Goal: Task Accomplishment & Management: Use online tool/utility

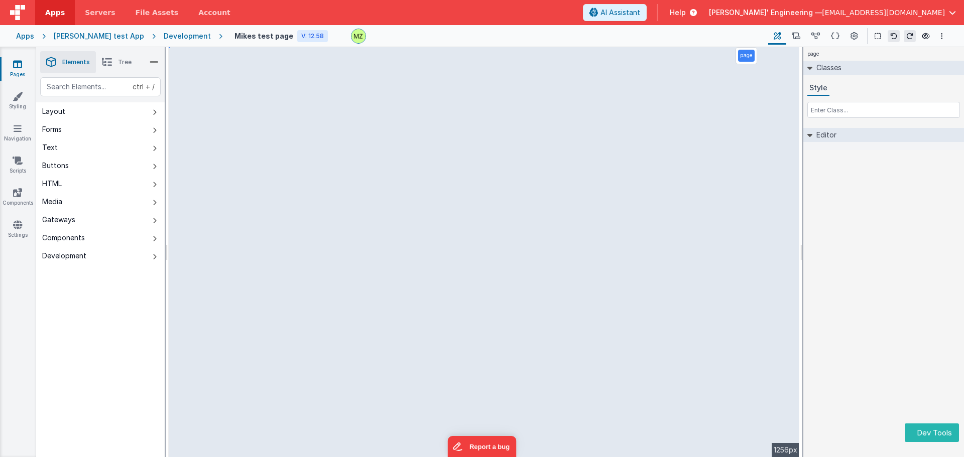
click at [167, 35] on div "Development" at bounding box center [187, 36] width 47 height 10
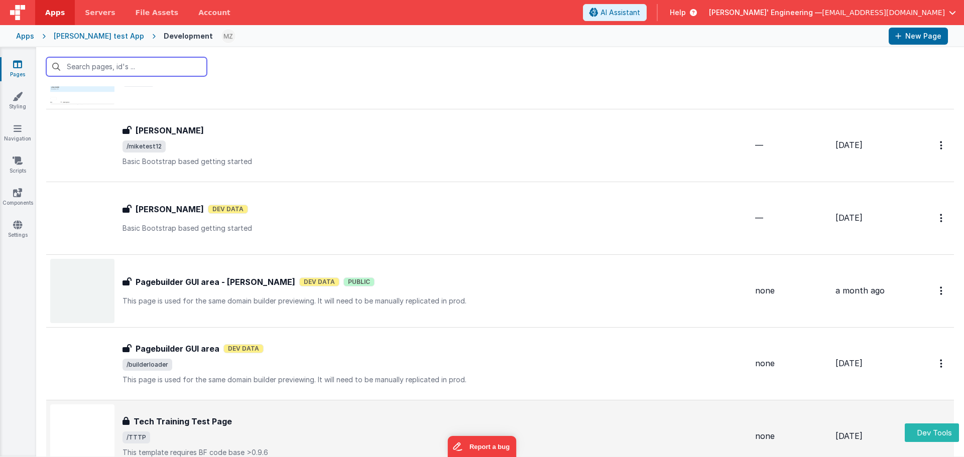
scroll to position [151, 0]
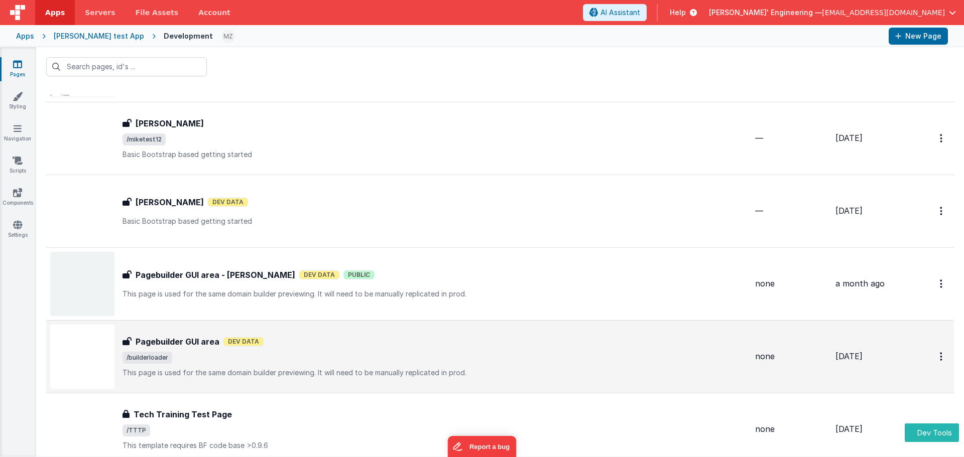
click at [203, 366] on div "Pagebuilder GUI area Pagebuilder GUI area Dev Data /builderloader This page is …" at bounding box center [434, 357] width 624 height 42
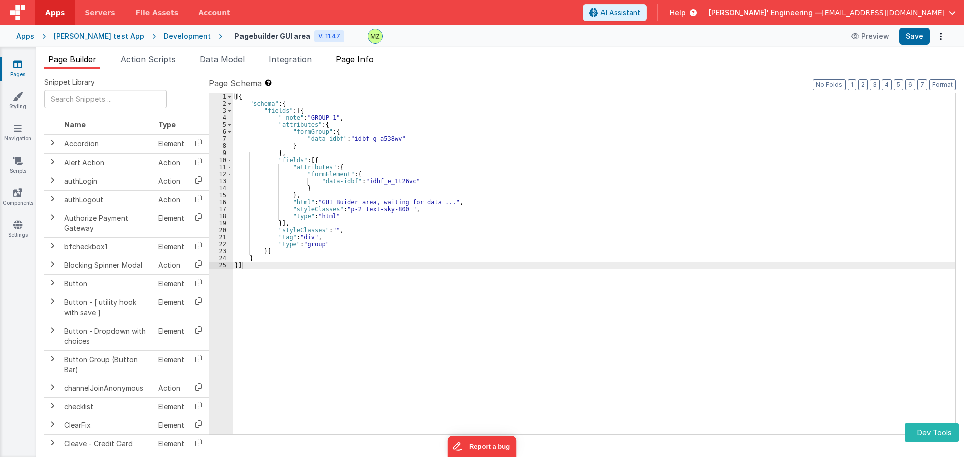
click at [357, 58] on span "Page Info" at bounding box center [355, 59] width 38 height 10
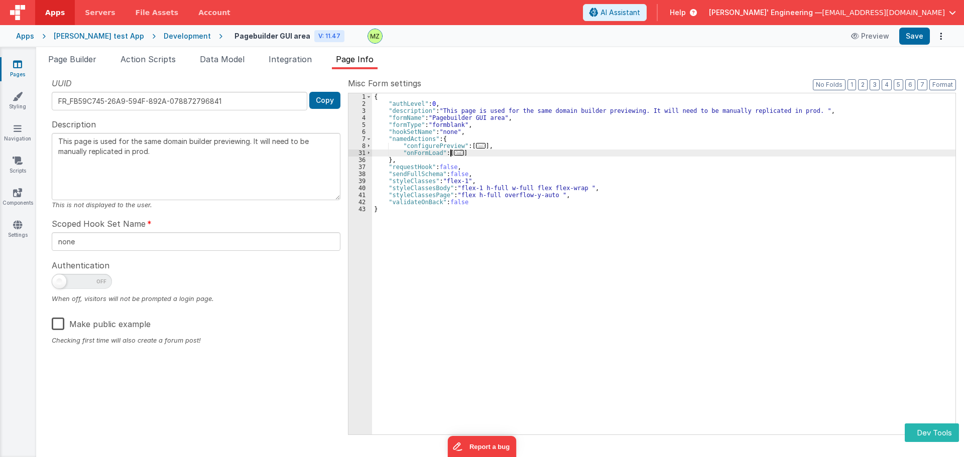
click at [457, 152] on span "..." at bounding box center [459, 153] width 10 height 6
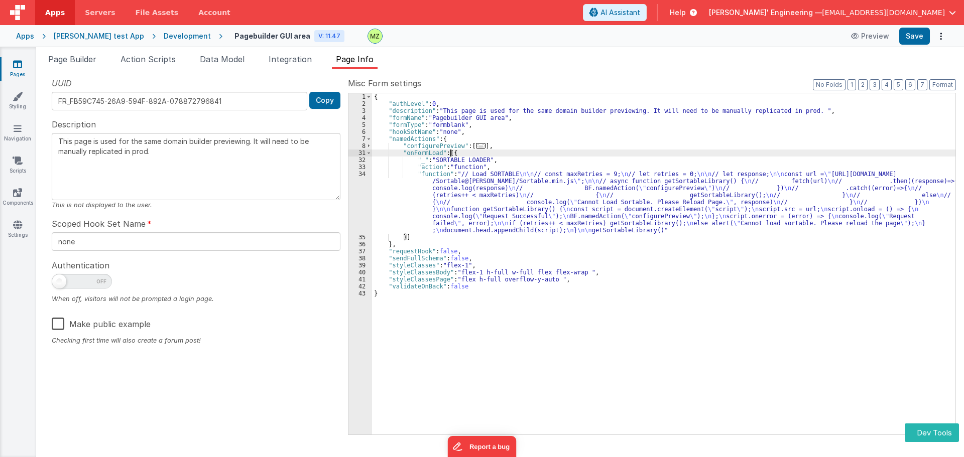
click at [476, 148] on span "..." at bounding box center [481, 146] width 10 height 6
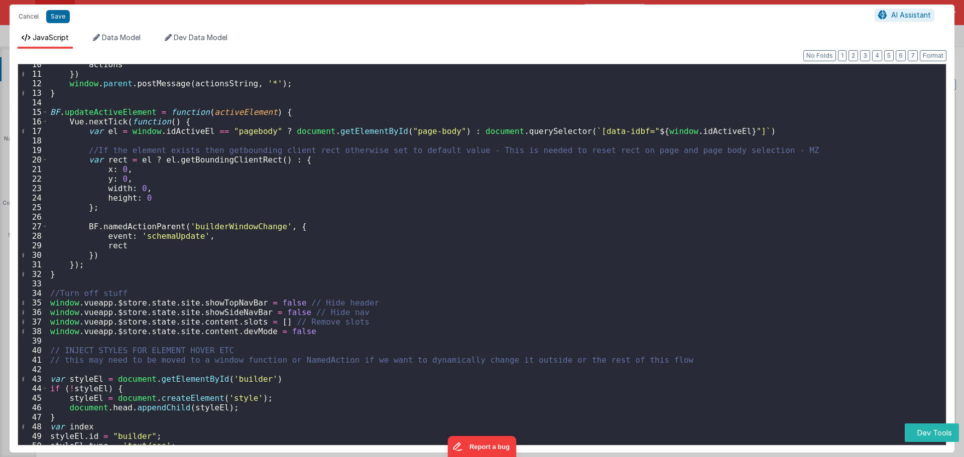
scroll to position [120, 0]
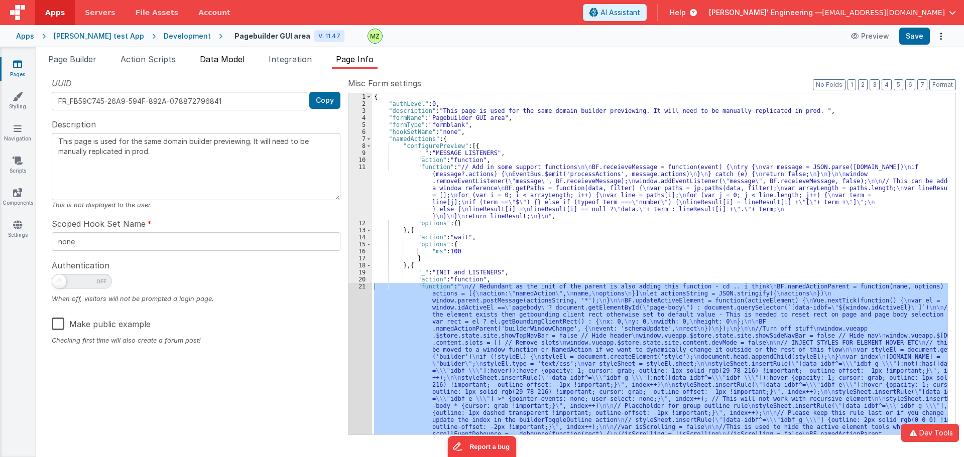
click at [216, 65] on li "Data Model" at bounding box center [222, 61] width 53 height 16
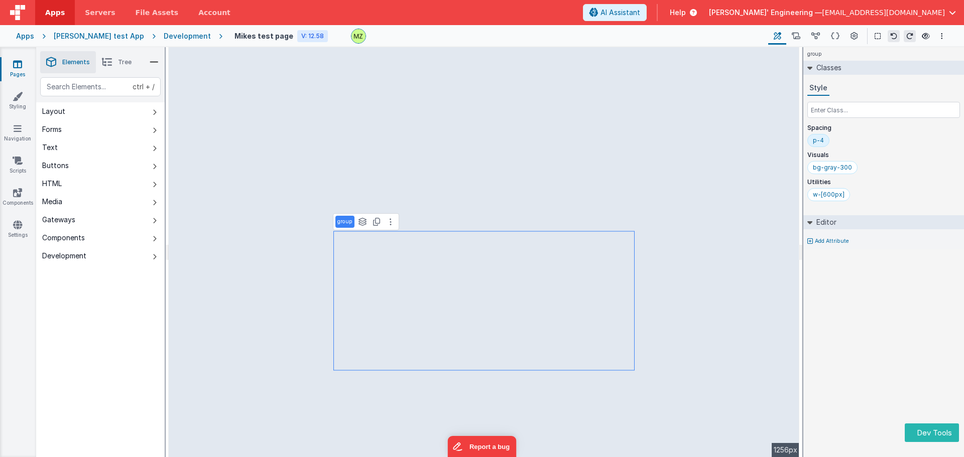
select select "email"
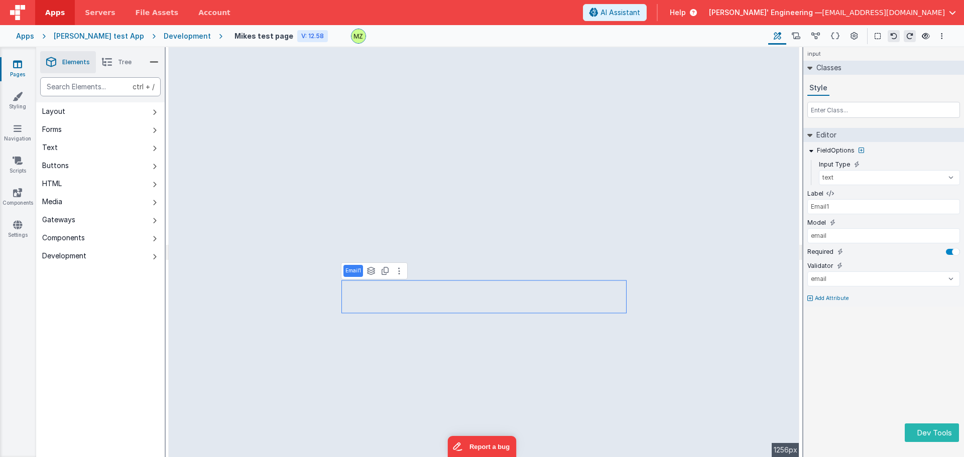
click at [89, 88] on div "text" at bounding box center [100, 86] width 120 height 19
type div "table"
type input "Data Table"
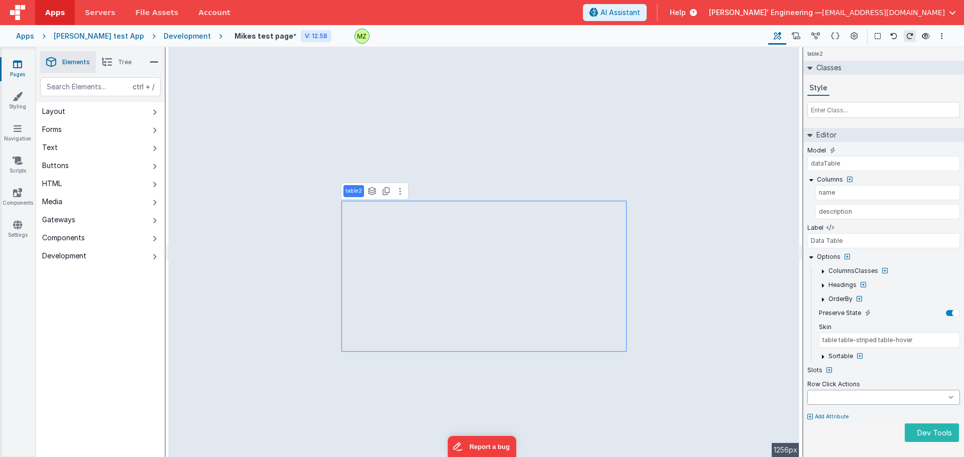
click at [843, 397] on select "Test Script test test 123 BigFunction onAppLoad onLogin" at bounding box center [883, 397] width 153 height 15
click at [827, 370] on icon at bounding box center [829, 370] width 6 height 6
select select
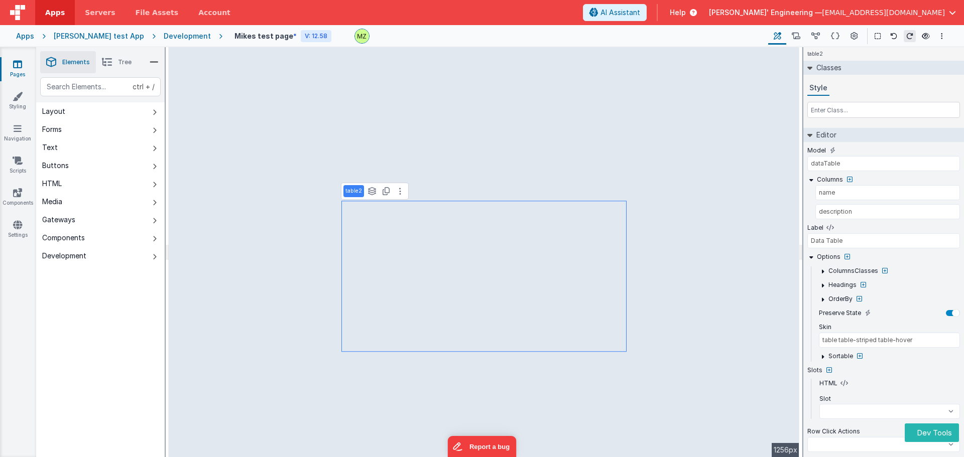
click at [830, 421] on div "Slots HTML Slot beforeTable afterTable beforeFilter afterFilter beforeLimit aft…" at bounding box center [883, 396] width 153 height 61
click at [836, 413] on select "beforeTable afterTable beforeFilter afterFilter beforeLimit afterLimit beforeFi…" at bounding box center [882, 411] width 126 height 15
select select
select select "description"
click at [819, 404] on select "beforeTable afterTable beforeFilter afterFilter beforeLimit afterLimit beforeFi…" at bounding box center [882, 411] width 126 height 15
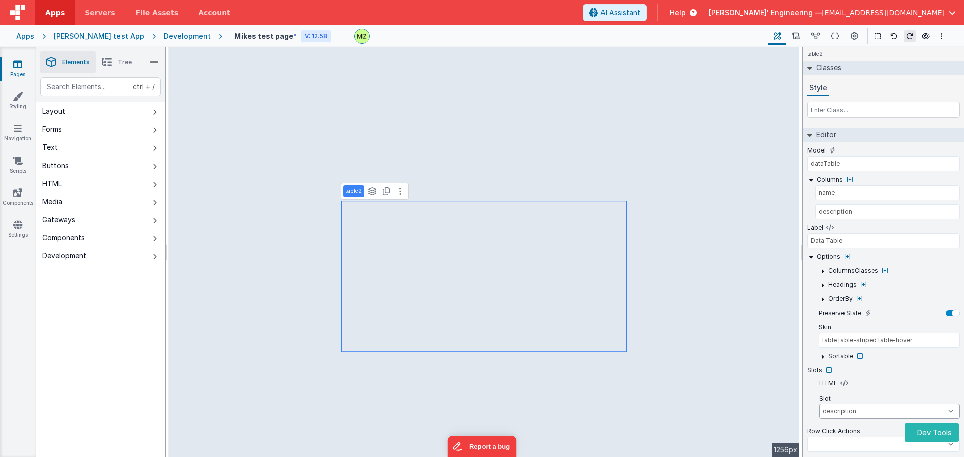
select select
click at [844, 411] on select "beforeTable afterTable beforeFilter afterFilter beforeLimit afterLimit beforeFi…" at bounding box center [882, 411] width 126 height 15
select select "name"
click at [819, 404] on select "beforeTable afterTable beforeFilter afterFilter beforeLimit afterLimit beforeFi…" at bounding box center [882, 411] width 126 height 15
click at [845, 412] on select "beforeTable afterTable beforeFilter afterFilter beforeLimit afterLimit beforeFi…" at bounding box center [882, 411] width 126 height 15
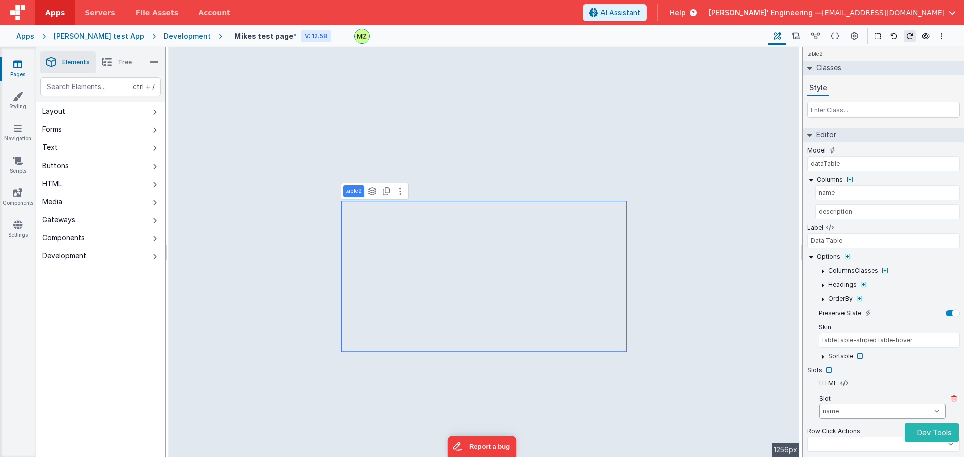
select select
select select "appendBody"
click at [819, 404] on select "beforeTable afterTable beforeFilter afterFilter beforeLimit afterLimit beforeFi…" at bounding box center [882, 411] width 126 height 15
click at [853, 414] on select "beforeTable afterTable beforeFilter afterFilter beforeLimit afterLimit beforeFi…" at bounding box center [882, 411] width 126 height 15
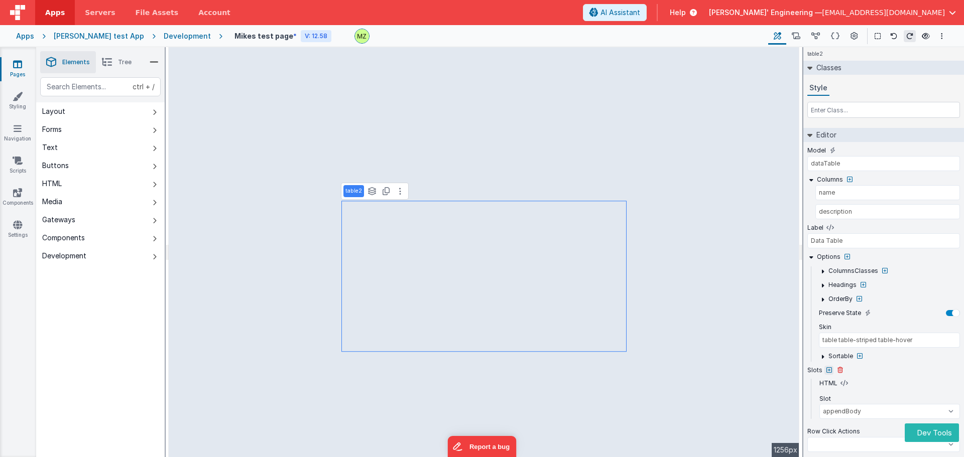
click at [828, 372] on icon at bounding box center [829, 370] width 6 height 6
select select
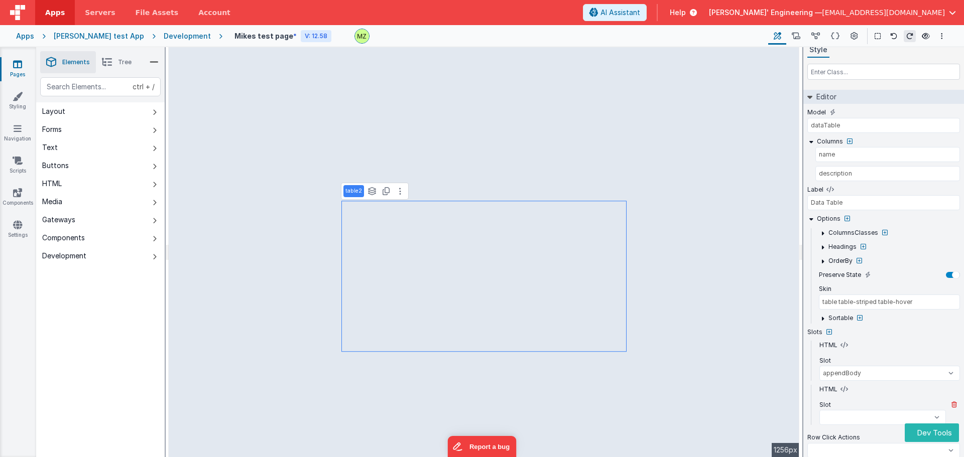
scroll to position [67, 0]
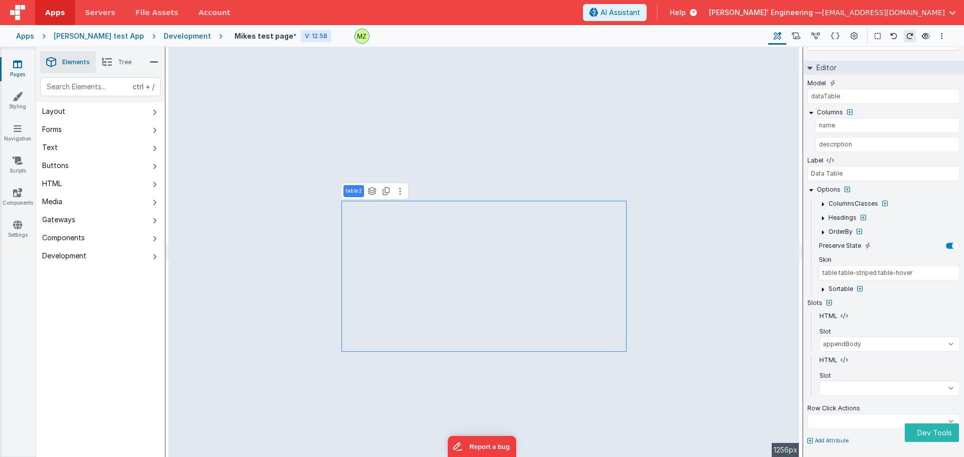
select select
click at [835, 390] on select "beforeTable afterTable beforeFilter afterFilter beforeLimit afterLimit beforeFi…" at bounding box center [882, 388] width 126 height 15
click at [835, 389] on select "beforeTable afterTable beforeFilter afterFilter beforeLimit afterLimit beforeFi…" at bounding box center [882, 388] width 126 height 15
select select
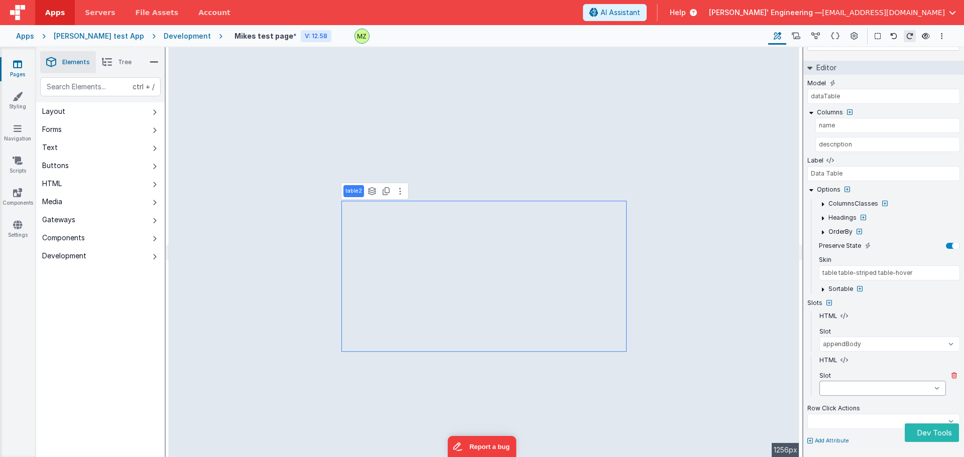
select select
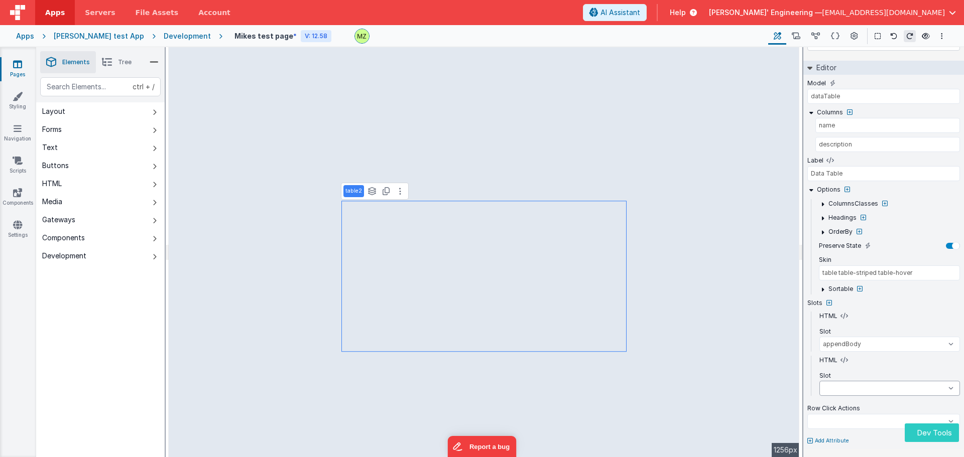
select select
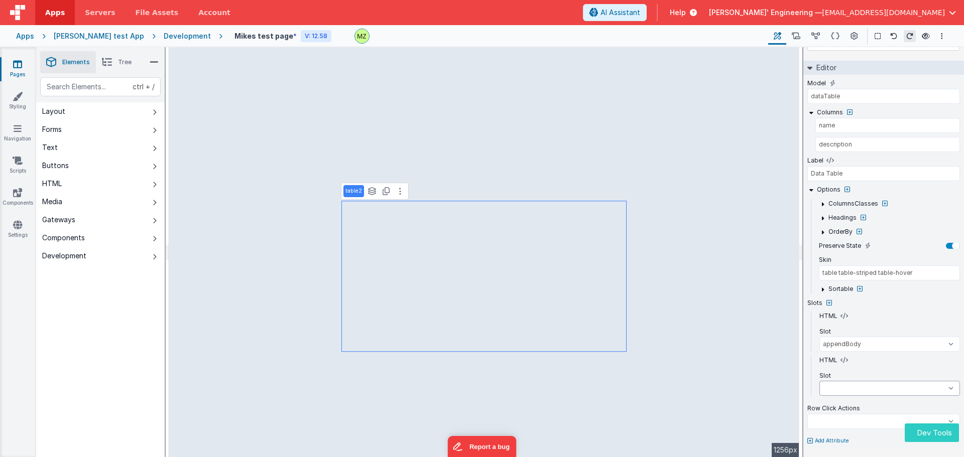
select select
click at [926, 430] on button "Dev Tools" at bounding box center [931, 433] width 54 height 19
select select
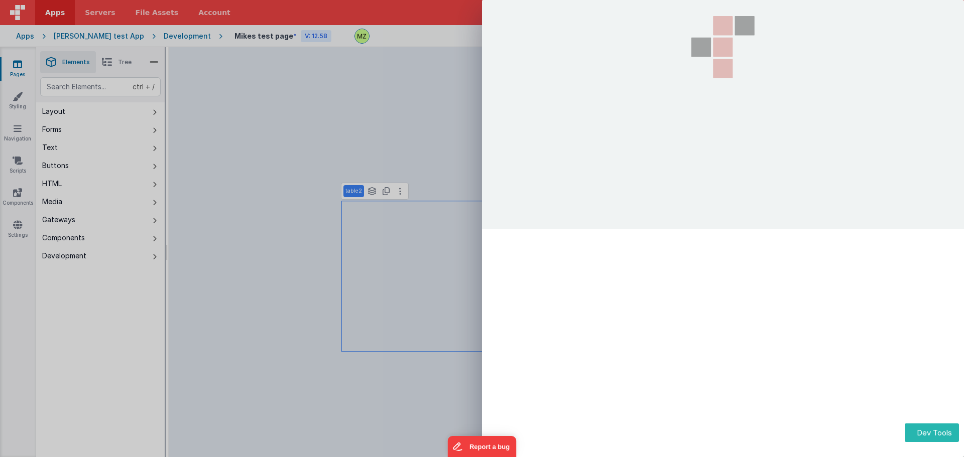
select select
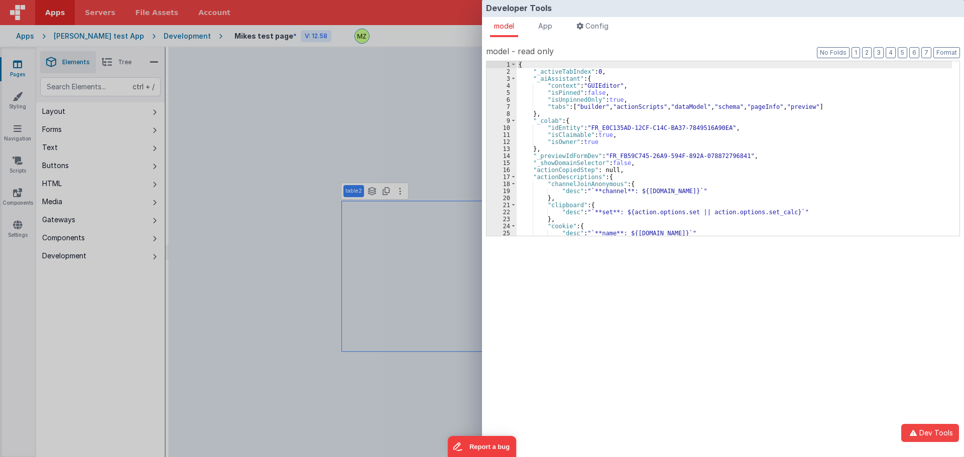
click at [598, 152] on div "{ "_activeTabIndex" : 0 , "_aiAssistant" : { "context" : "GUIEditor" , "isPinne…" at bounding box center [733, 155] width 435 height 189
select select
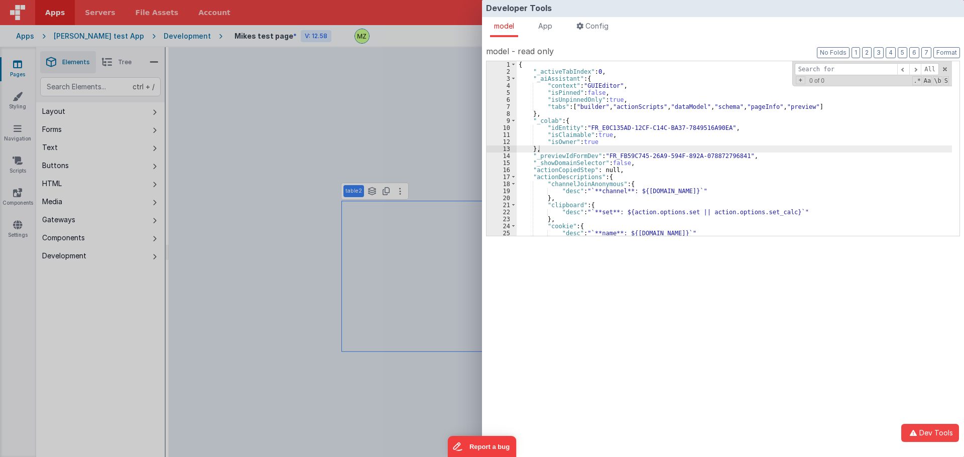
select select
type input "sl"
select select
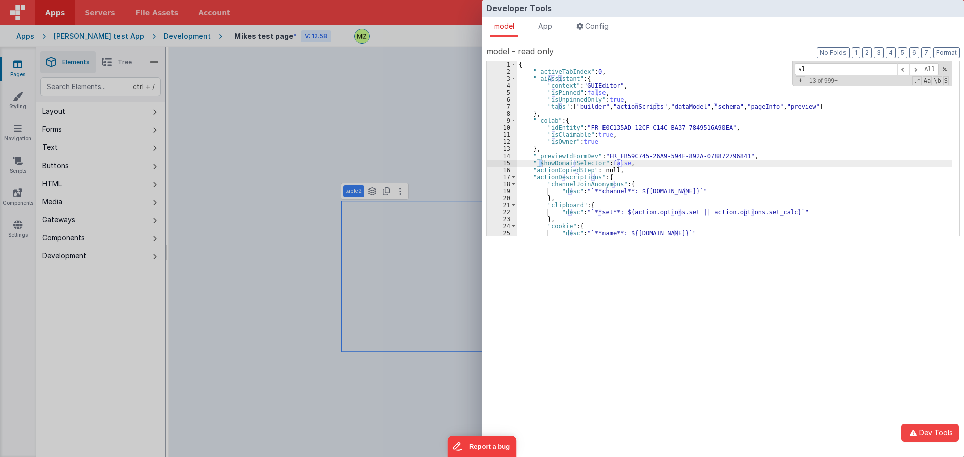
select select
type input "slo"
select select
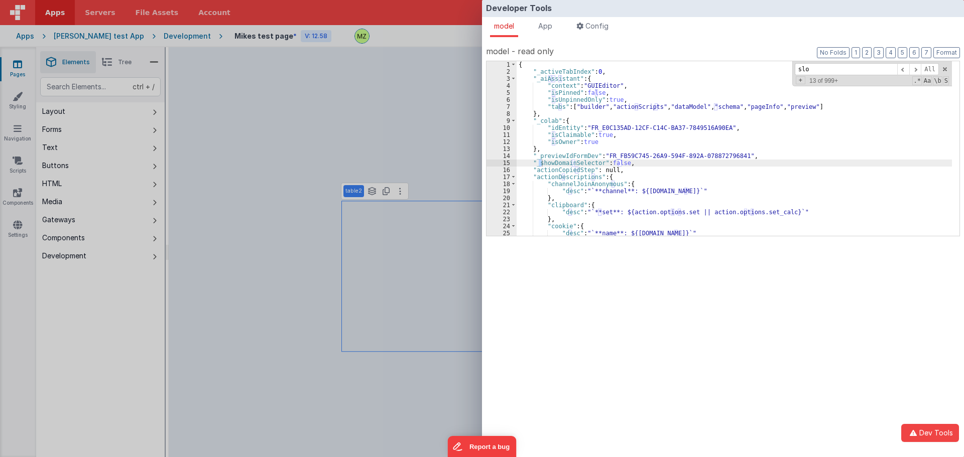
type input "slot"
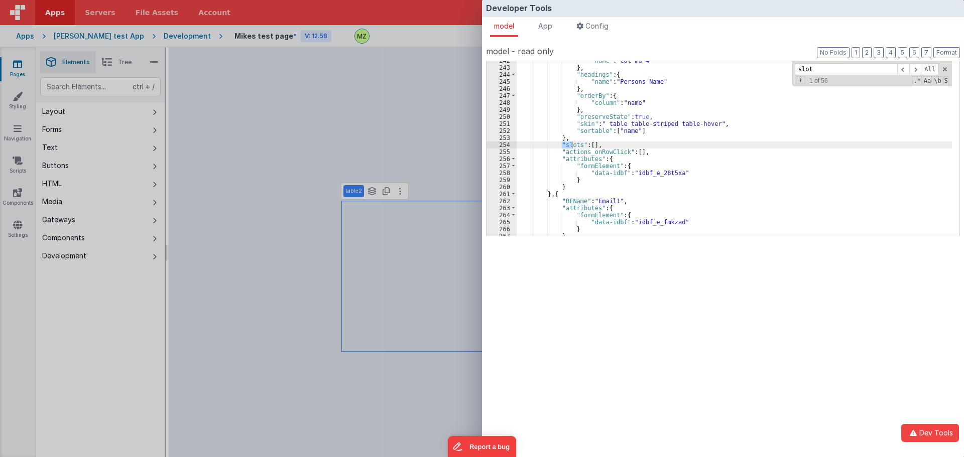
scroll to position [1098, 0]
select select
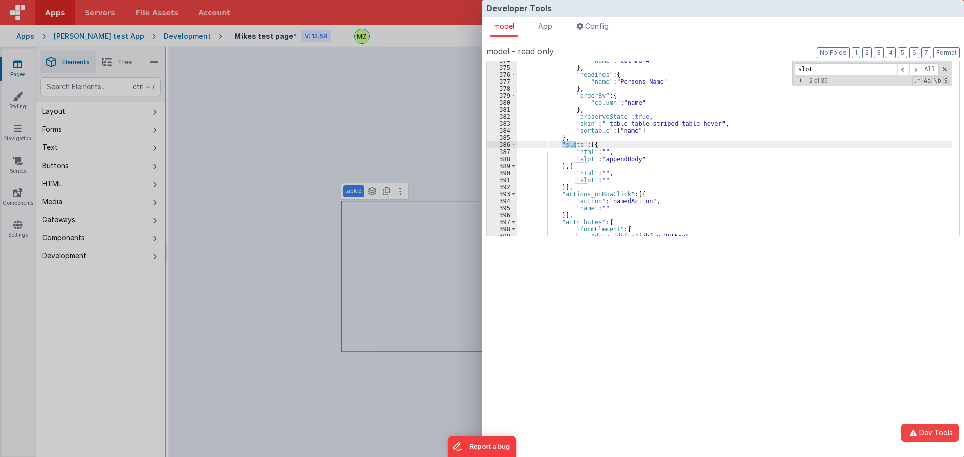
scroll to position [1656, 0]
select select
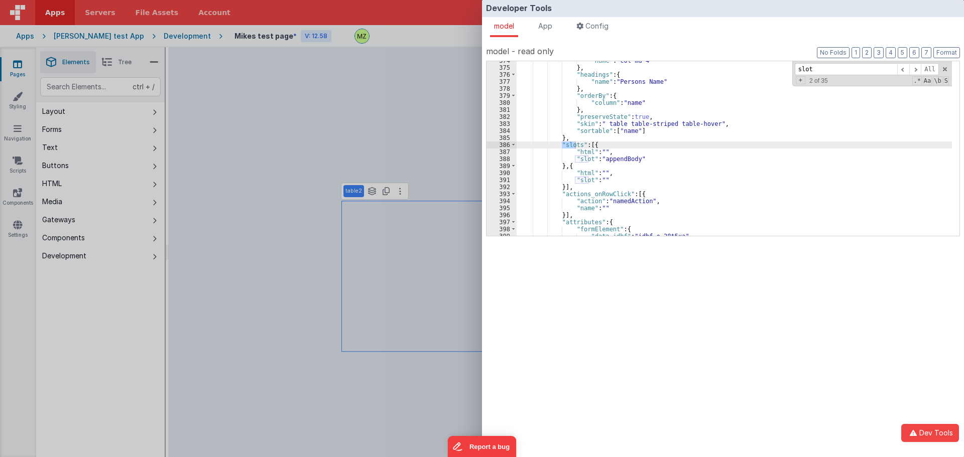
select select
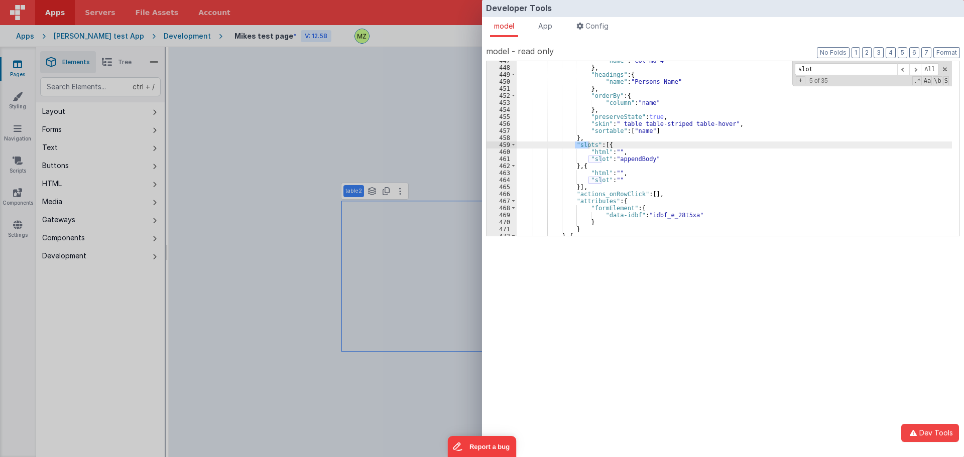
select select
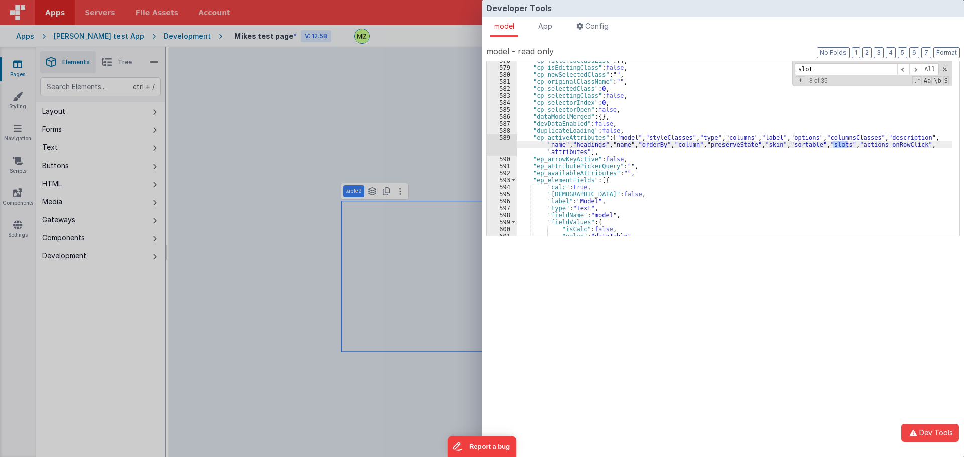
select select
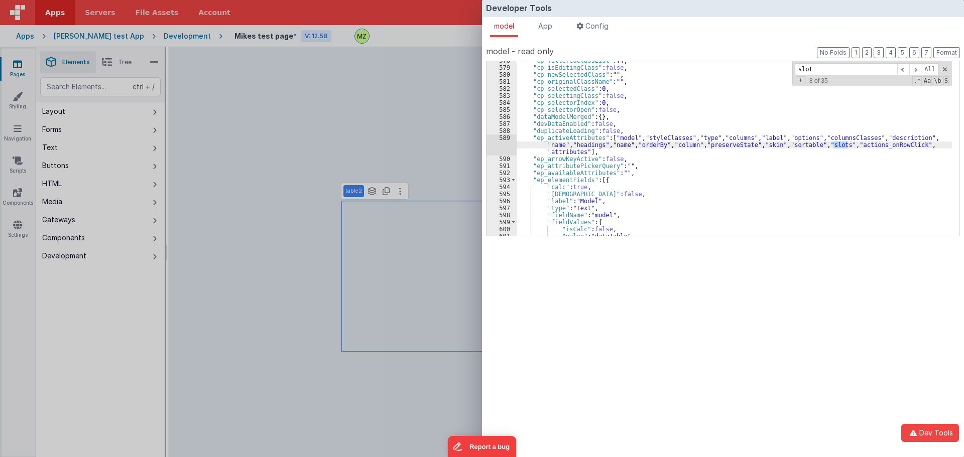
select select
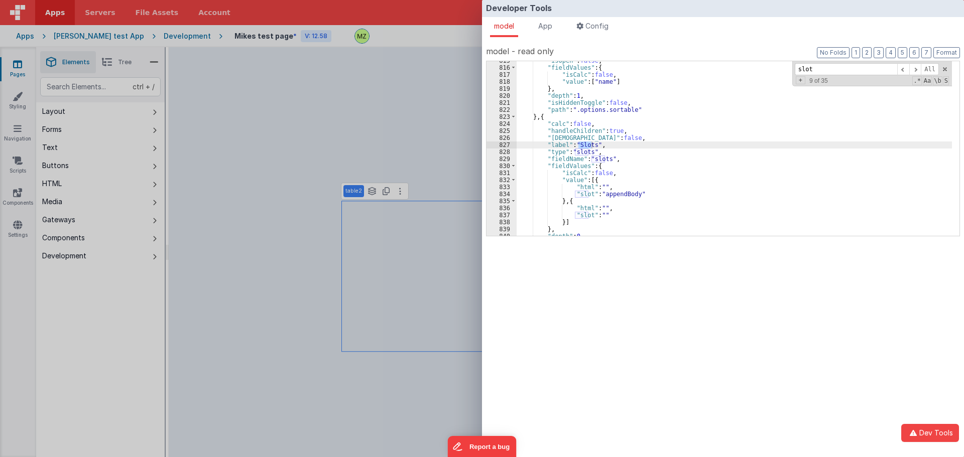
scroll to position [3530, 0]
select select
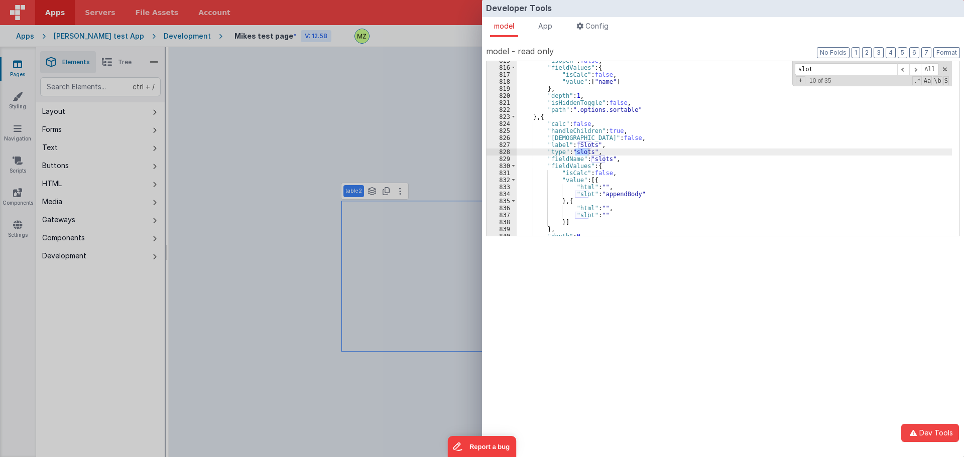
select select
type input "slot"
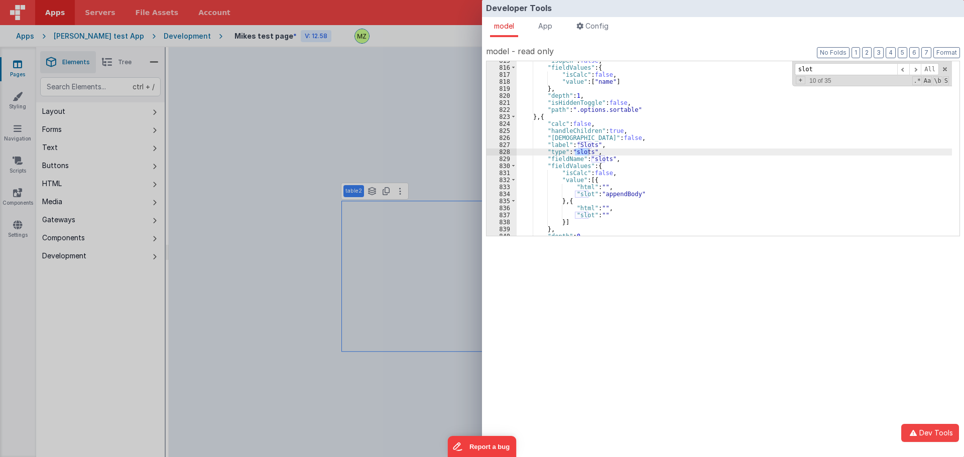
select select
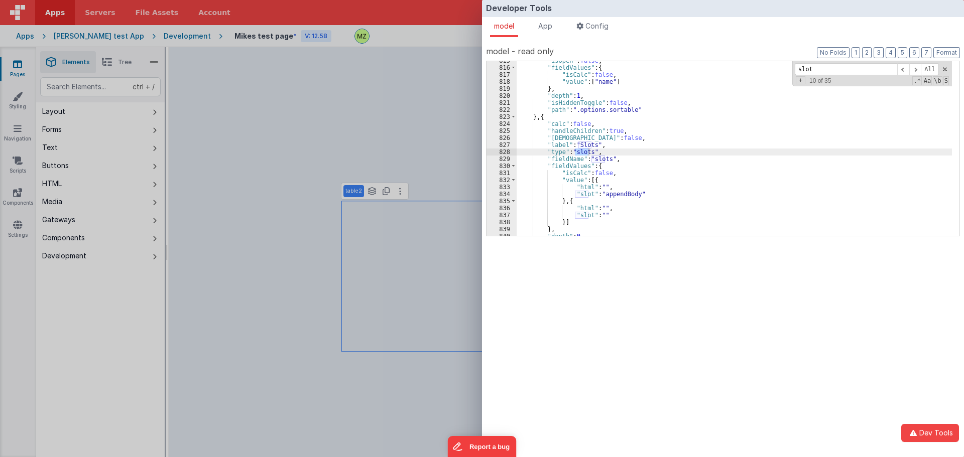
select select
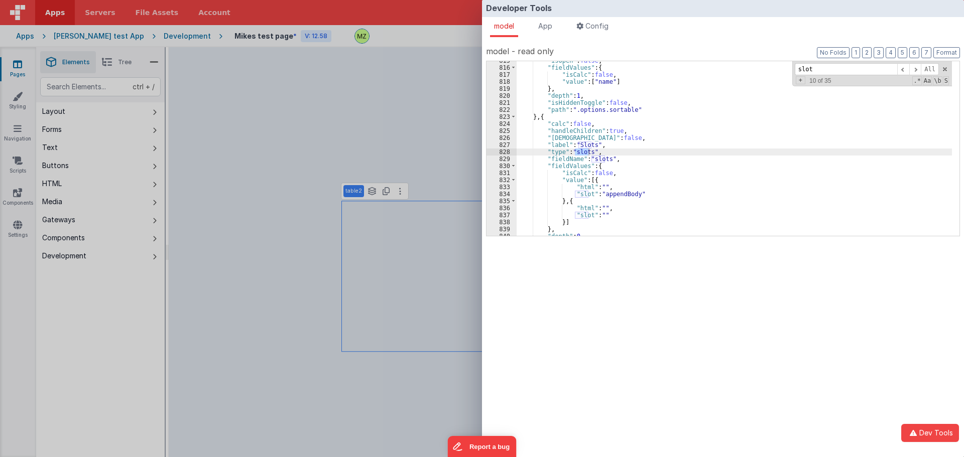
select select
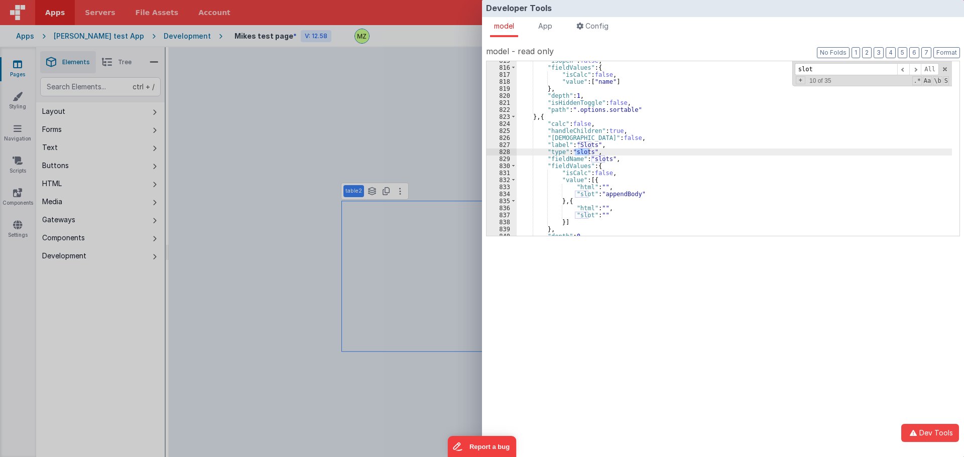
select select
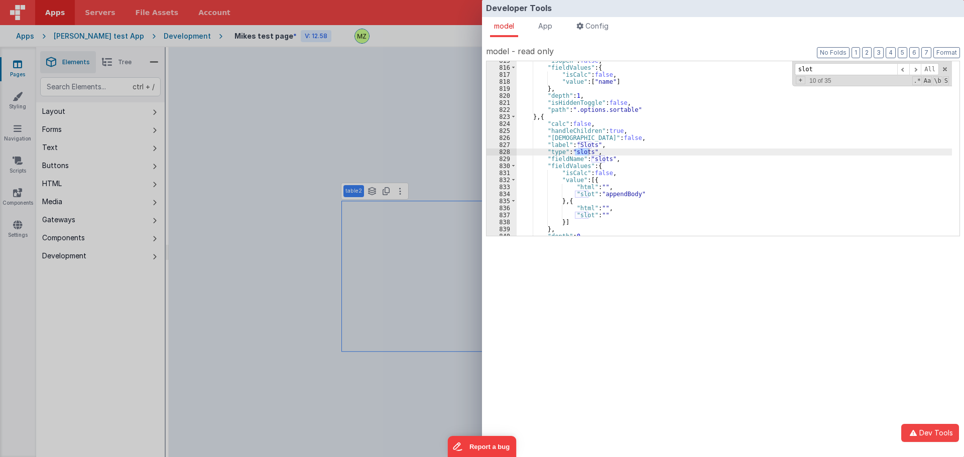
select select
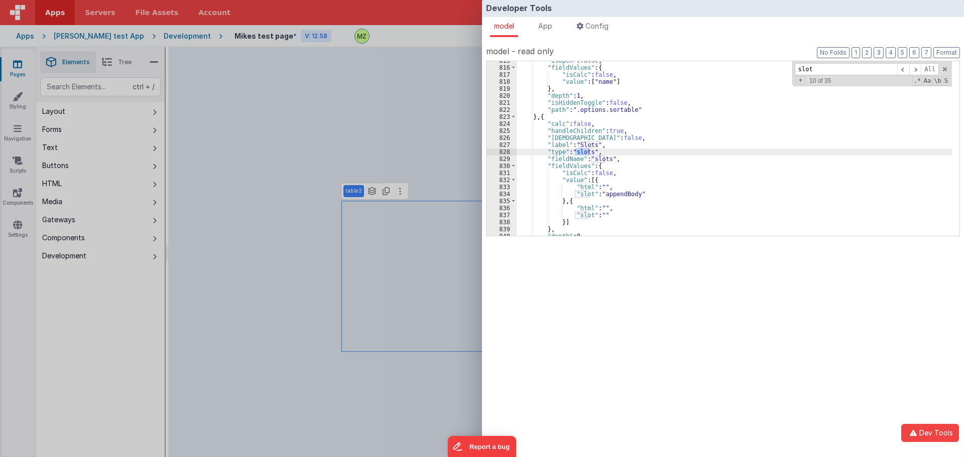
select select
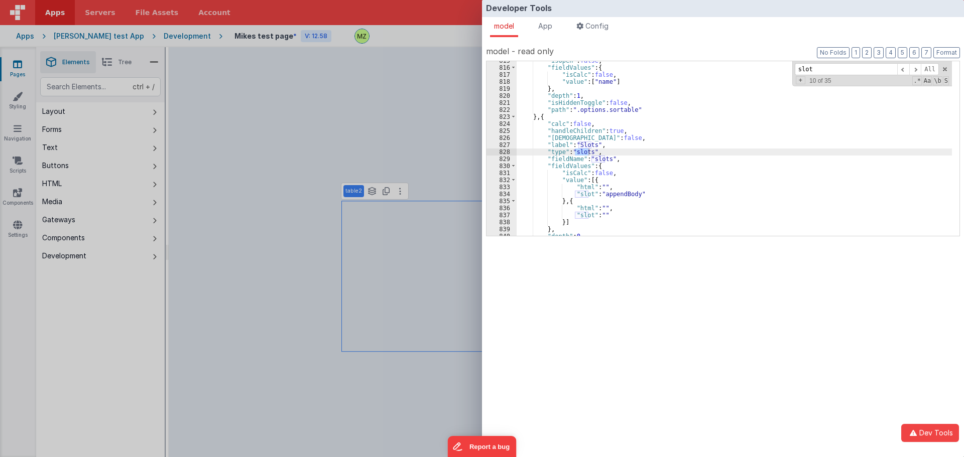
select select
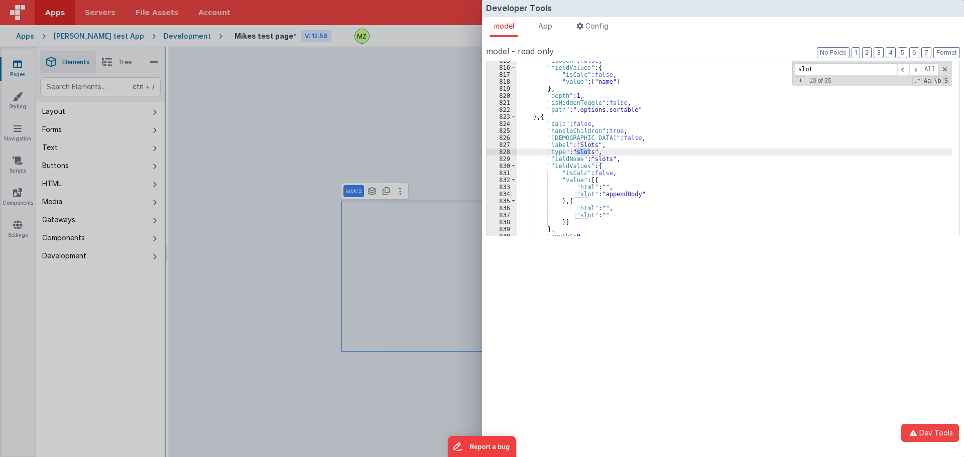
select select
click at [661, 153] on div ""isOpen" : false , "fieldValues" : { "isCalc" : false , "value" : [ "name" ] } …" at bounding box center [733, 151] width 435 height 189
select select
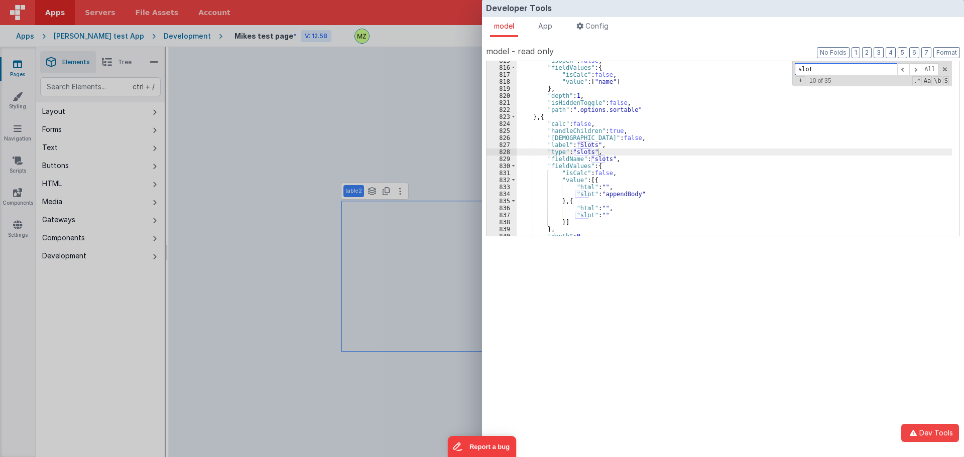
select select
type input "a"
select select
type input "ac"
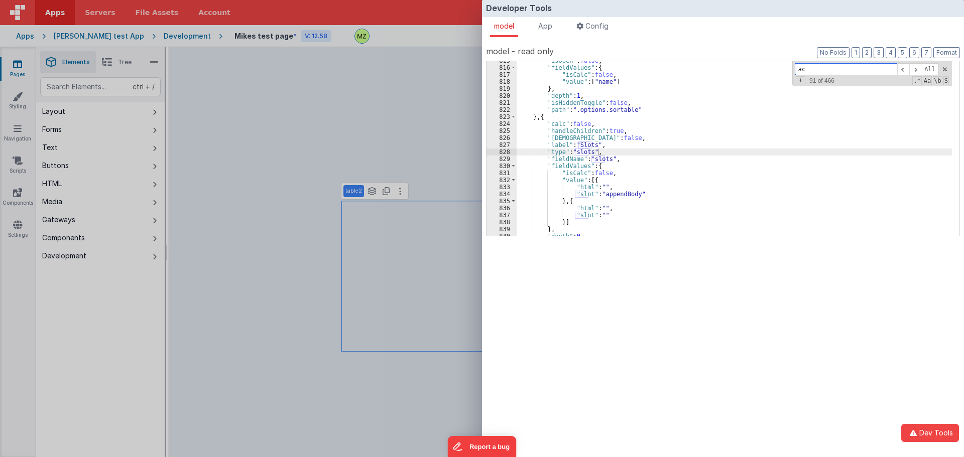
select select
type input "act"
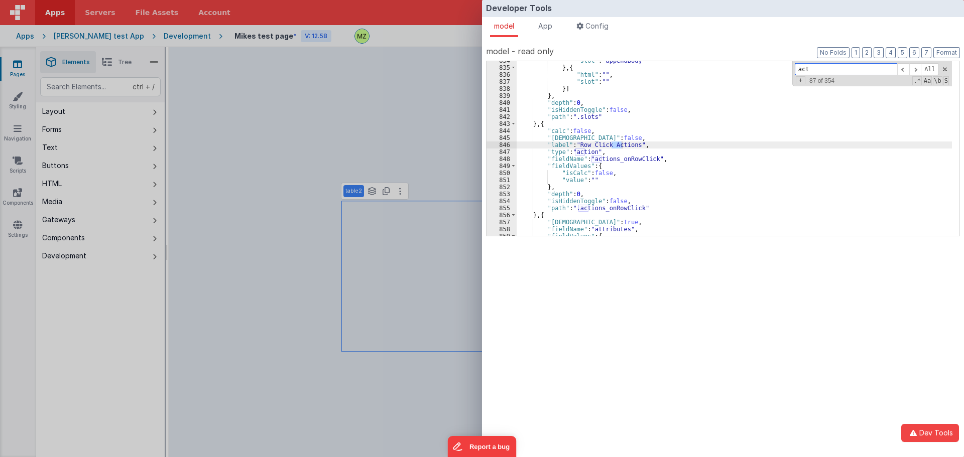
select select
type input "activ"
select select
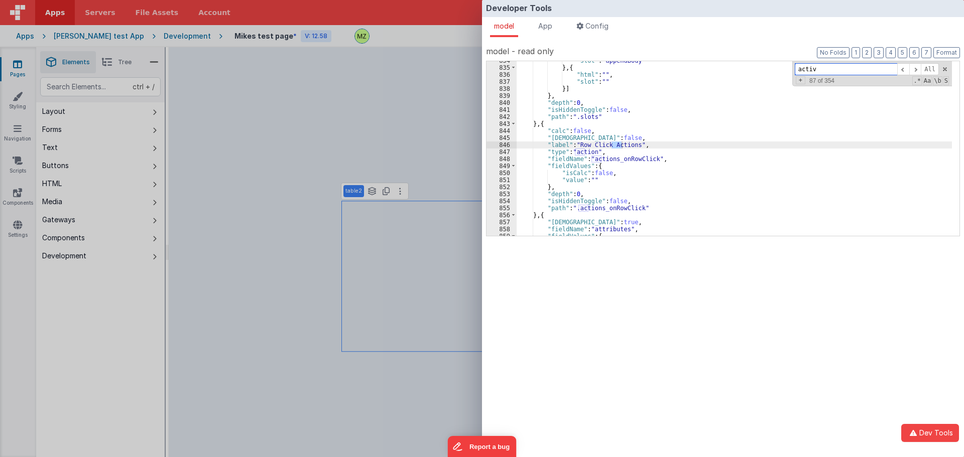
type input "active"
select select
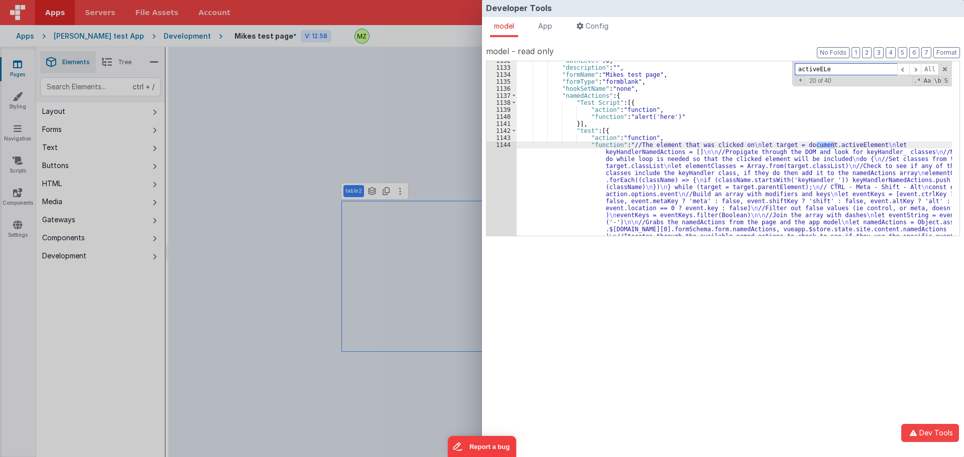
type input "activeELem"
select select
type input "activeELeme"
select select
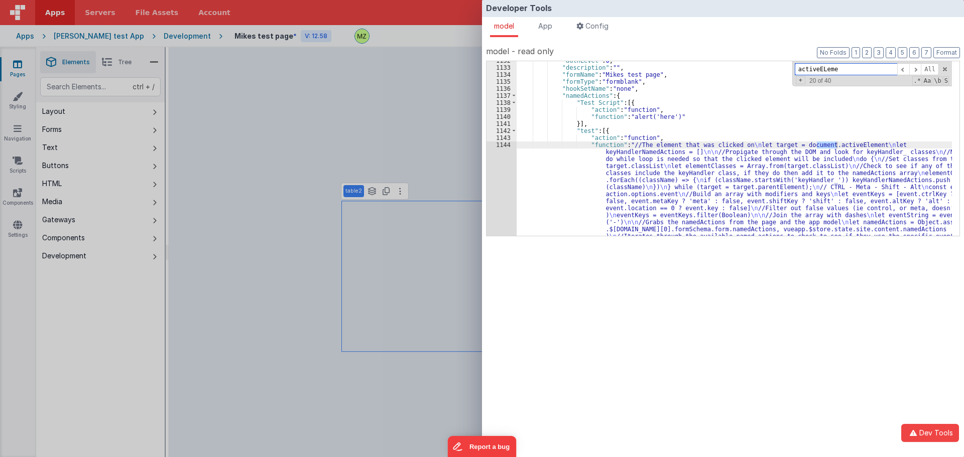
select select
type input "activeELemen"
select select
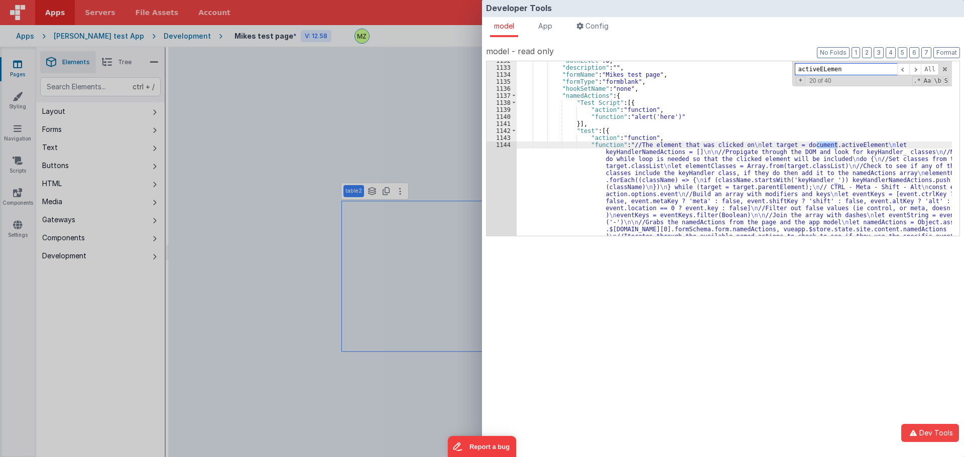
select select
type input "activeELeme"
select select
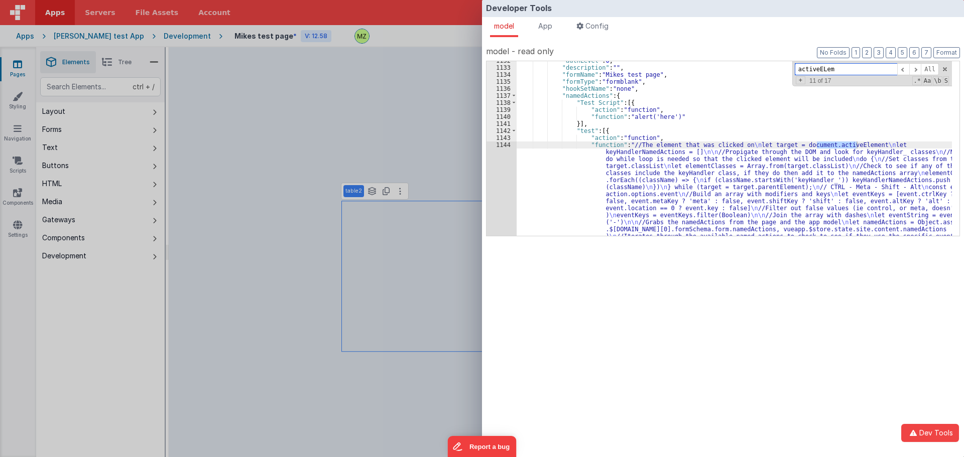
type input "activeELe"
select select
type input "activeEL"
select select
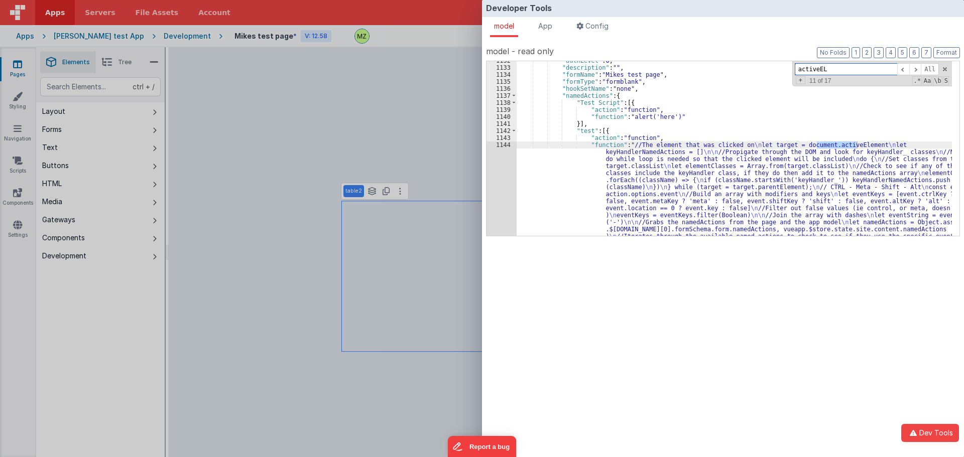
select select
type input "activeE"
select select
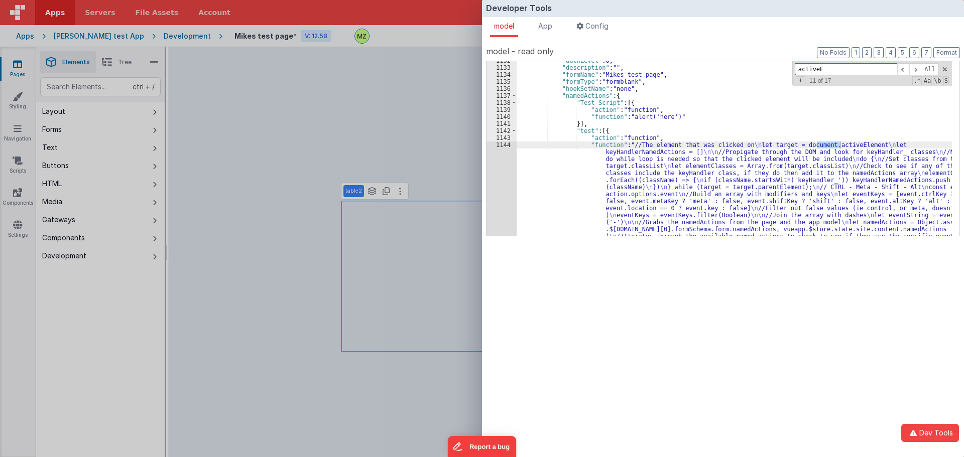
select select
type input "activeEe"
select select
type input "activeEl"
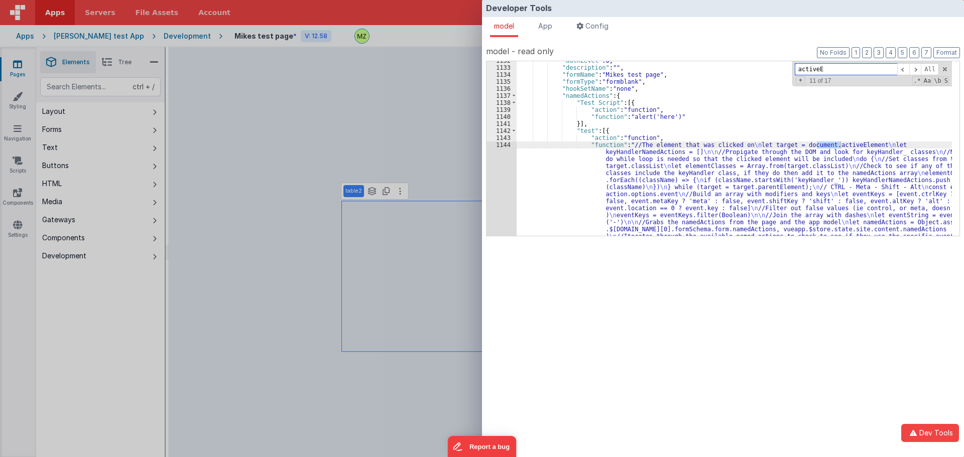
select select
type input "activeElem"
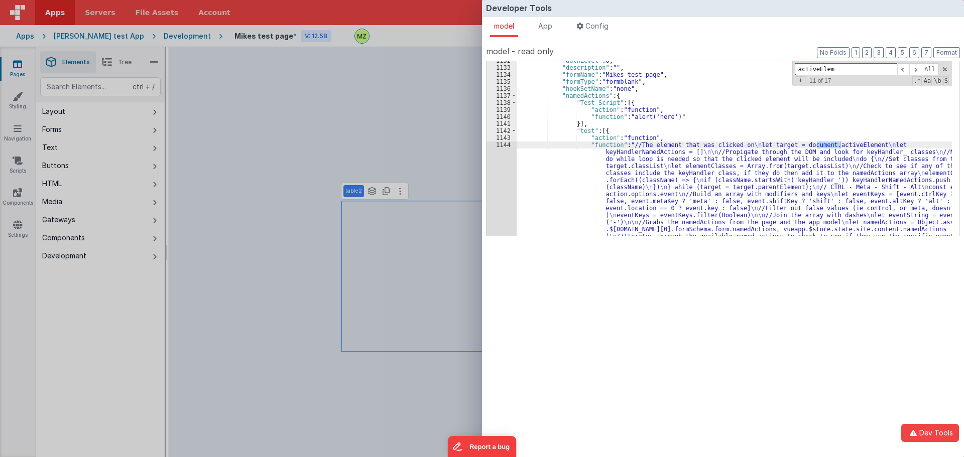
select select
type input "activeElemen"
select select
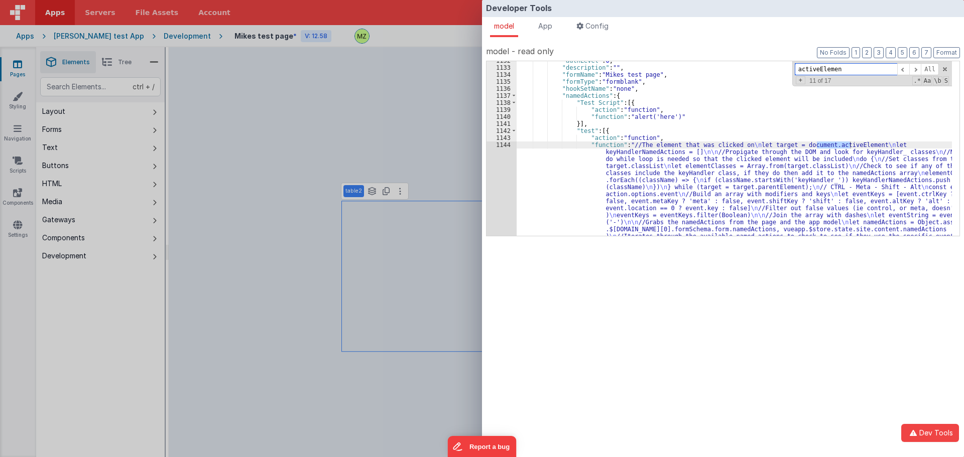
select select
type input "activeElement"
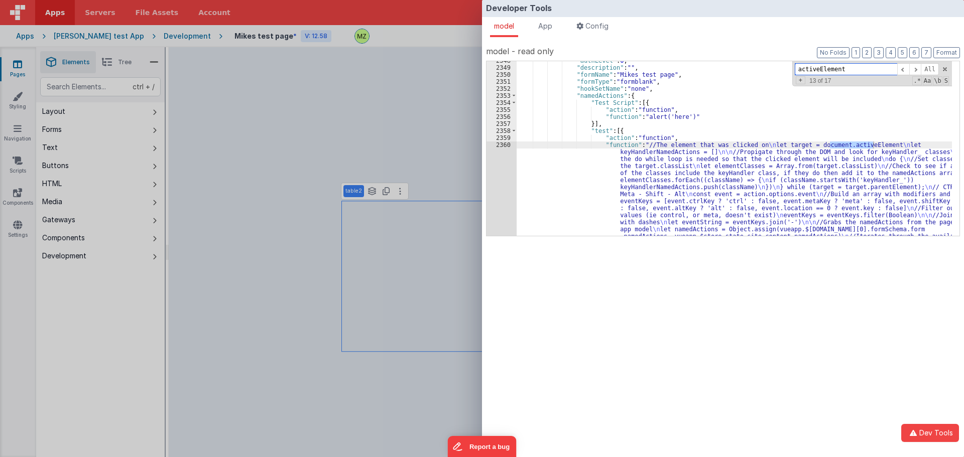
select select
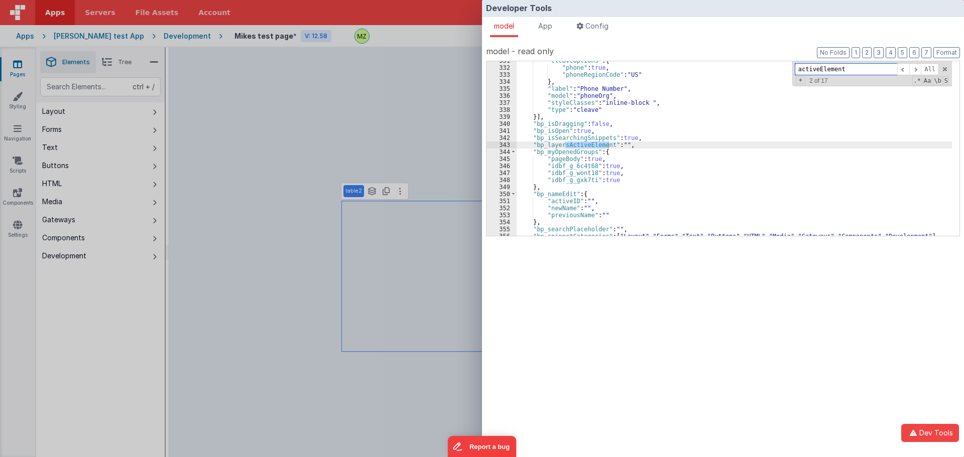
scroll to position [1567, 0]
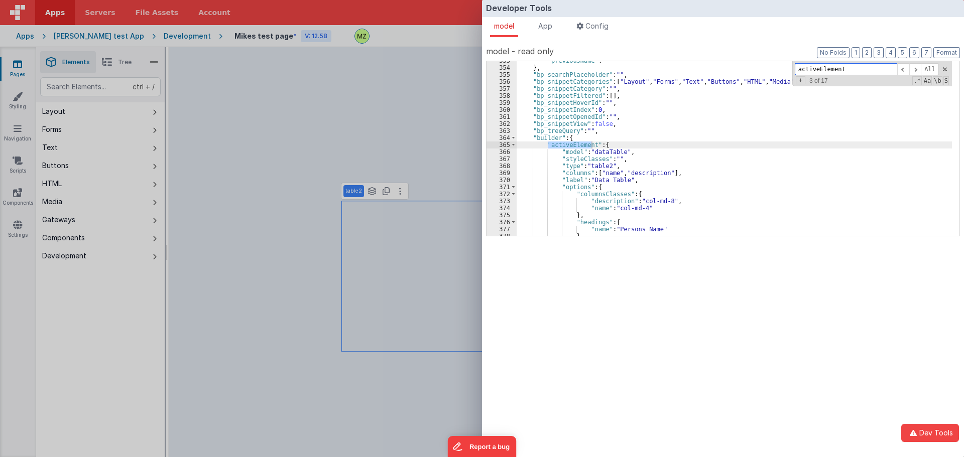
select select
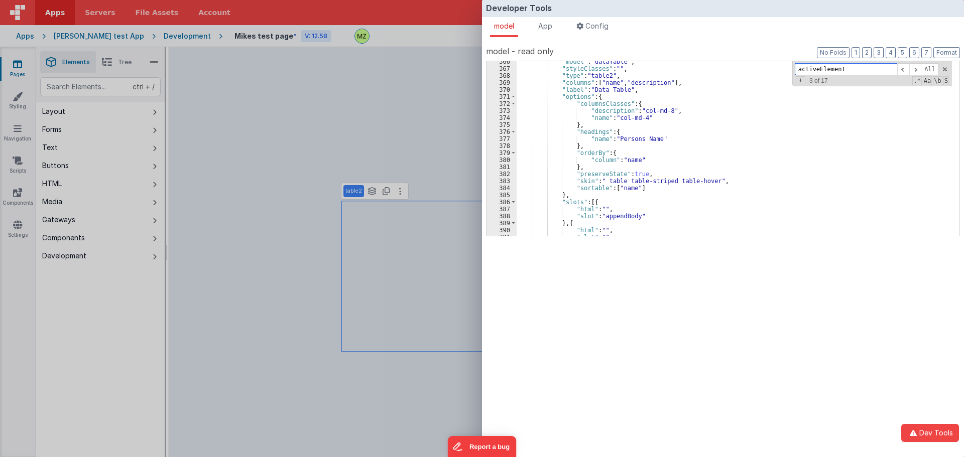
scroll to position [1622, 0]
select select
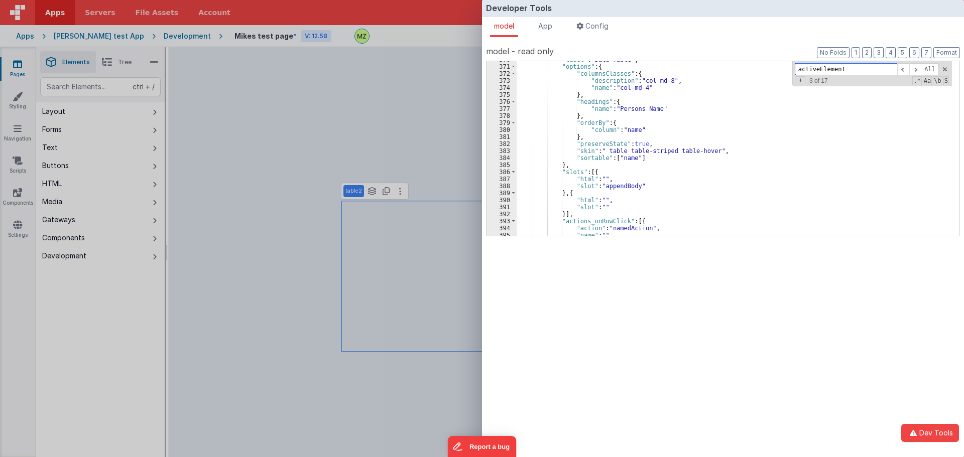
scroll to position [1658, 0]
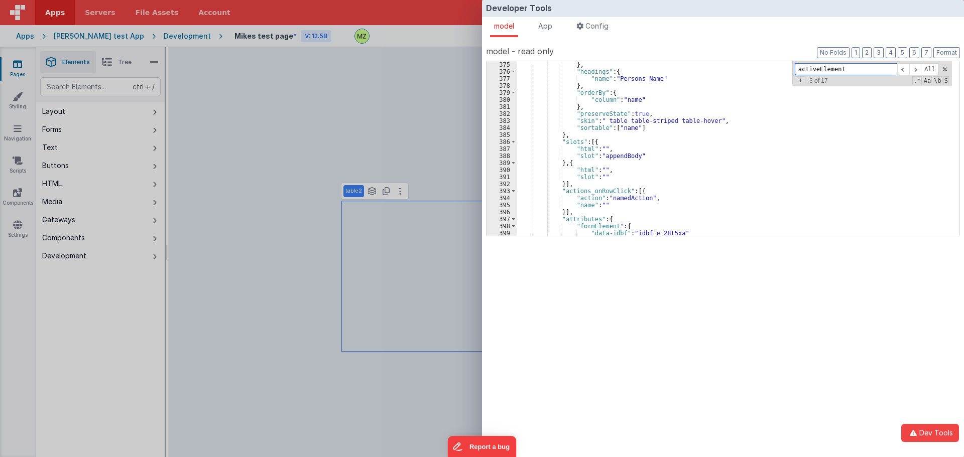
select select
type input "activeElement"
select select
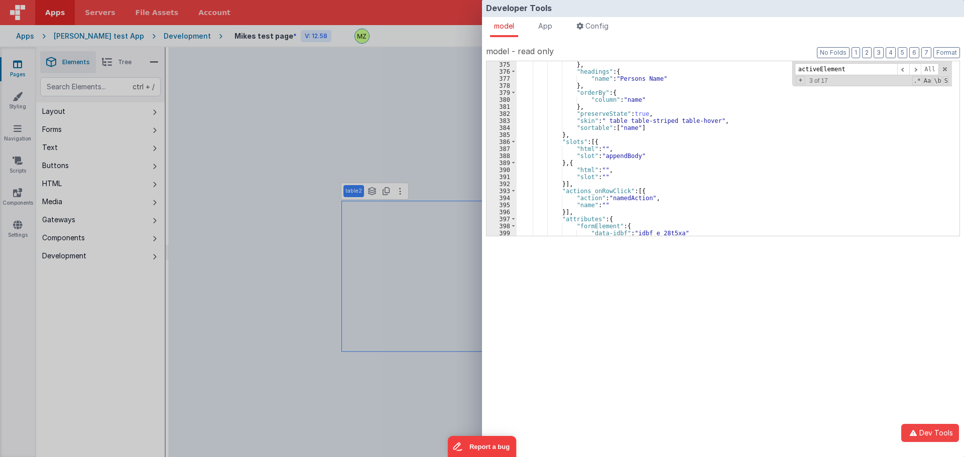
select select
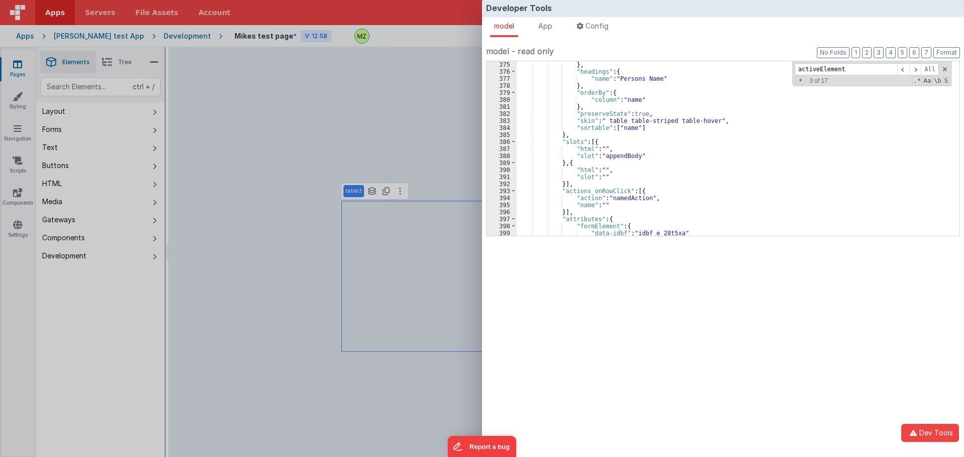
select select
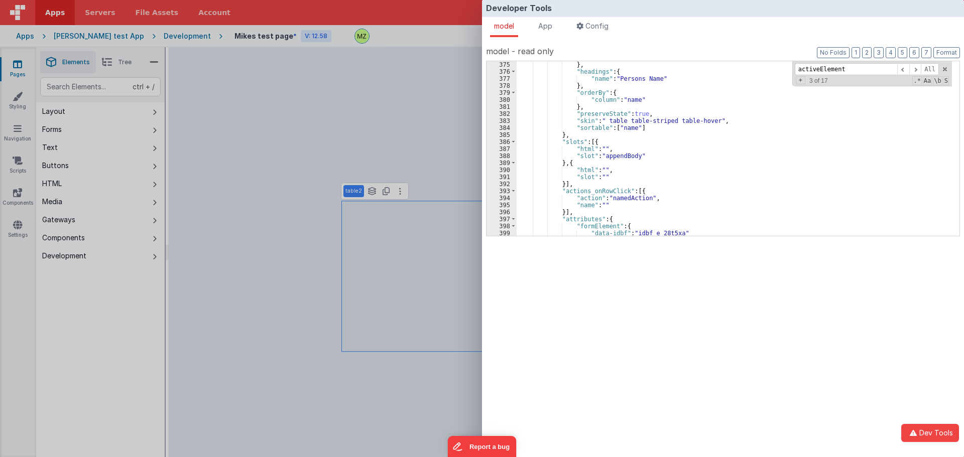
select select
click at [378, 110] on div "Developer Tools model App Params Log (1) Misc Windows Config model - read only …" at bounding box center [482, 228] width 964 height 457
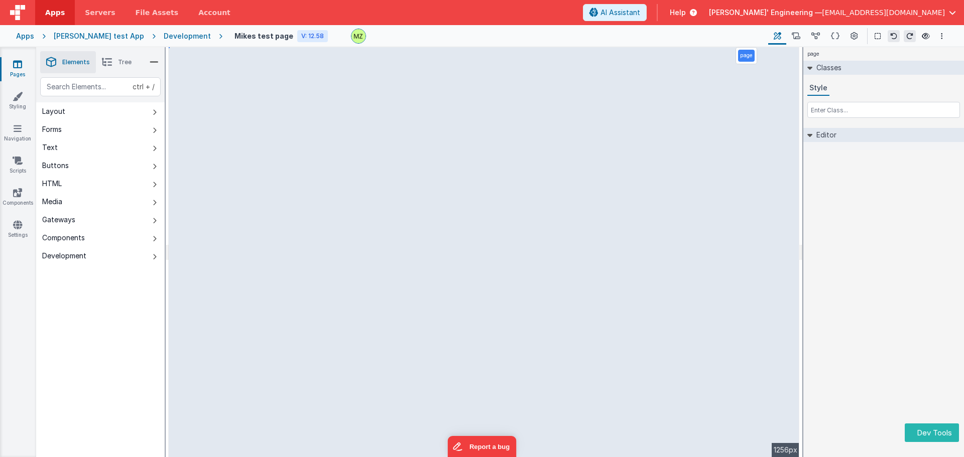
select select
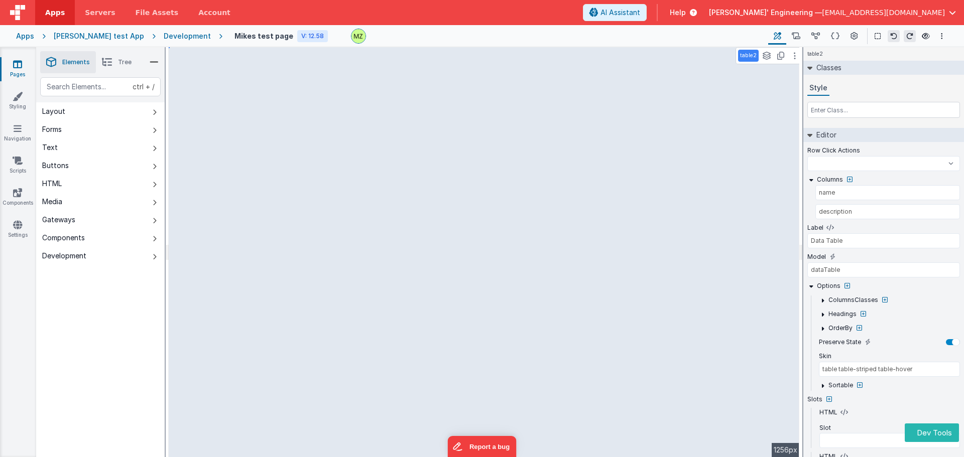
select select
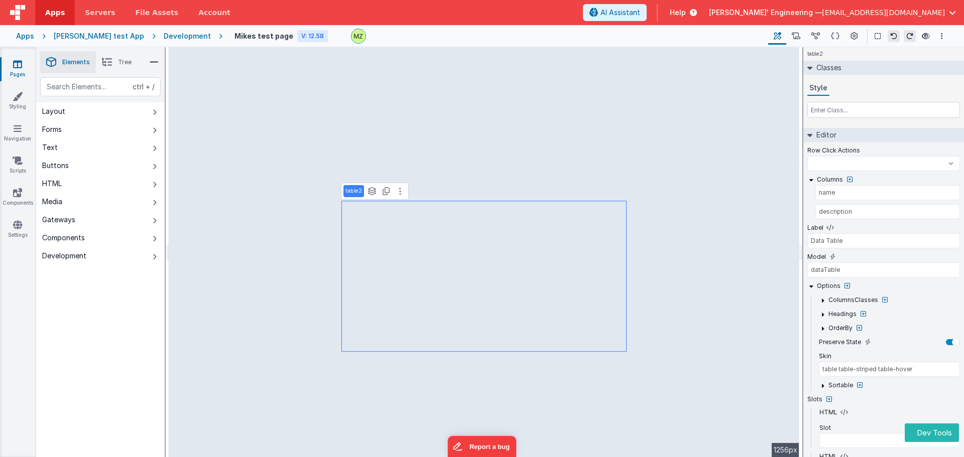
select select
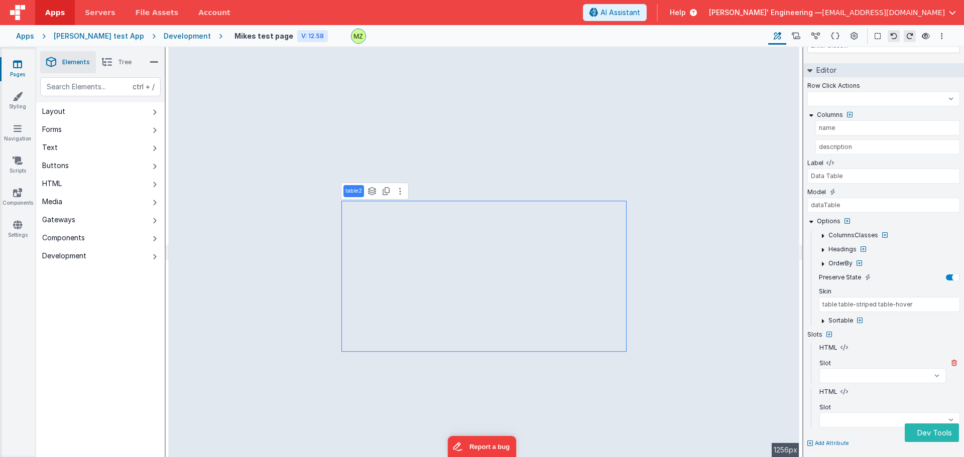
scroll to position [67, 0]
click at [853, 373] on select "beforeTable afterTable beforeFilter afterFilter beforeLimit afterLimit beforeFi…" at bounding box center [882, 373] width 126 height 15
select select
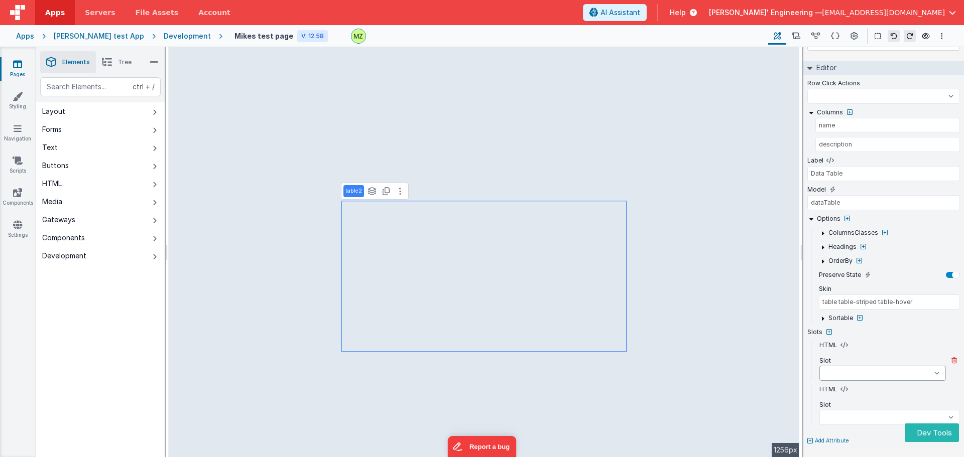
select select "name"
click at [819, 366] on select "beforeTable afterTable beforeFilter afterFilter beforeLimit afterLimit beforeFi…" at bounding box center [882, 373] width 126 height 15
select select
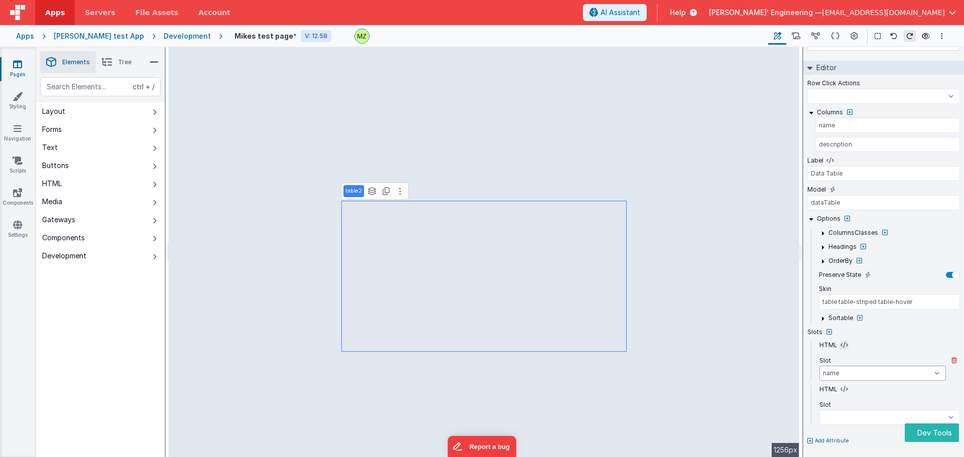
select select
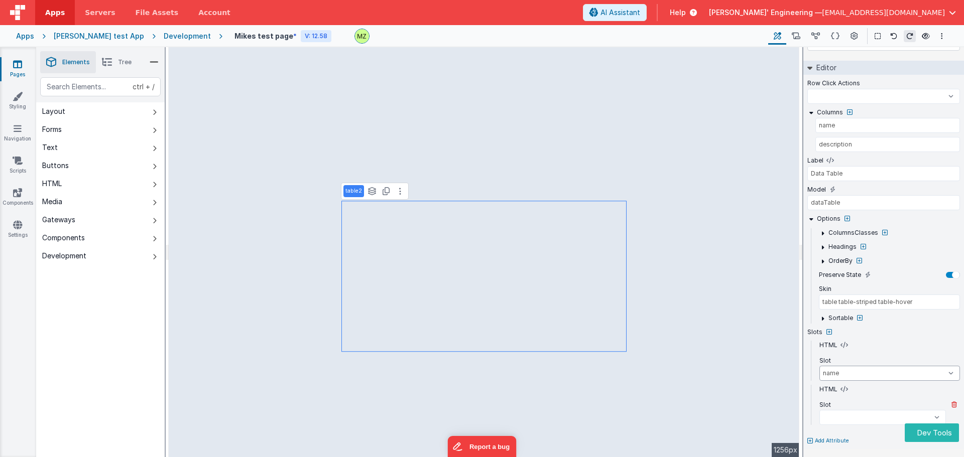
select select
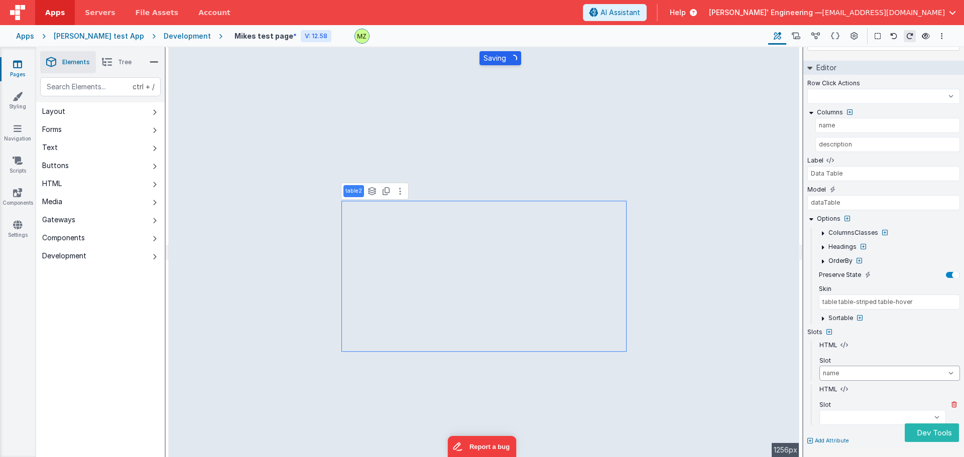
select select
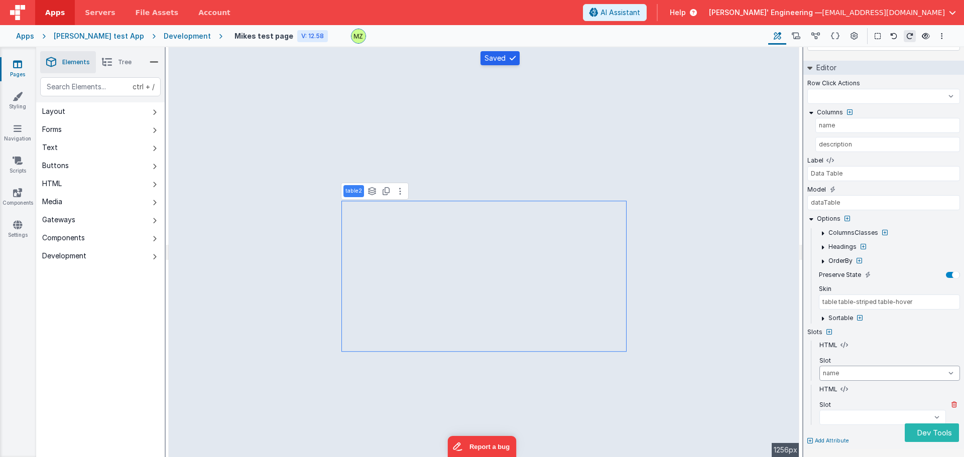
select select
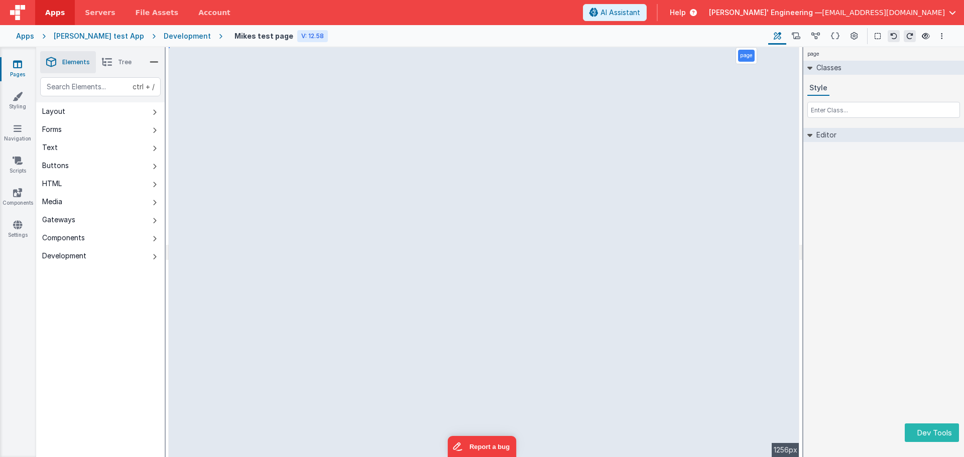
select select
select select "name"
select select
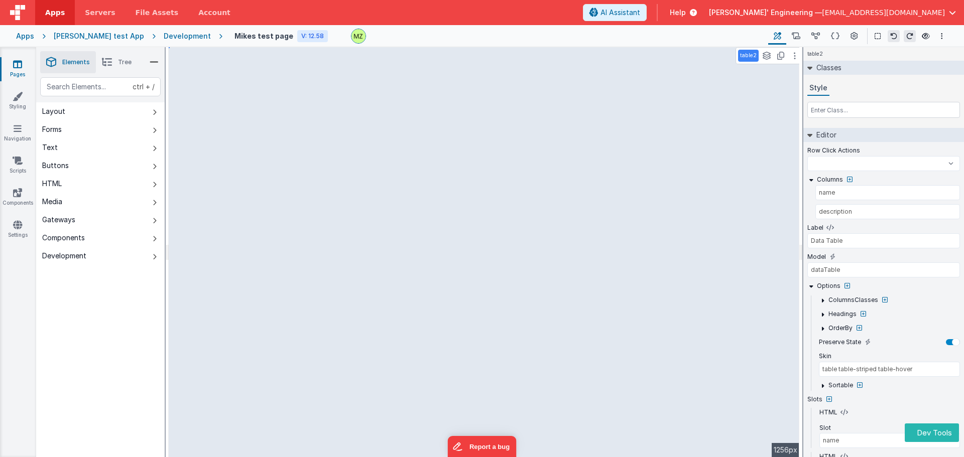
select select
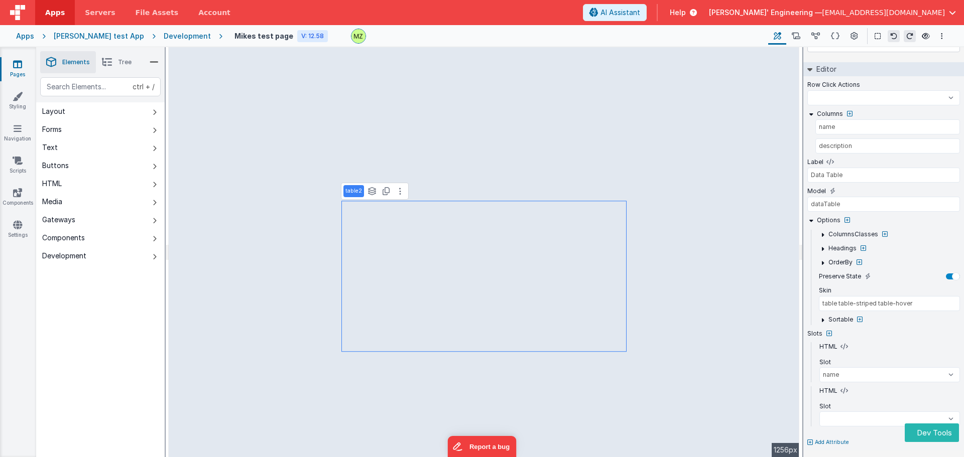
scroll to position [67, 0]
select select
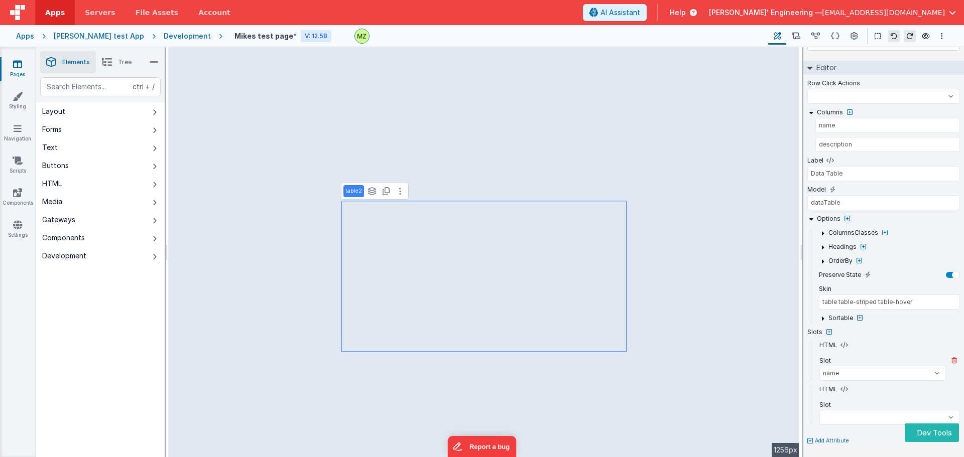
select select
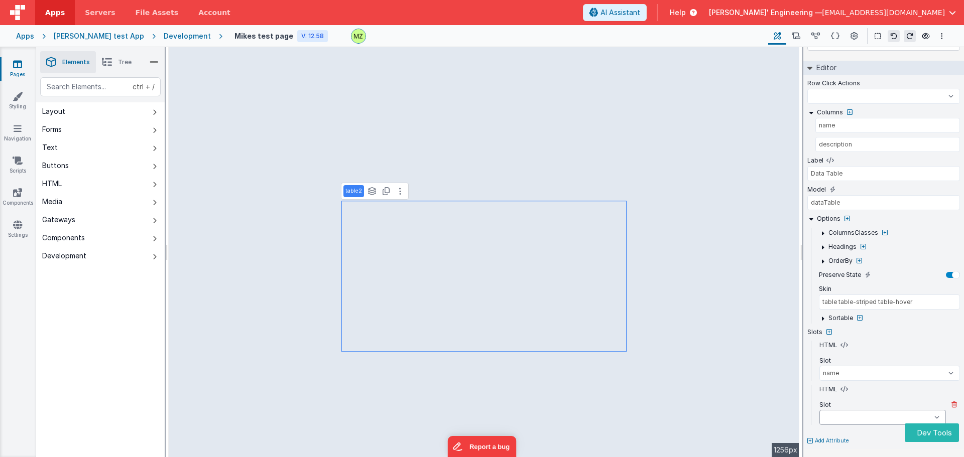
click at [837, 414] on select "beforeTable afterTable beforeFilter afterFilter beforeLimit afterLimit beforeFi…" at bounding box center [882, 417] width 126 height 15
select select "appendBody"
select select
click at [819, 410] on select "beforeTable afterTable beforeFilter afterFilter beforeLimit afterLimit beforeFi…" at bounding box center [882, 417] width 126 height 15
select select
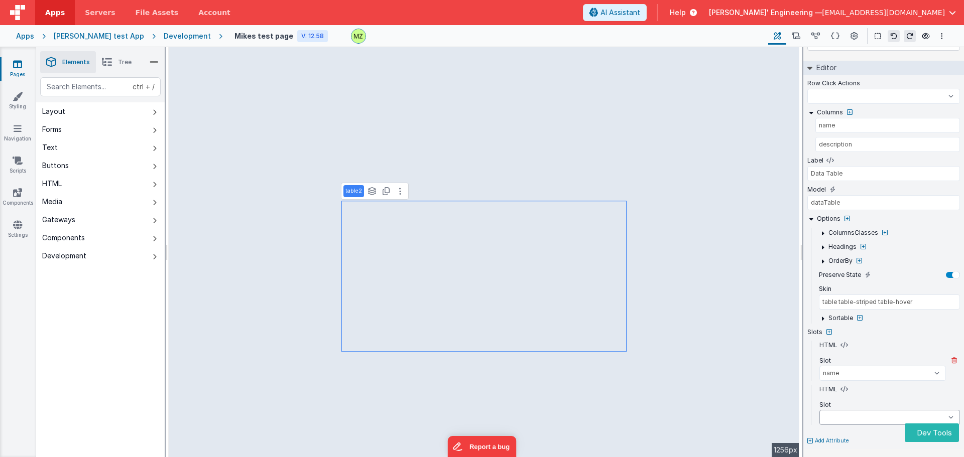
select select
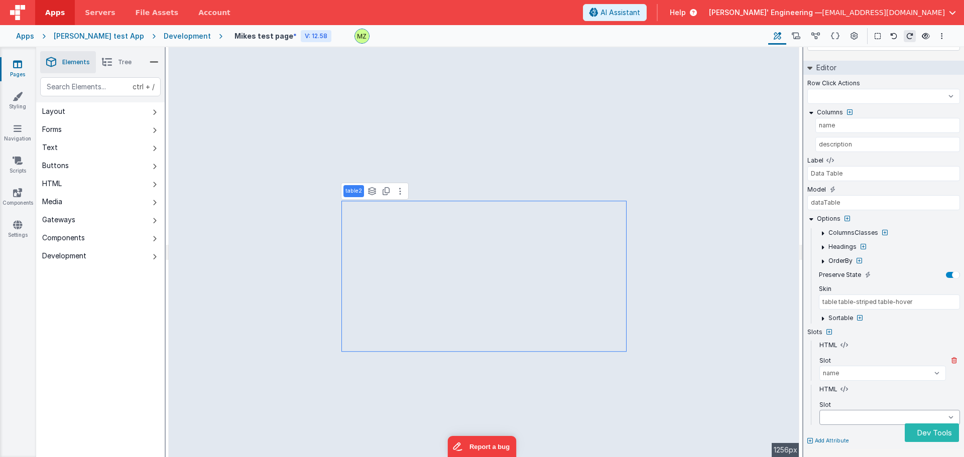
select select
click at [855, 419] on select "beforeTable afterTable beforeFilter afterFilter beforeLimit afterLimit beforeFi…" at bounding box center [882, 417] width 126 height 15
select select
select select "beforeFilters"
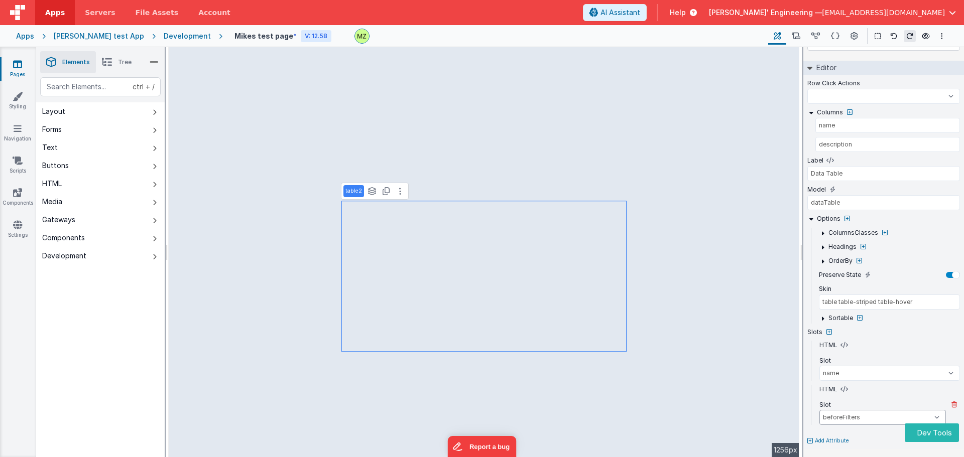
select select
click at [819, 410] on select "beforeTable afterTable beforeFilter afterFilter beforeLimit afterLimit beforeFi…" at bounding box center [882, 417] width 126 height 15
select select
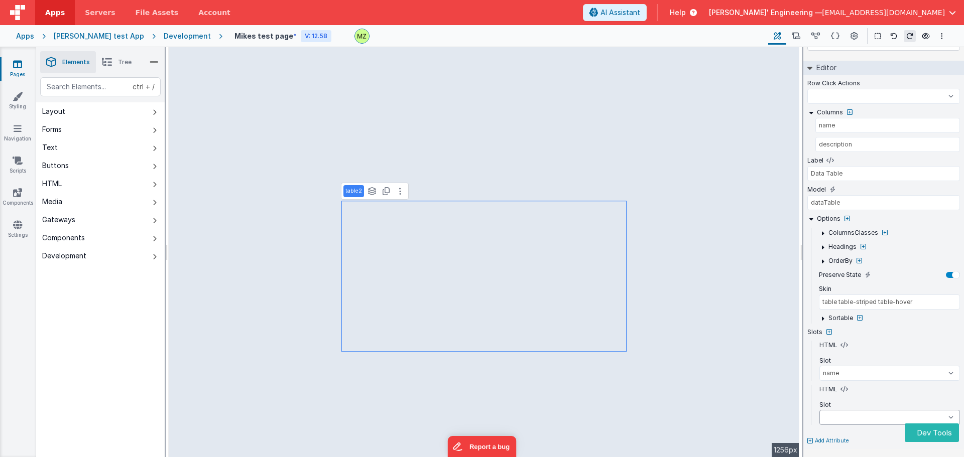
select select
click at [837, 368] on select "beforeTable afterTable beforeFilter afterFilter beforeLimit afterLimit beforeFi…" at bounding box center [882, 373] width 126 height 15
select select
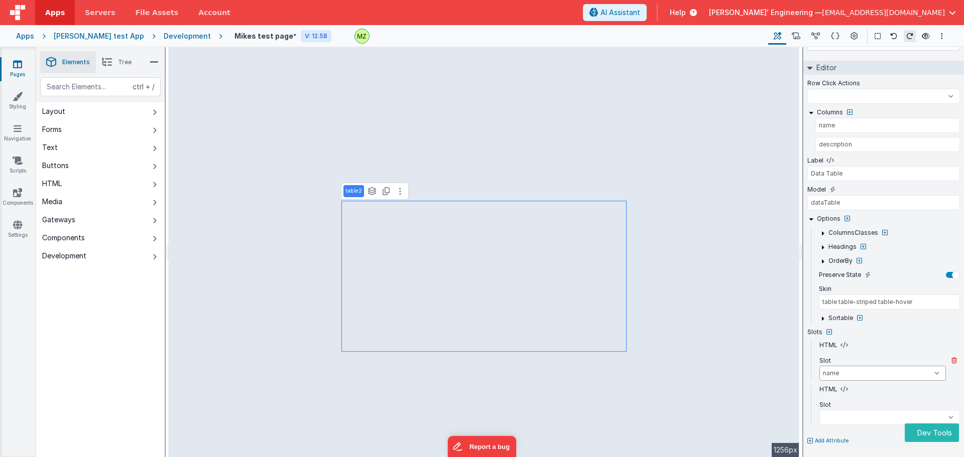
select select
select select "beforeBody"
select select
click at [819, 366] on select "beforeTable afterTable beforeFilter afterFilter beforeLimit afterLimit beforeFi…" at bounding box center [882, 373] width 126 height 15
select select
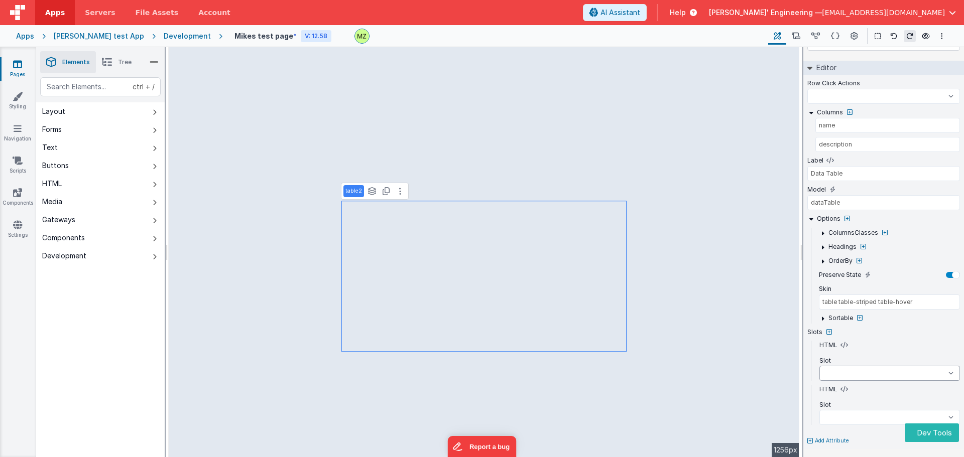
select select
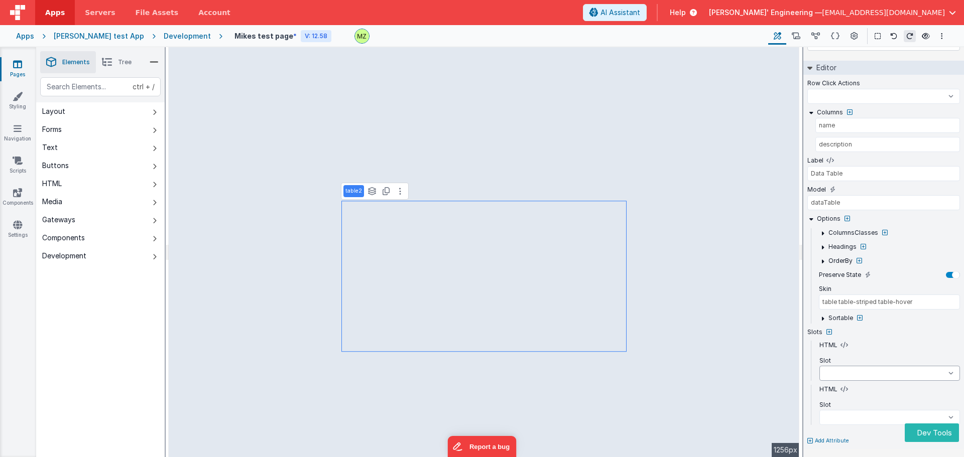
select select
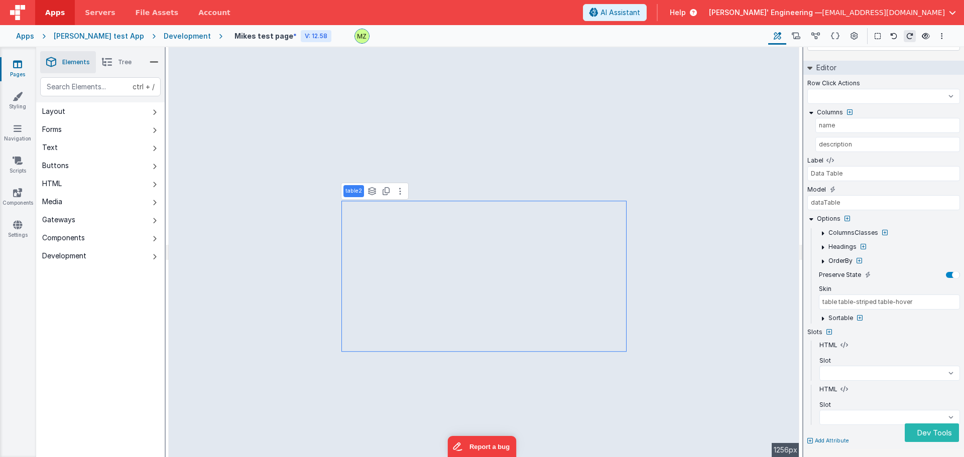
select select
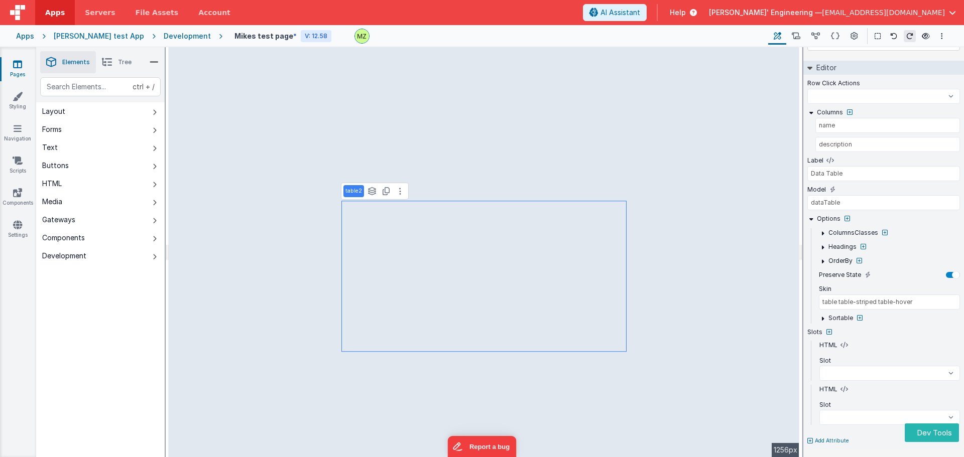
select select
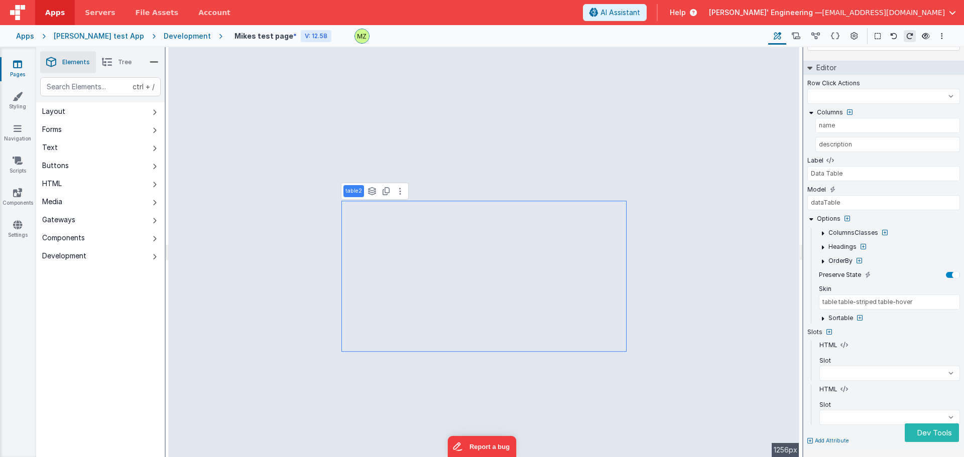
select select
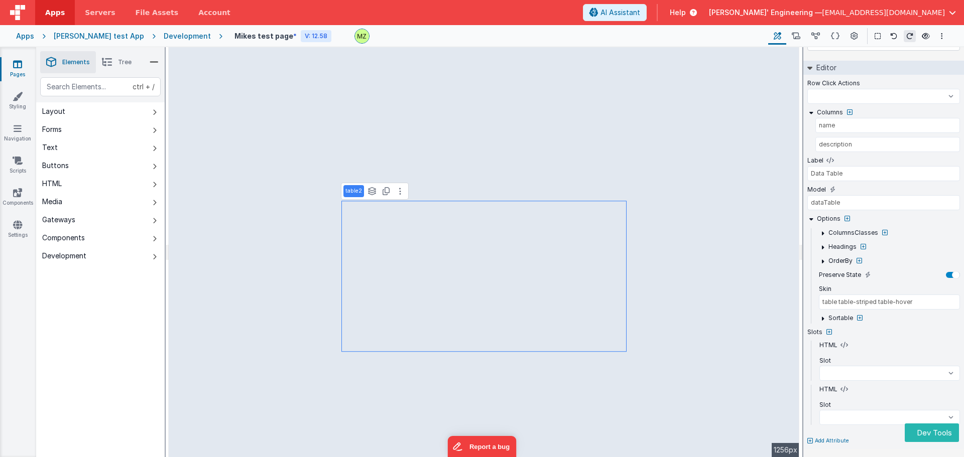
select select
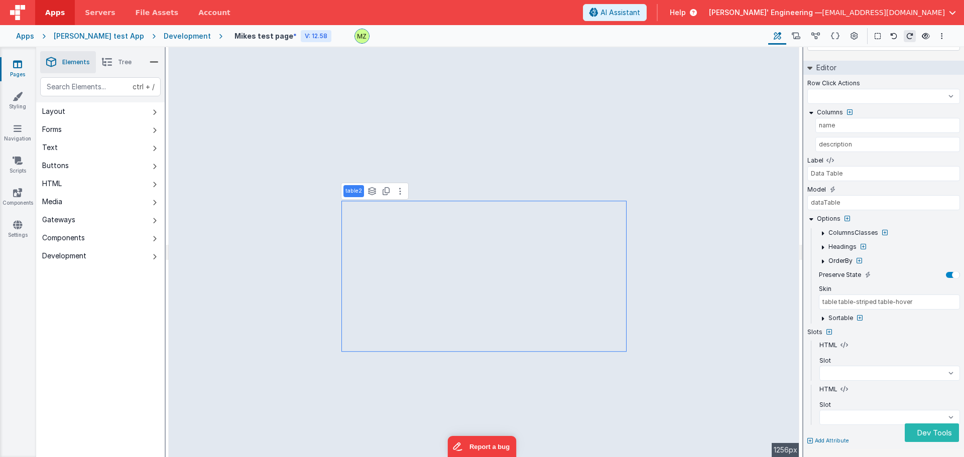
select select
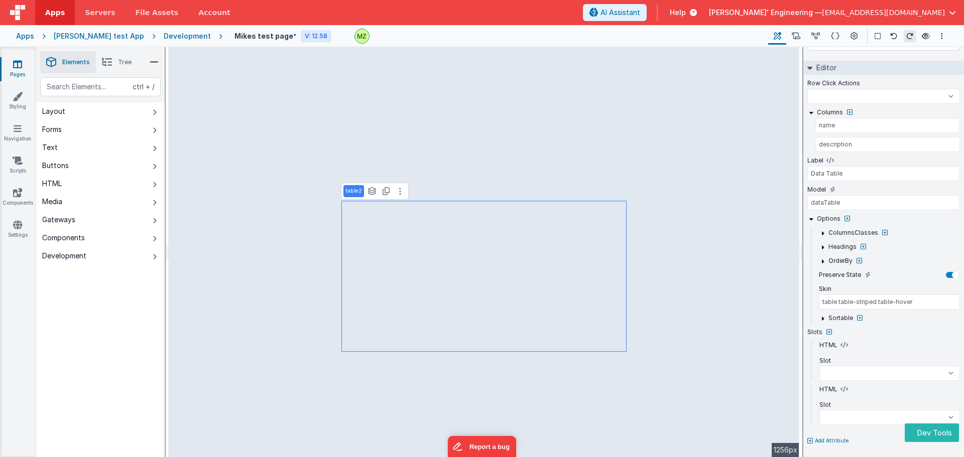
select select
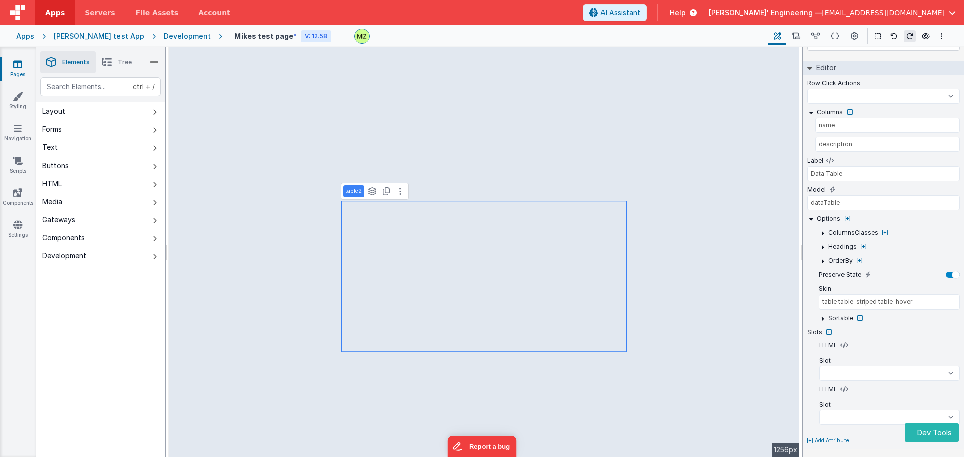
select select
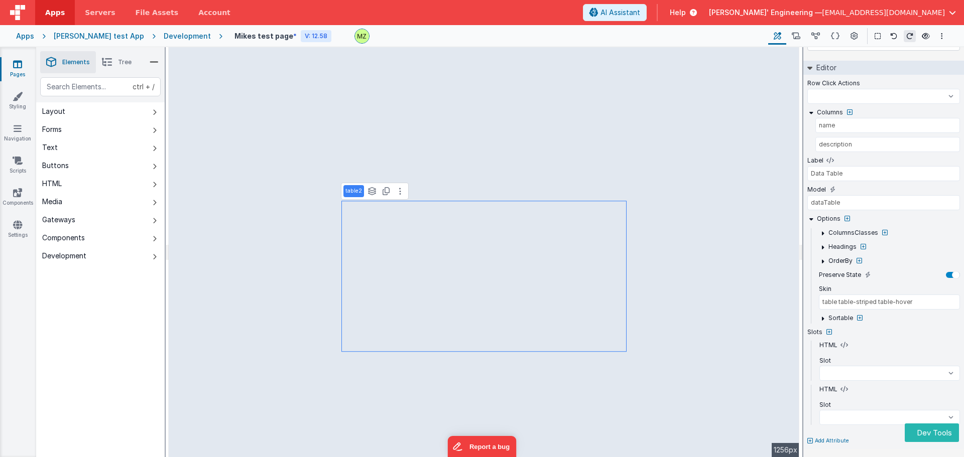
select select
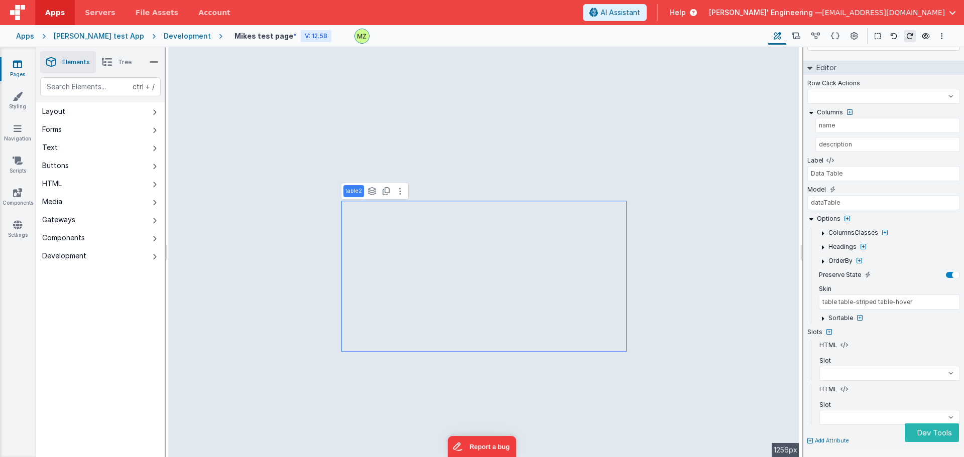
select select
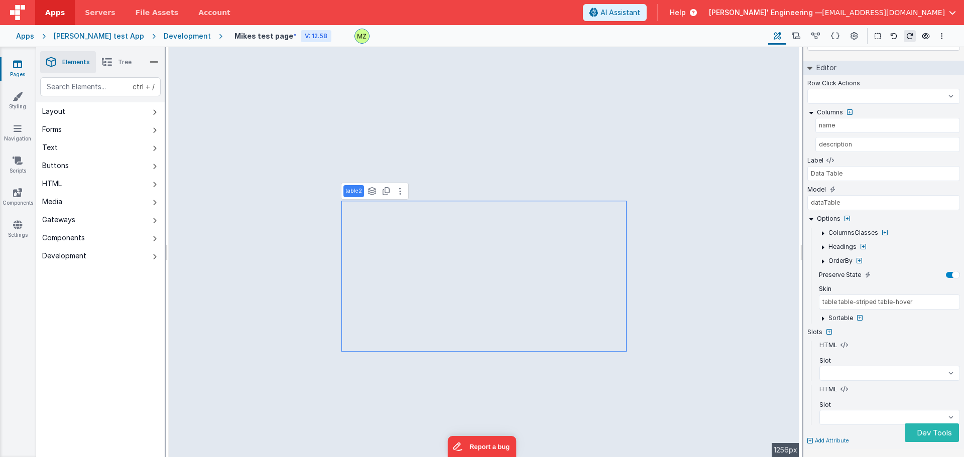
select select
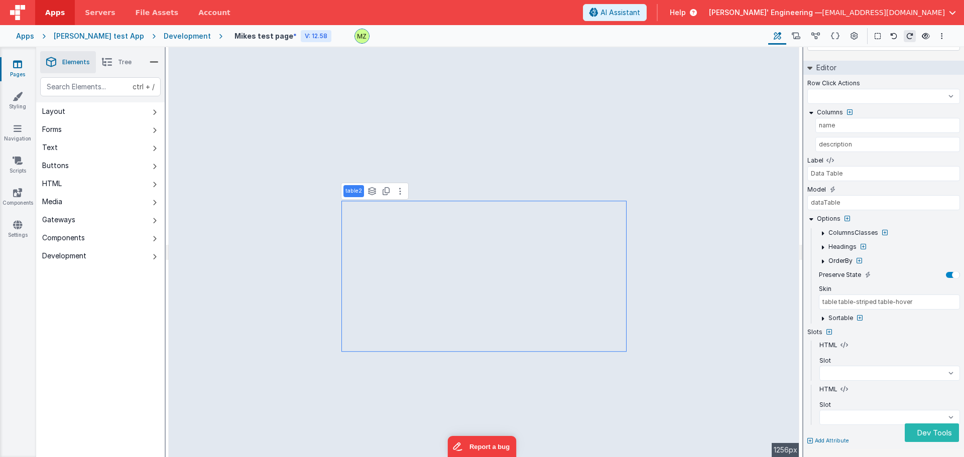
select select
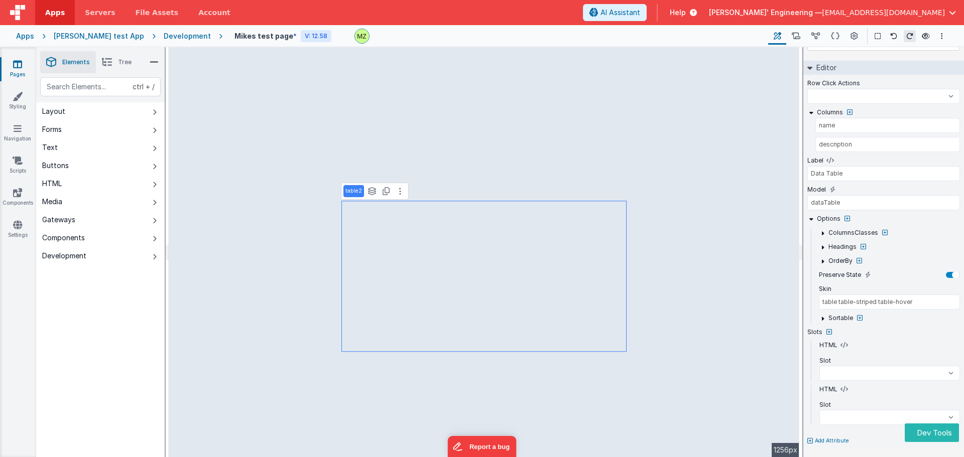
select select
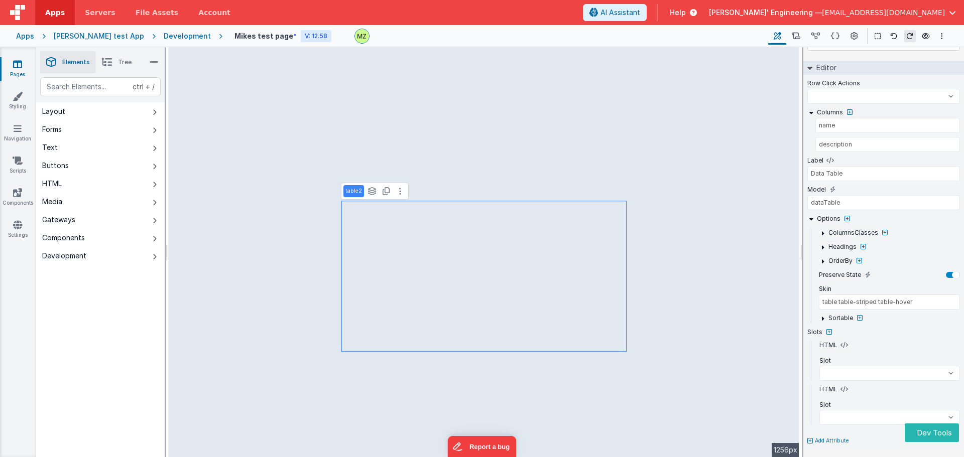
select select
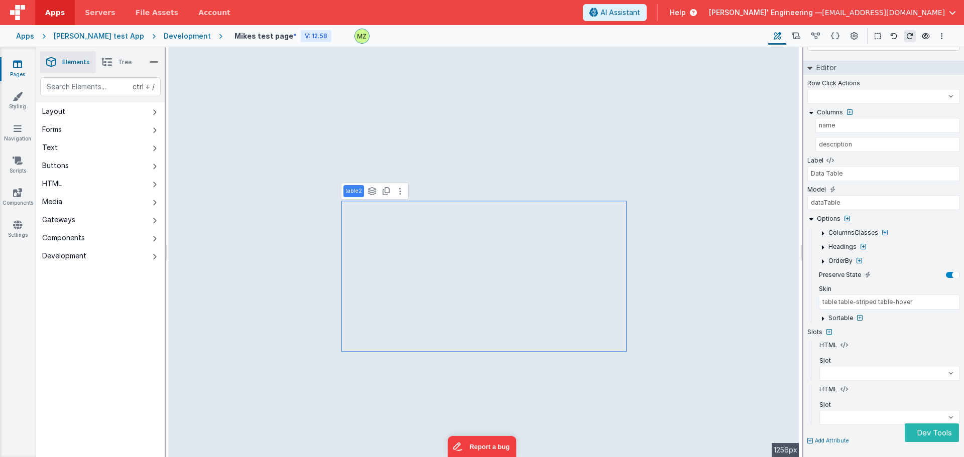
select select
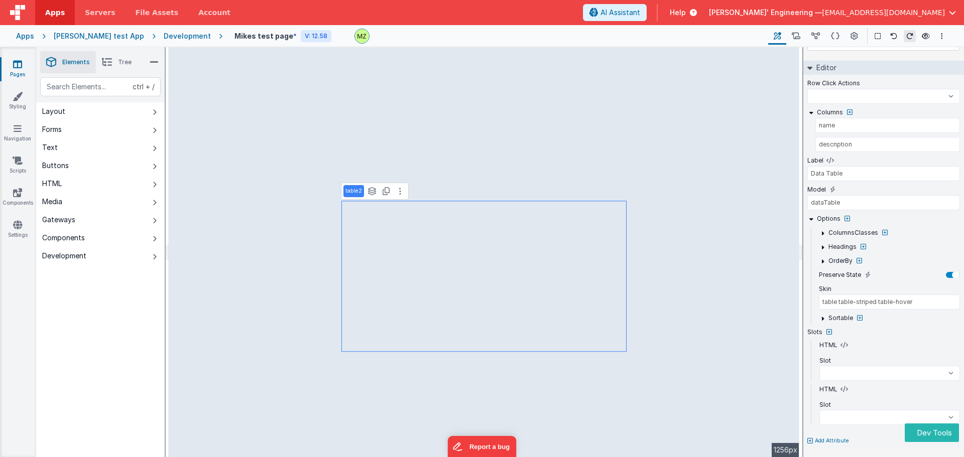
select select
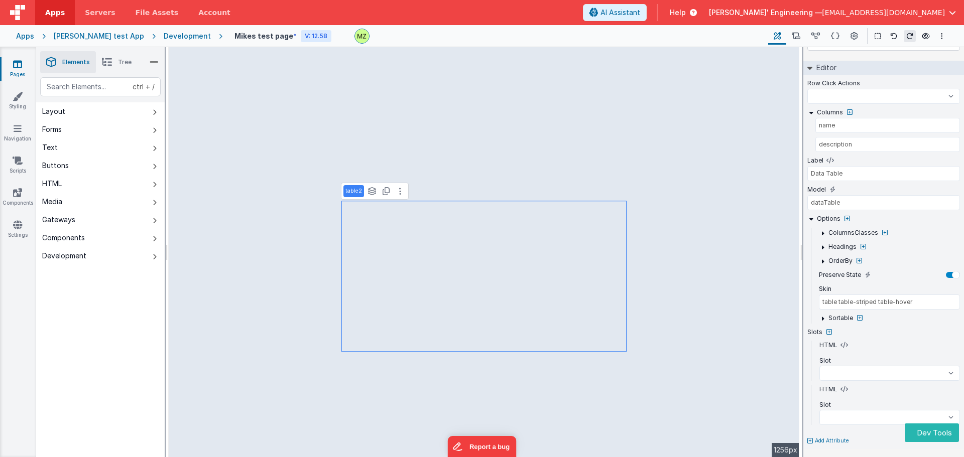
select select
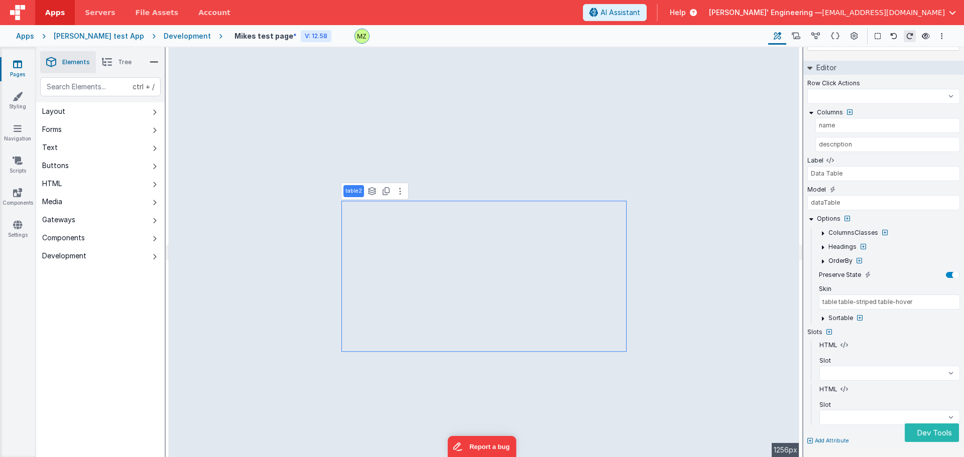
select select
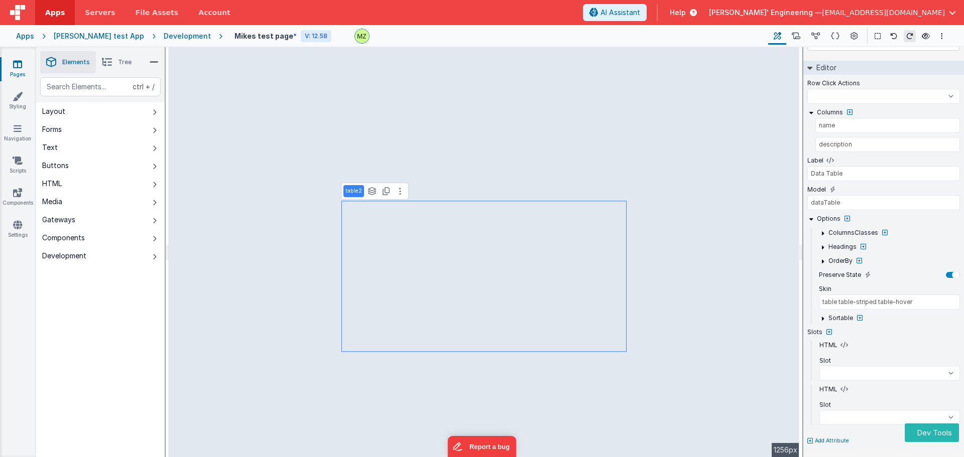
select select
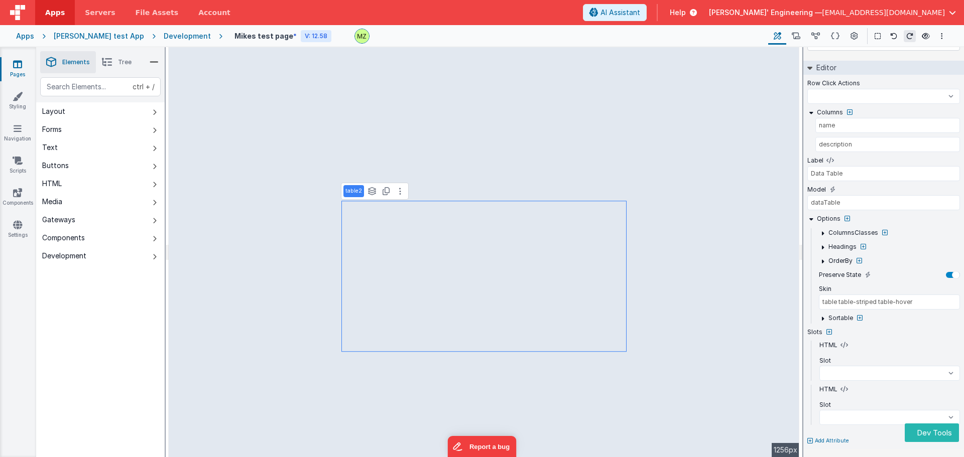
select select
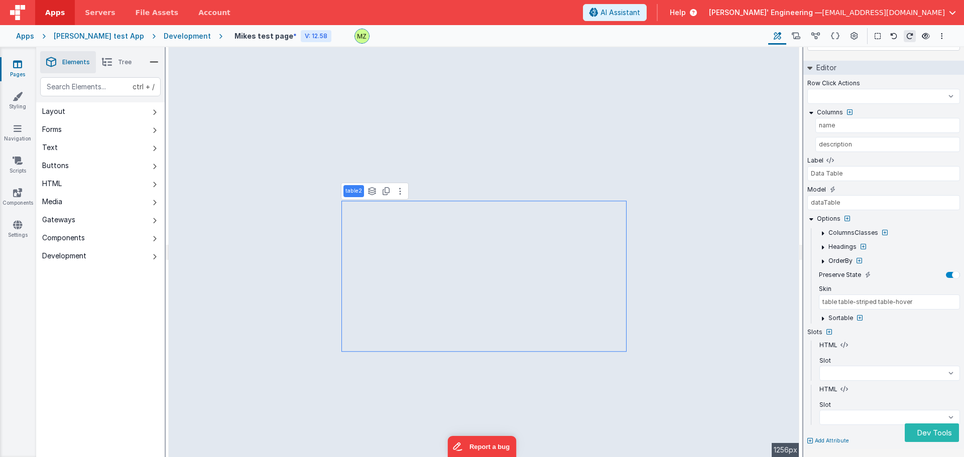
select select
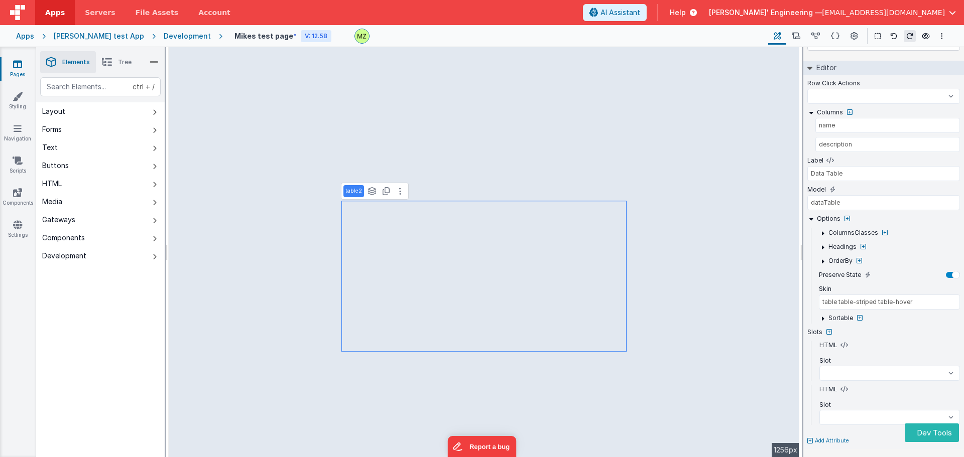
select select
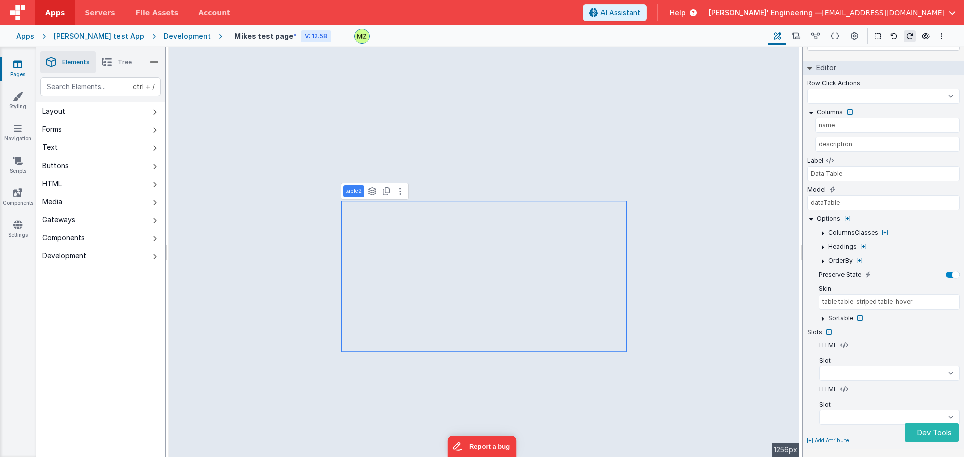
select select
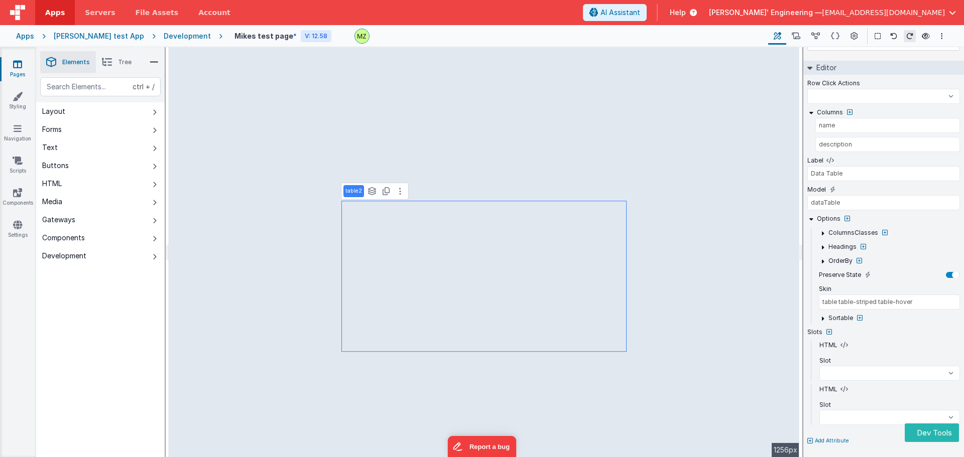
select select
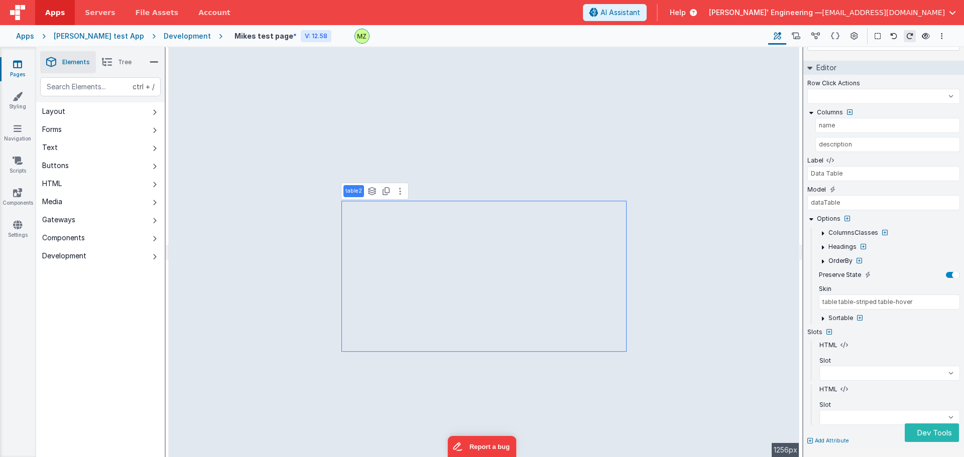
select select
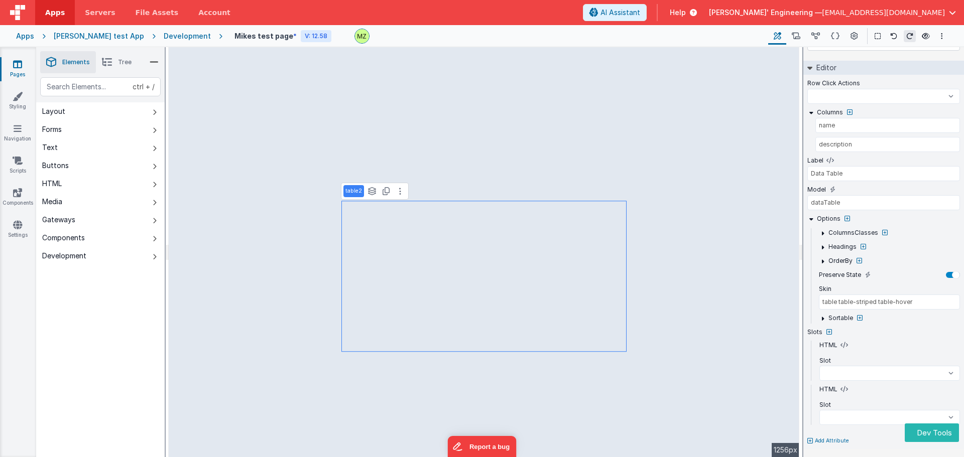
select select
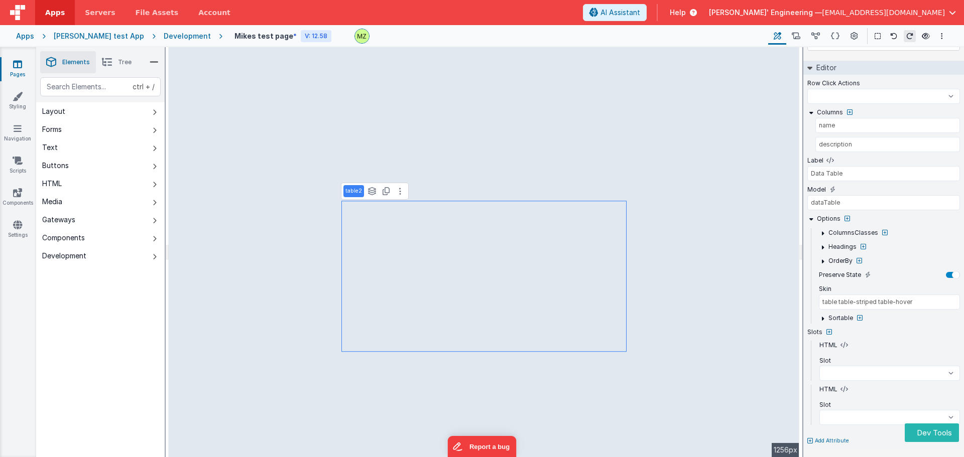
select select
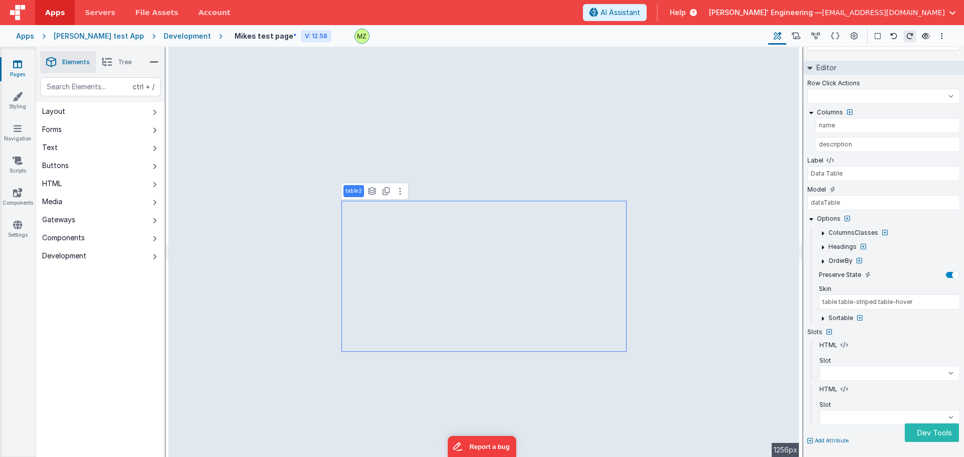
select select
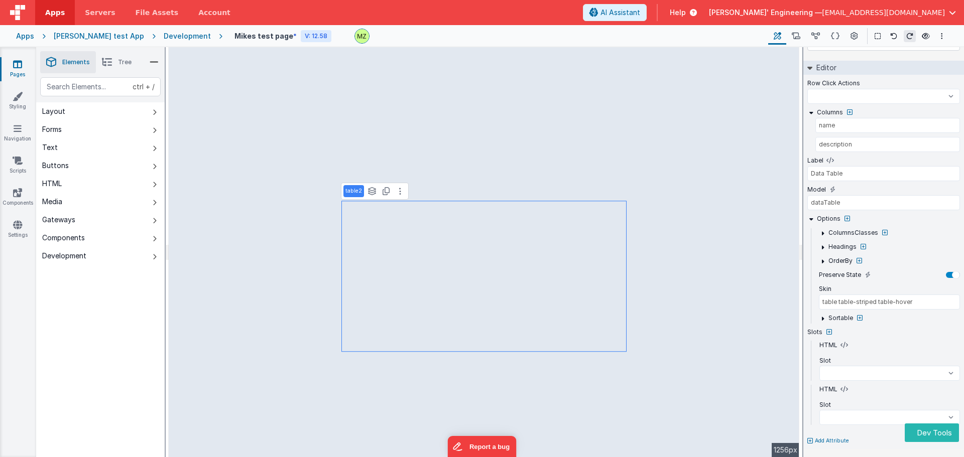
select select
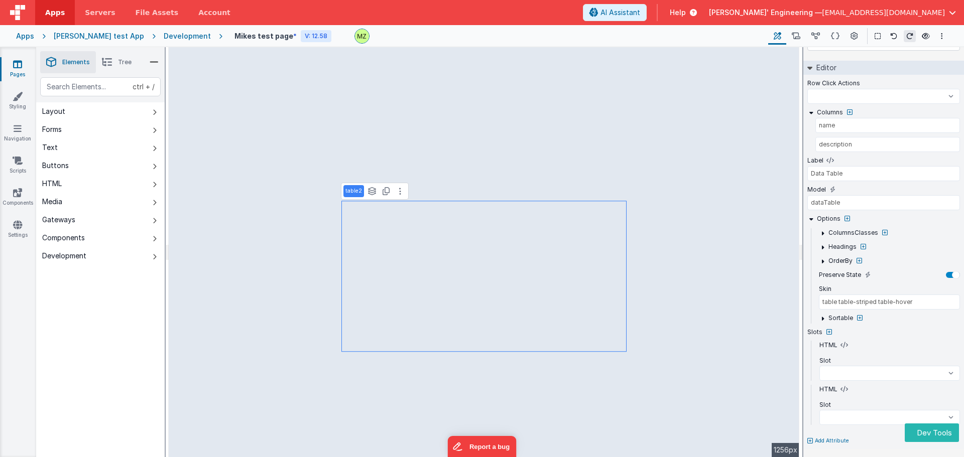
select select
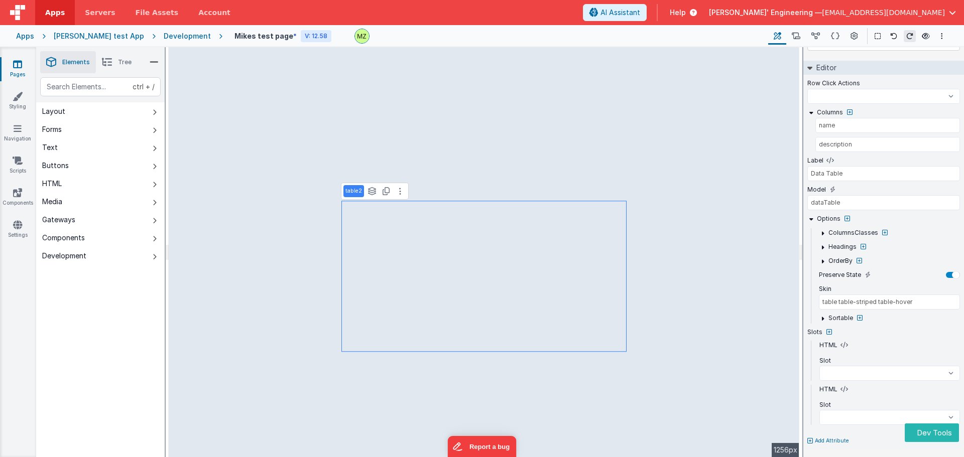
select select
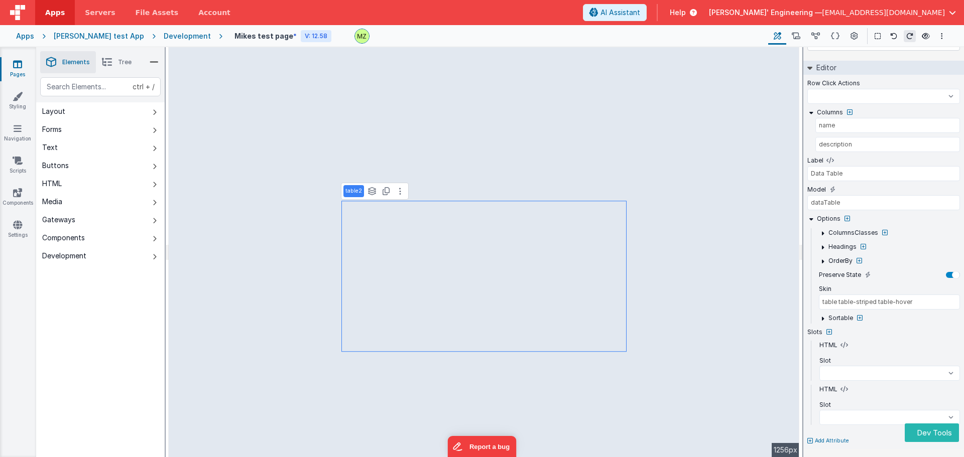
select select
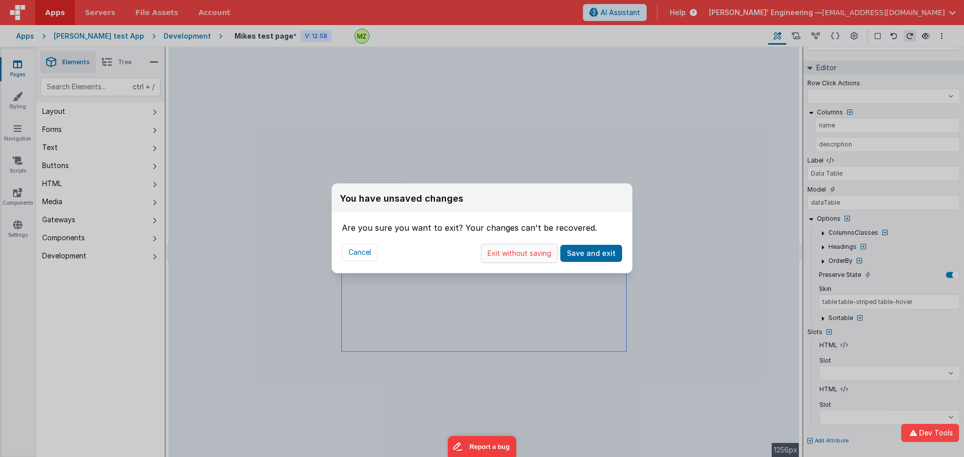
click at [539, 254] on button "Exit without saving" at bounding box center [519, 253] width 77 height 19
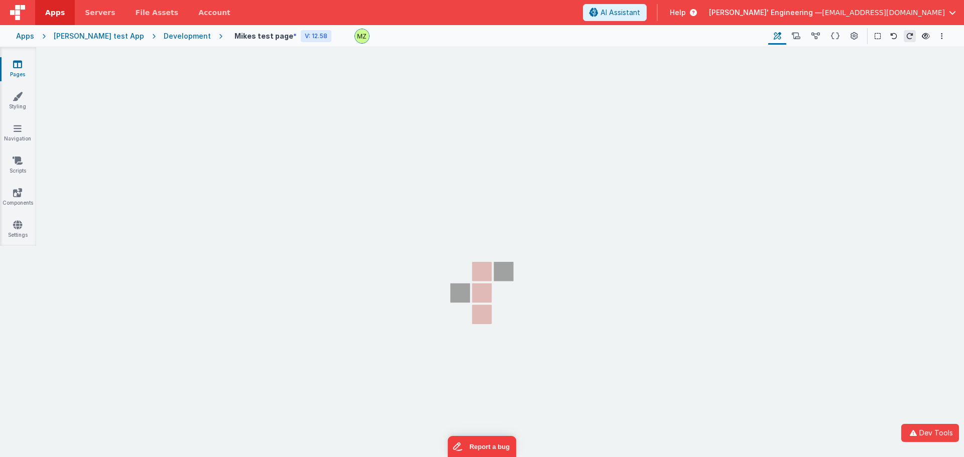
click at [680, 276] on section "Pages Styling Navigation Scripts Components Settings" at bounding box center [482, 261] width 964 height 428
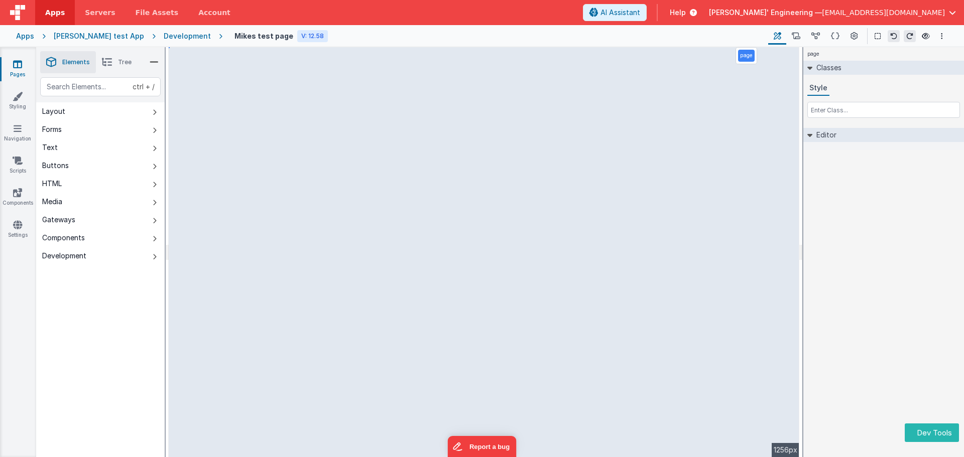
select select
select select "name"
select select
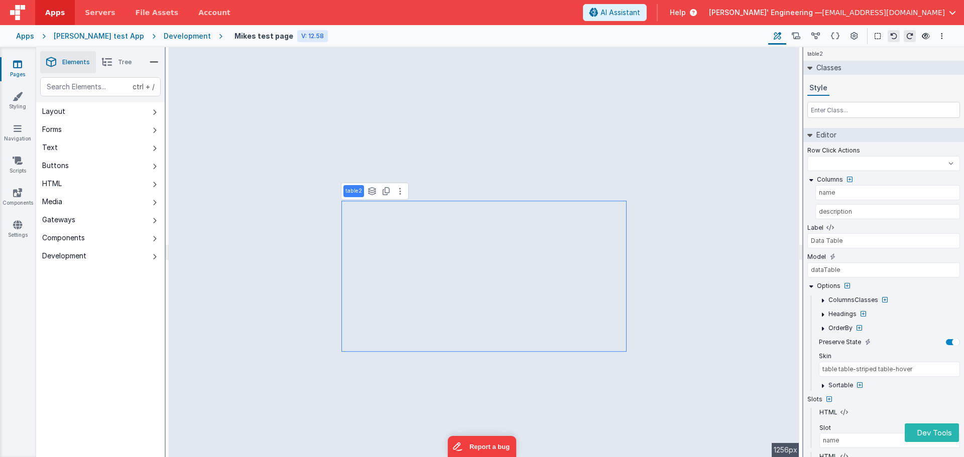
select select
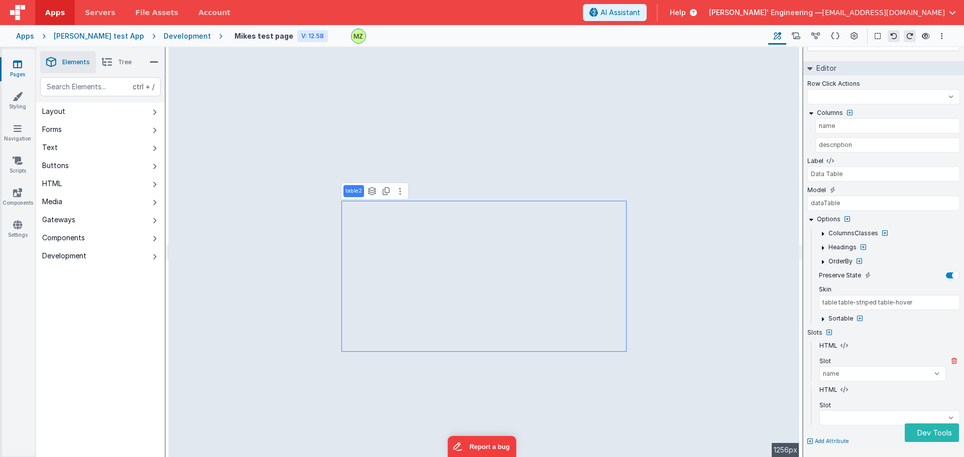
scroll to position [67, 0]
click at [838, 418] on select "beforeTable afterTable beforeFilter afterFilter beforeLimit afterLimit beforeFi…" at bounding box center [882, 417] width 126 height 15
select select "appendBody"
click at [819, 410] on select "beforeTable afterTable beforeFilter afterFilter beforeLimit afterLimit beforeFi…" at bounding box center [882, 417] width 126 height 15
click at [846, 419] on select "beforeTable afterTable beforeFilter afterFilter beforeLimit afterLimit beforeFi…" at bounding box center [882, 417] width 126 height 15
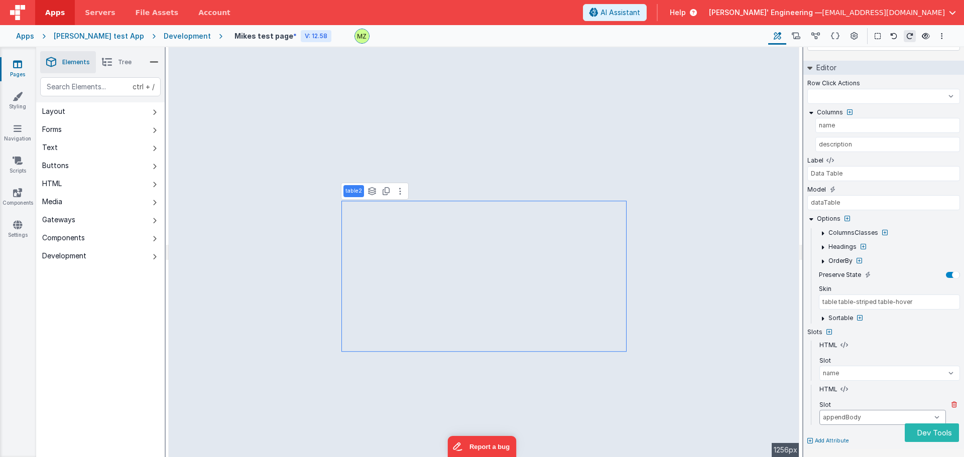
click at [846, 420] on select "beforeTable afterTable beforeFilter afterFilter beforeLimit afterLimit beforeFi…" at bounding box center [882, 417] width 126 height 15
click at [846, 370] on select "beforeTable afterTable beforeFilter afterFilter beforeLimit afterLimit beforeFi…" at bounding box center [882, 373] width 126 height 15
select select
select select "prependBody"
click at [819, 366] on select "beforeTable afterTable beforeFilter afterFilter beforeLimit afterLimit beforeFi…" at bounding box center [882, 373] width 126 height 15
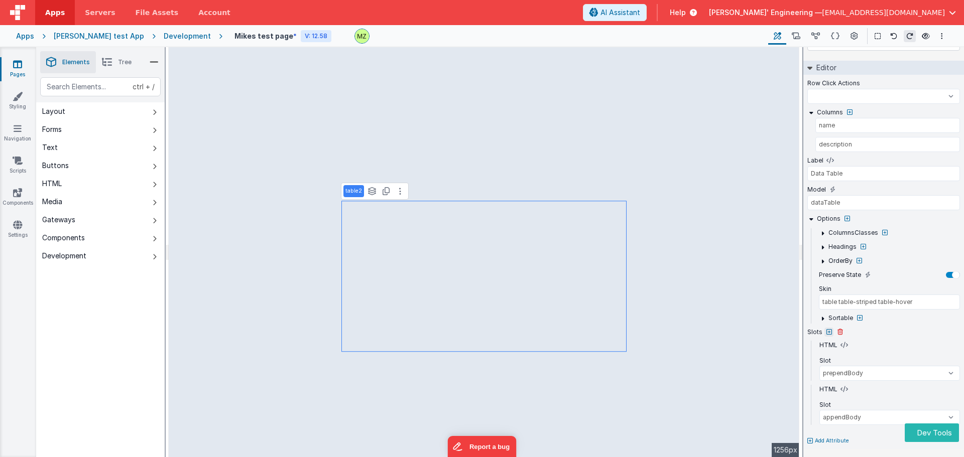
click at [829, 334] on icon at bounding box center [829, 332] width 6 height 6
select select
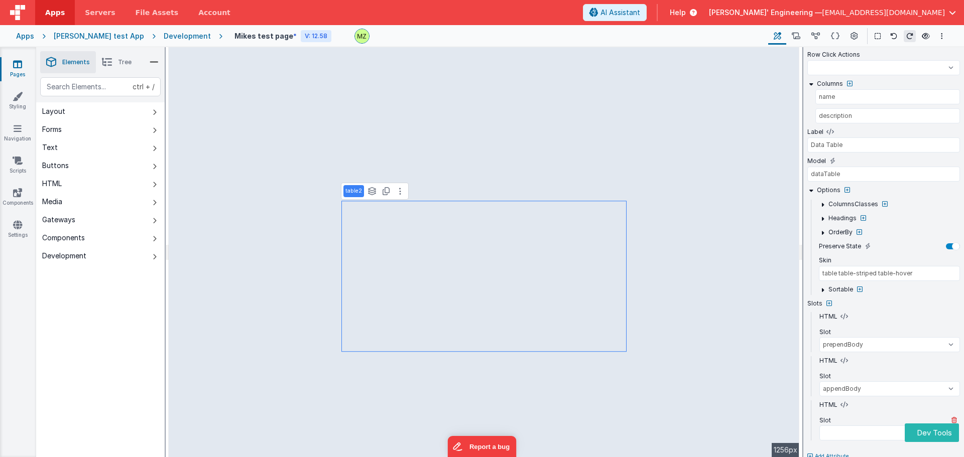
scroll to position [111, 0]
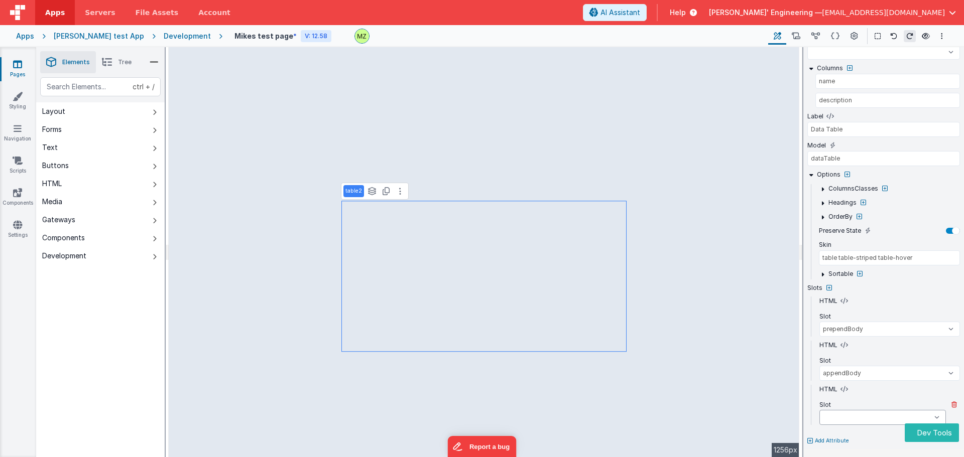
select select
click at [836, 421] on select "beforeTable afterTable beforeFilter afterFilter beforeLimit afterLimit beforeFi…" at bounding box center [882, 417] width 126 height 15
select select
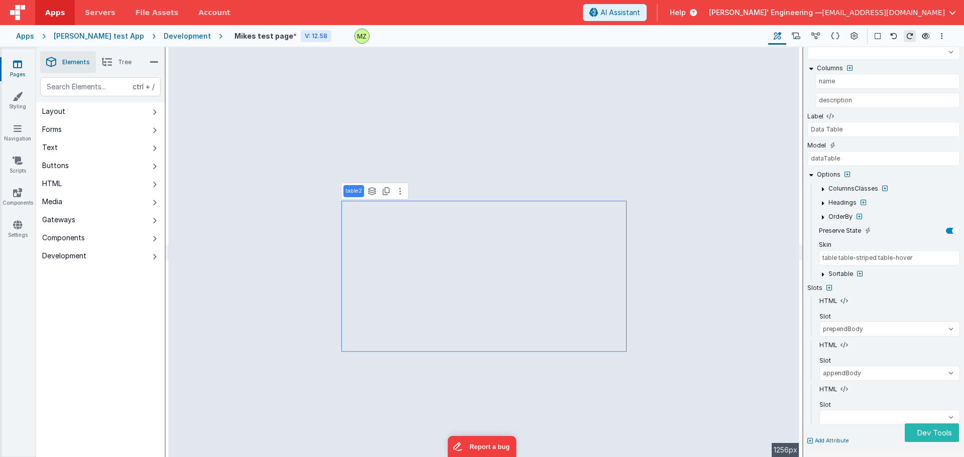
select select
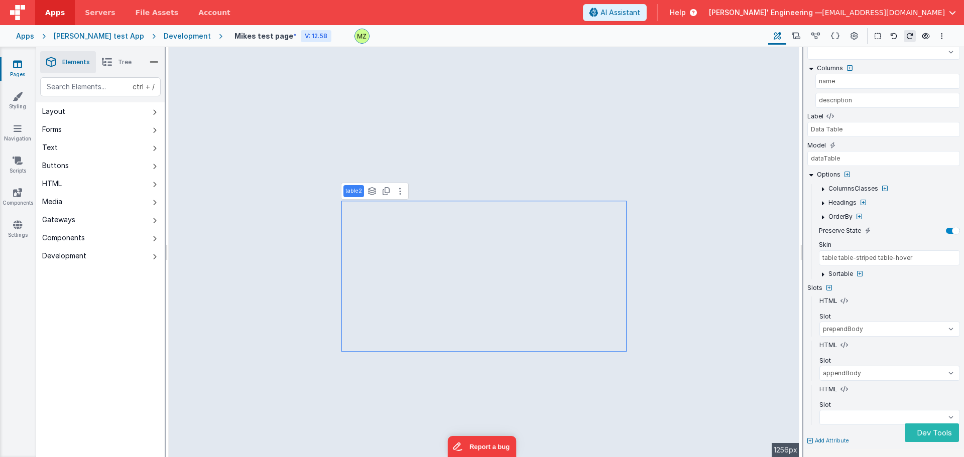
select select
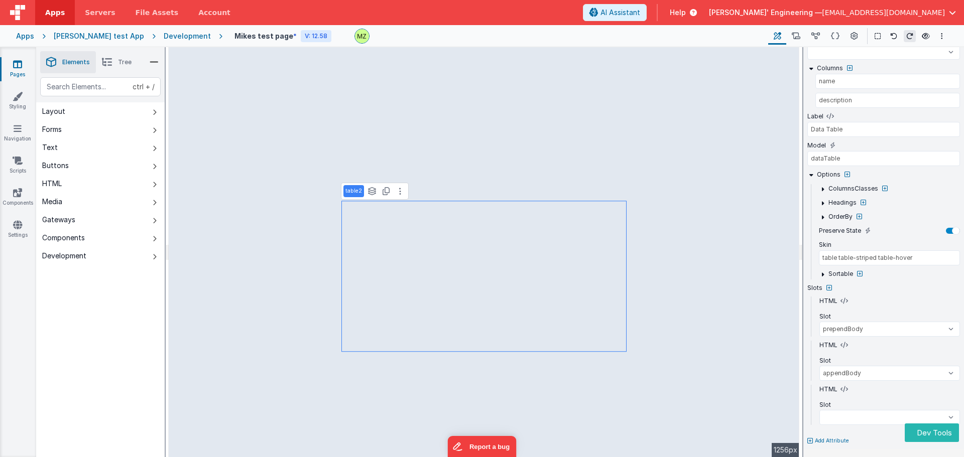
select select
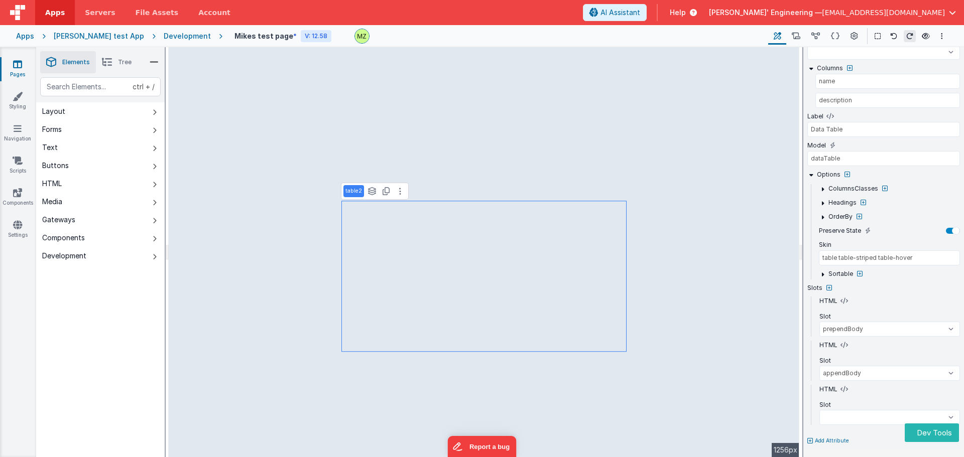
select select
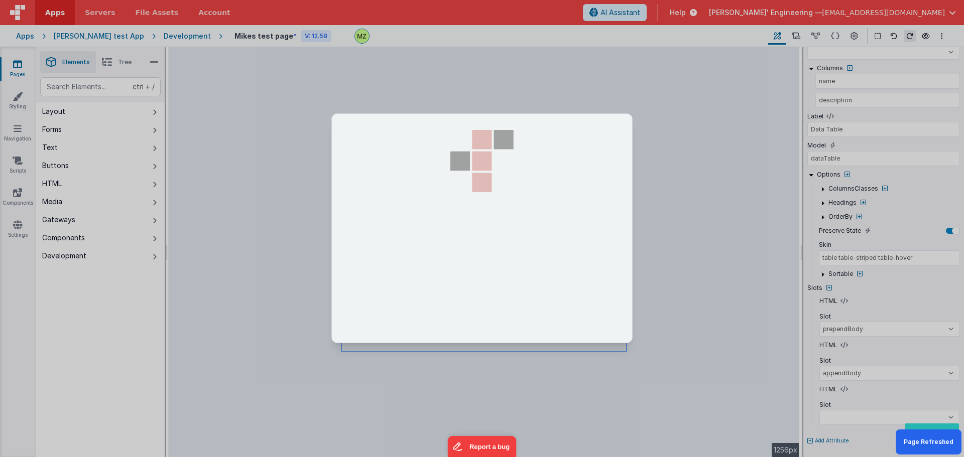
select select
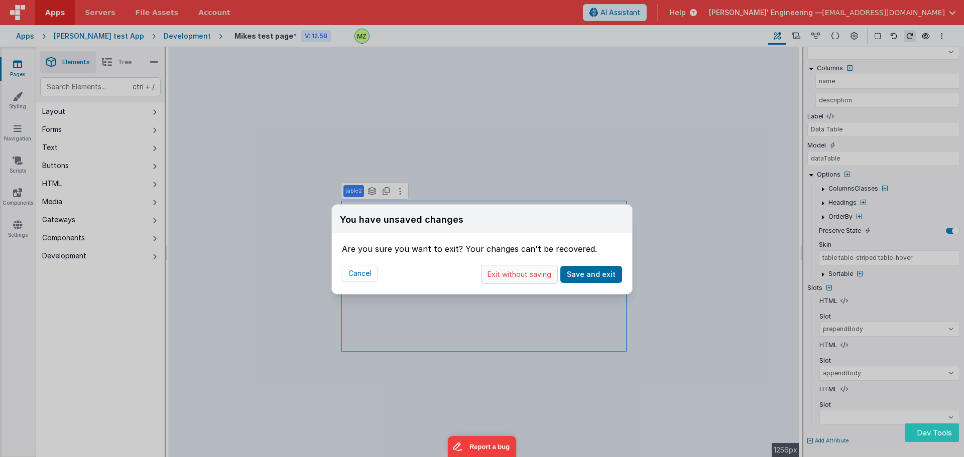
click at [517, 278] on button "Exit without saving" at bounding box center [519, 274] width 77 height 19
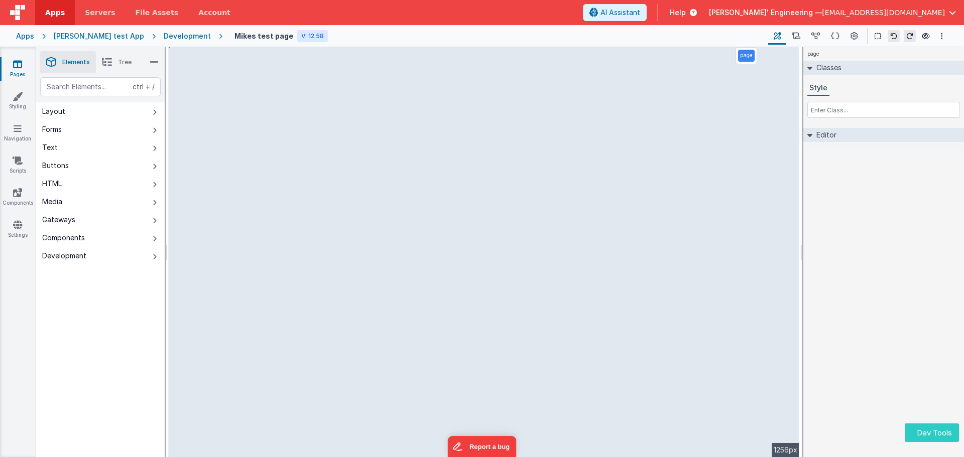
click at [912, 435] on icon "button" at bounding box center [913, 433] width 5 height 10
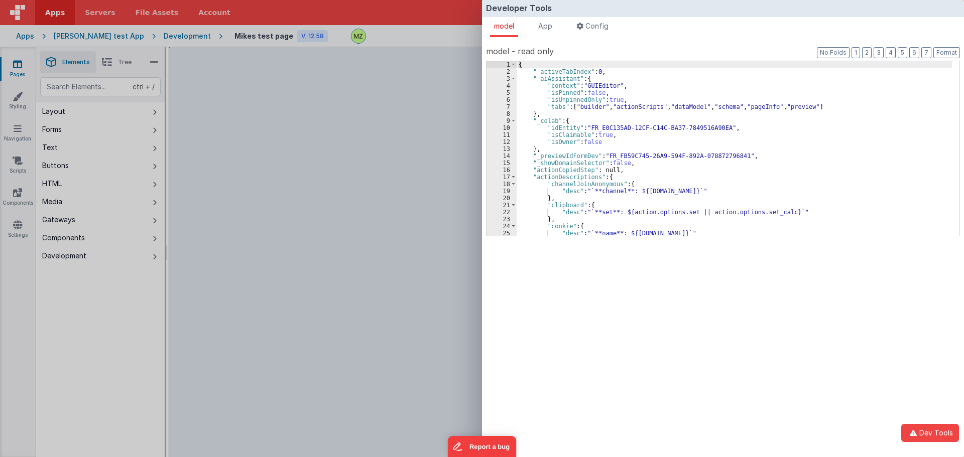
click at [465, 92] on div "Developer Tools model App Params Log (1) Misc Windows Config model - read only …" at bounding box center [482, 228] width 964 height 457
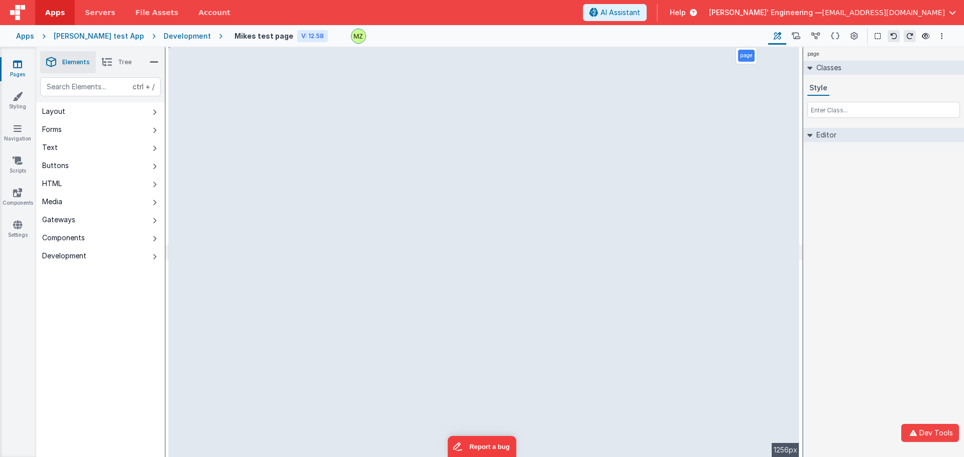
select select
select select "name"
select select
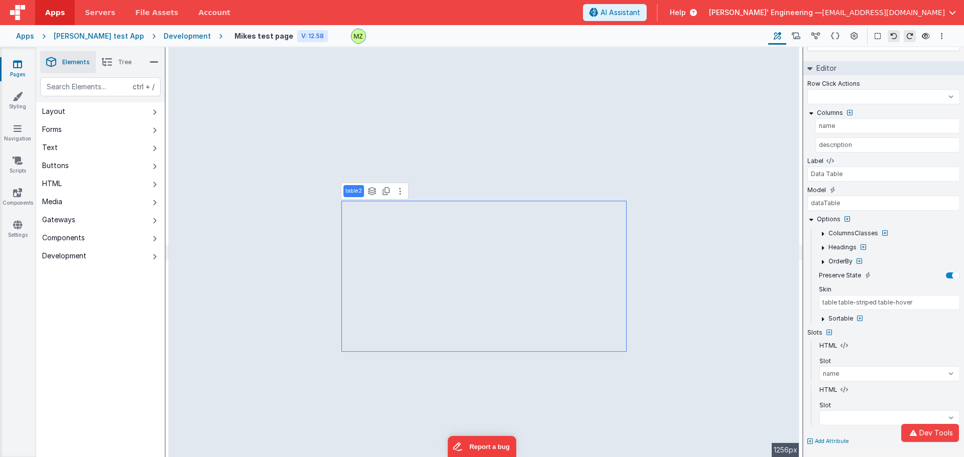
scroll to position [67, 0]
select select
click at [852, 373] on select "beforeTable afterTable beforeFilter afterFilter beforeLimit afterLimit beforeFi…" at bounding box center [882, 373] width 126 height 15
select select "description"
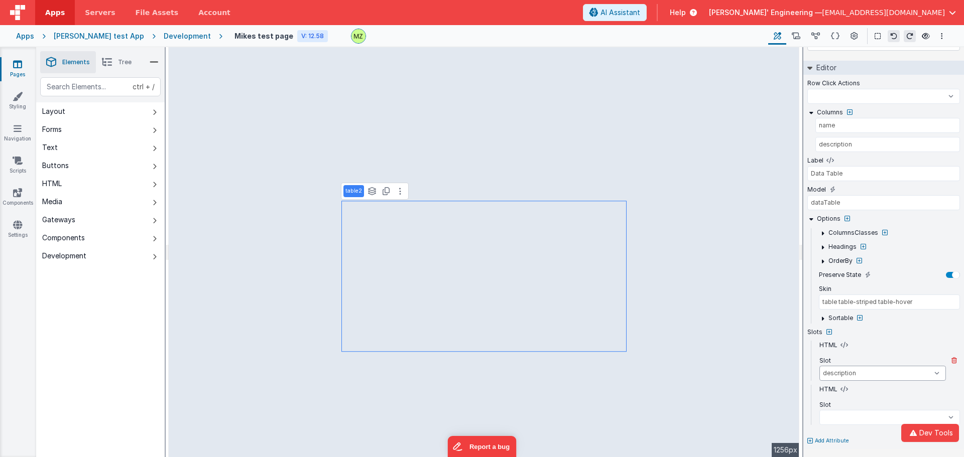
click at [819, 366] on select "beforeTable afterTable beforeFilter afterFilter beforeLimit afterLimit beforeFi…" at bounding box center [882, 373] width 126 height 15
select select
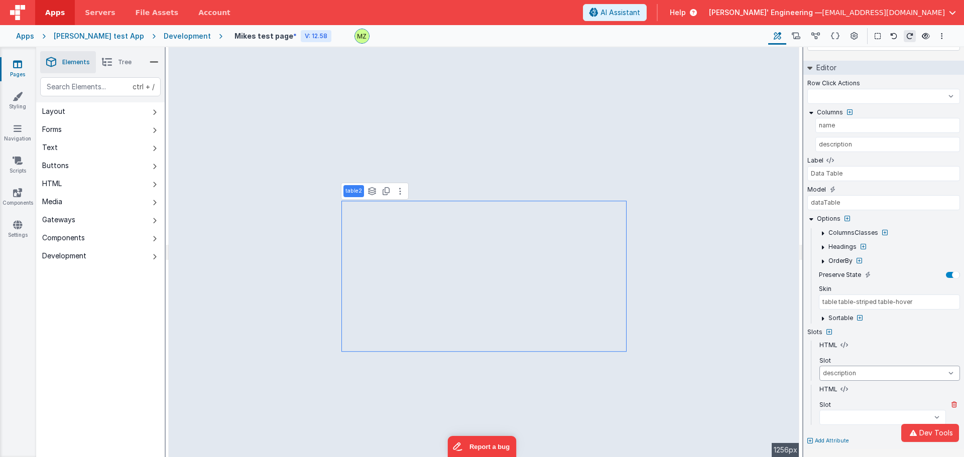
select select
click at [837, 423] on select "beforeTable afterTable beforeFilter afterFilter beforeLimit afterLimit beforeFi…" at bounding box center [882, 417] width 126 height 15
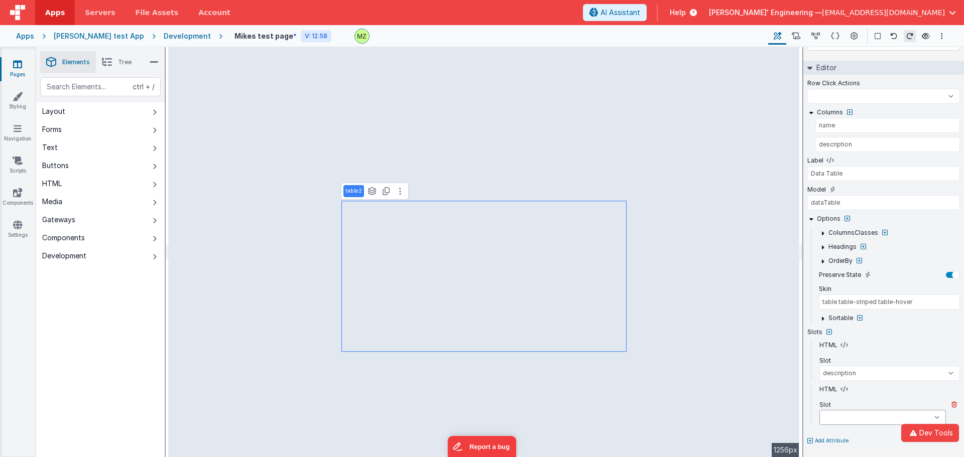
select select
select select "name"
click at [819, 410] on select "beforeTable afterTable beforeFilter afterFilter beforeLimit afterLimit beforeFi…" at bounding box center [882, 417] width 126 height 15
click at [827, 329] on icon at bounding box center [829, 332] width 6 height 6
select select
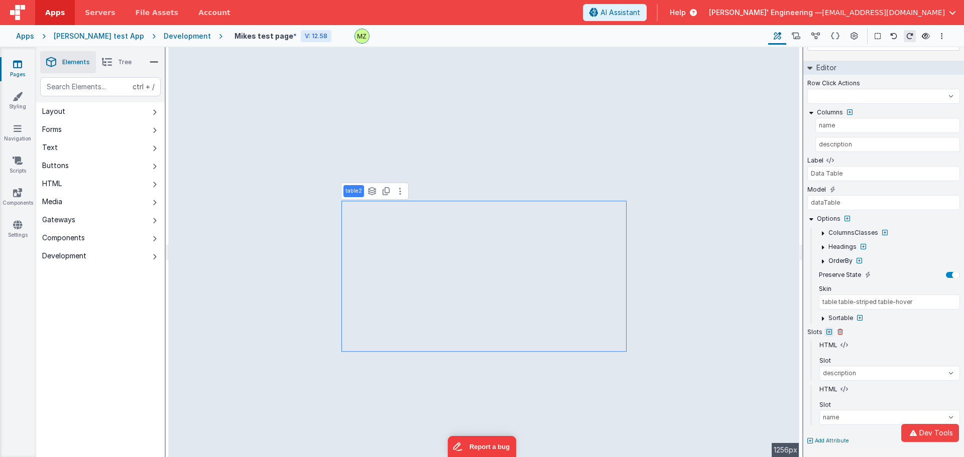
select select
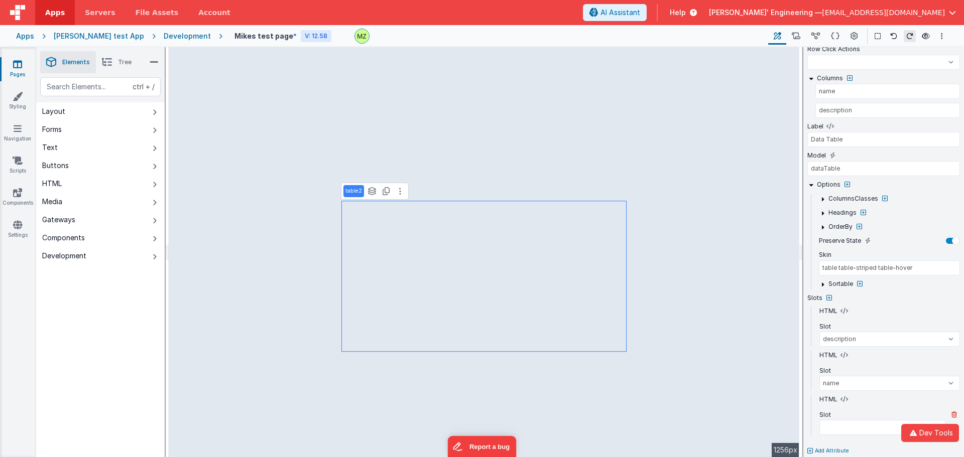
scroll to position [111, 0]
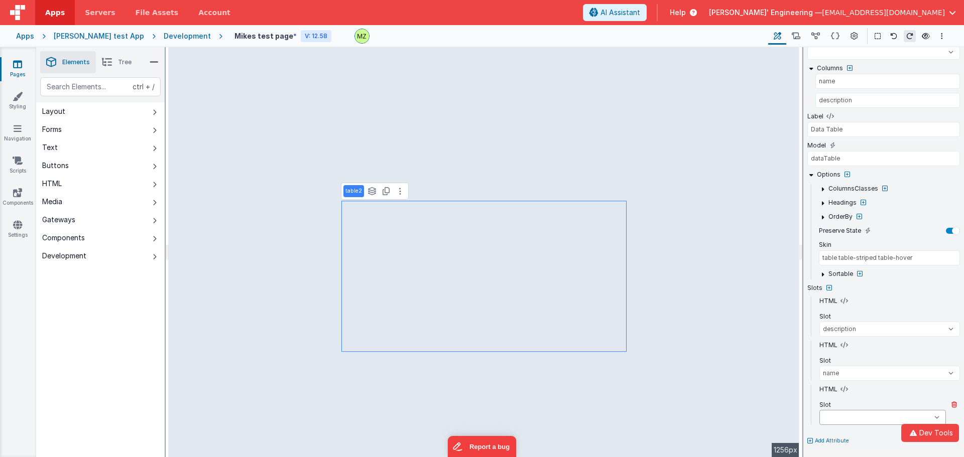
click at [835, 416] on select "beforeTable afterTable beforeFilter afterFilter beforeLimit afterLimit beforeFi…" at bounding box center [882, 417] width 126 height 15
select select
select select "appendBody"
click at [819, 410] on select "beforeTable afterTable beforeFilter afterFilter beforeLimit afterLimit beforeFi…" at bounding box center [882, 417] width 126 height 15
click at [826, 289] on icon at bounding box center [829, 288] width 6 height 6
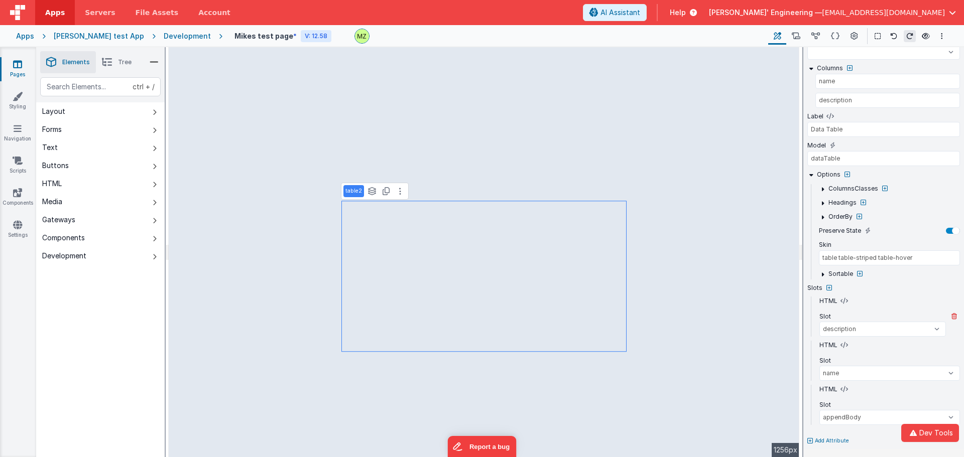
select select
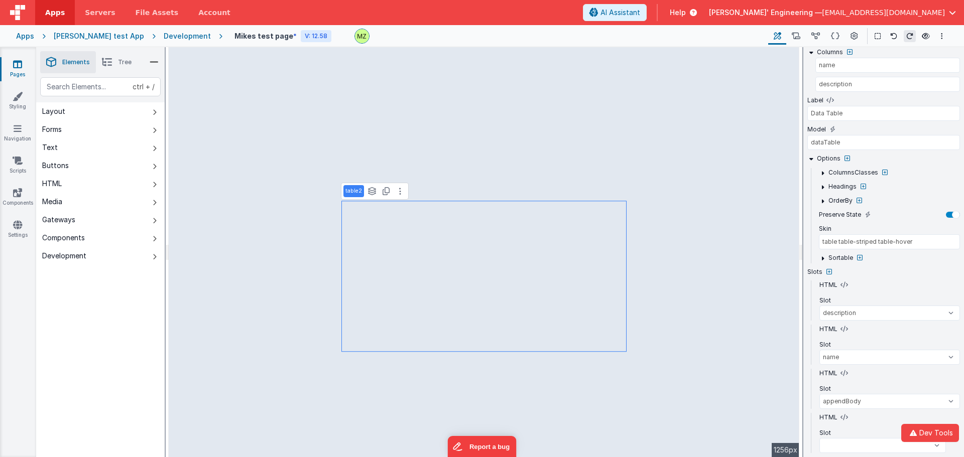
scroll to position [156, 0]
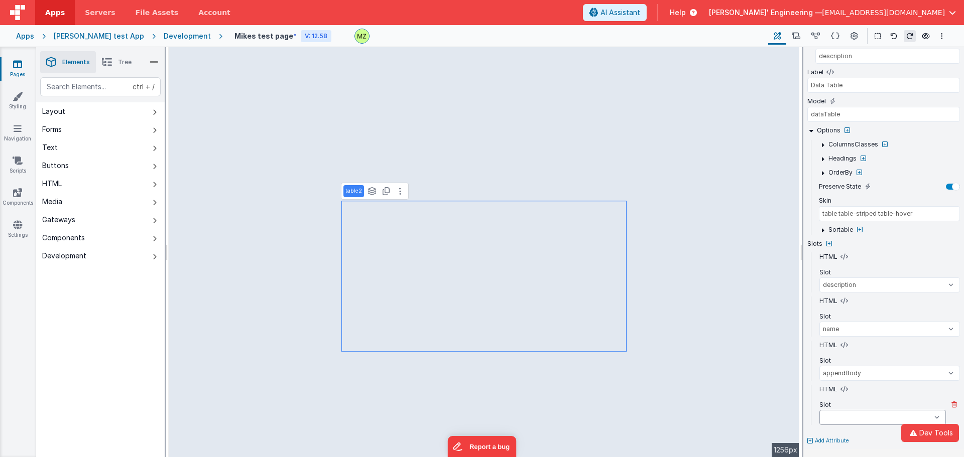
click at [839, 418] on select "beforeTable afterTable beforeFilter afterFilter beforeLimit afterLimit beforeFi…" at bounding box center [882, 417] width 126 height 15
select select
click at [843, 417] on select "beforeTable afterTable beforeFilter afterFilter beforeLimit afterLimit beforeFi…" at bounding box center [882, 417] width 126 height 15
select select
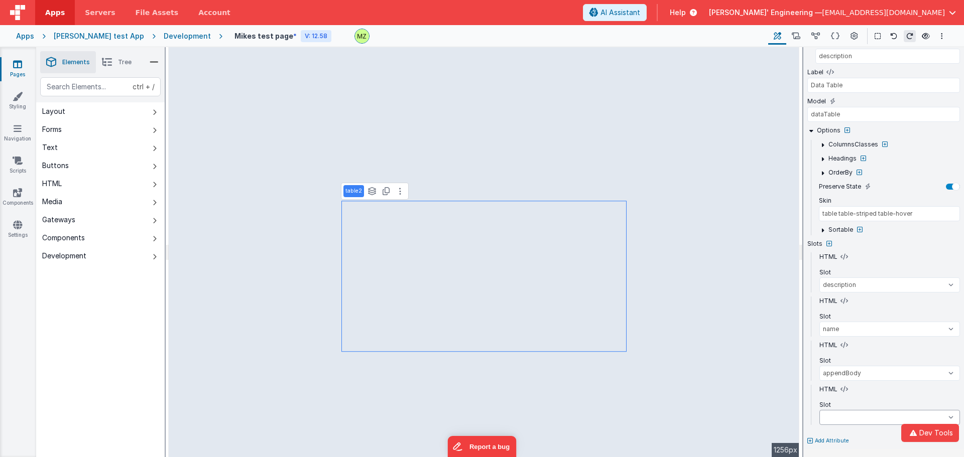
select select
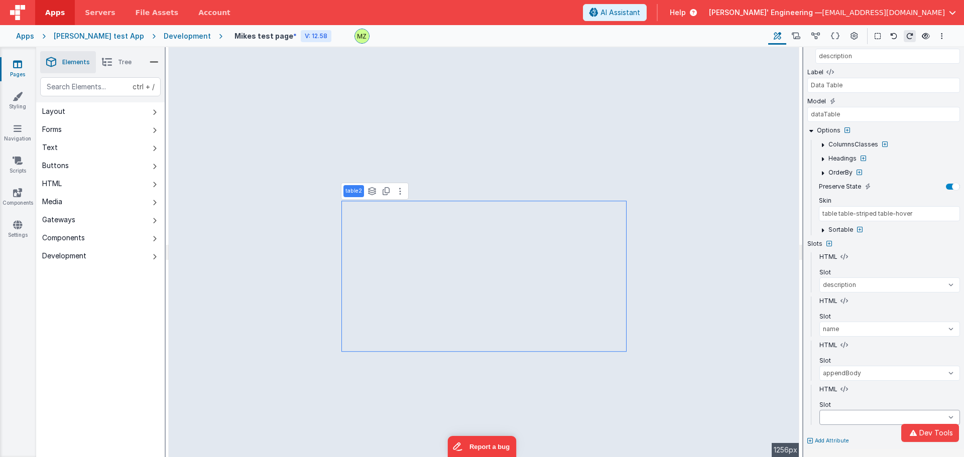
select select
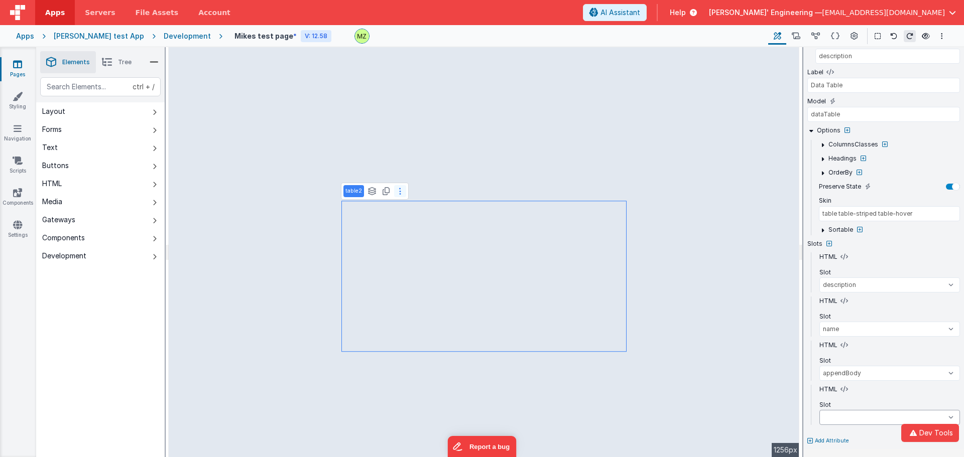
select select
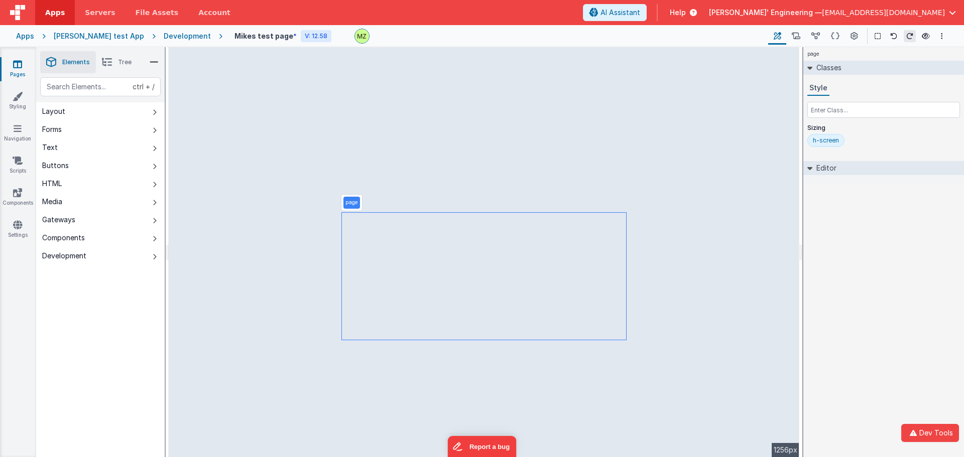
scroll to position [0, 0]
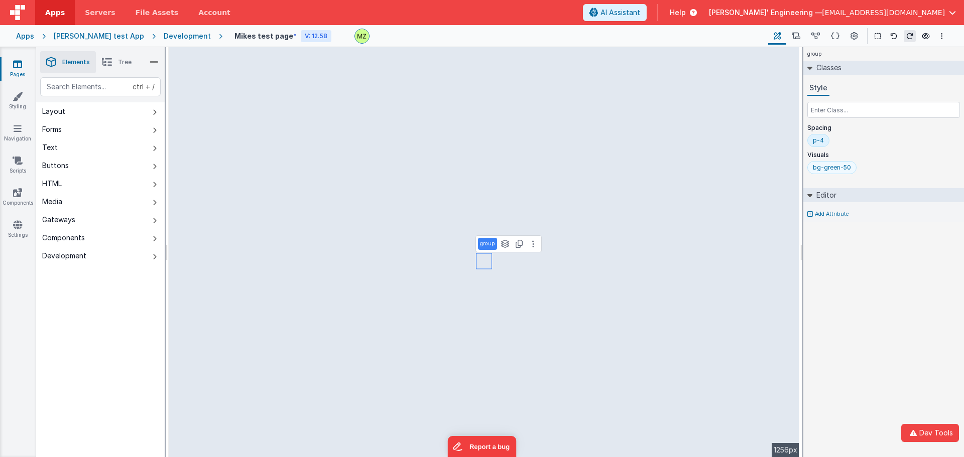
click at [832, 167] on div "bg-green-50" at bounding box center [832, 168] width 38 height 8
click at [832, 168] on input "bg-green-50" at bounding box center [833, 168] width 40 height 11
click at [832, 169] on input "bg-green-50" at bounding box center [833, 168] width 40 height 11
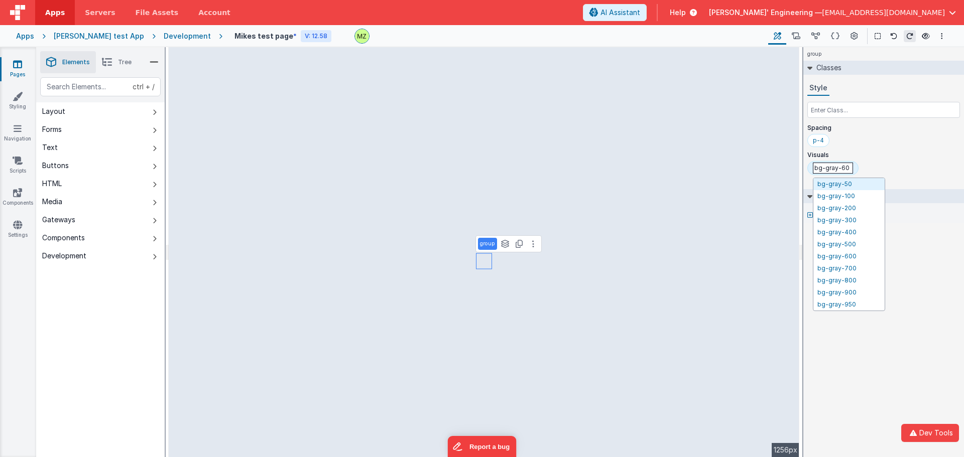
type input "bg-gray-600"
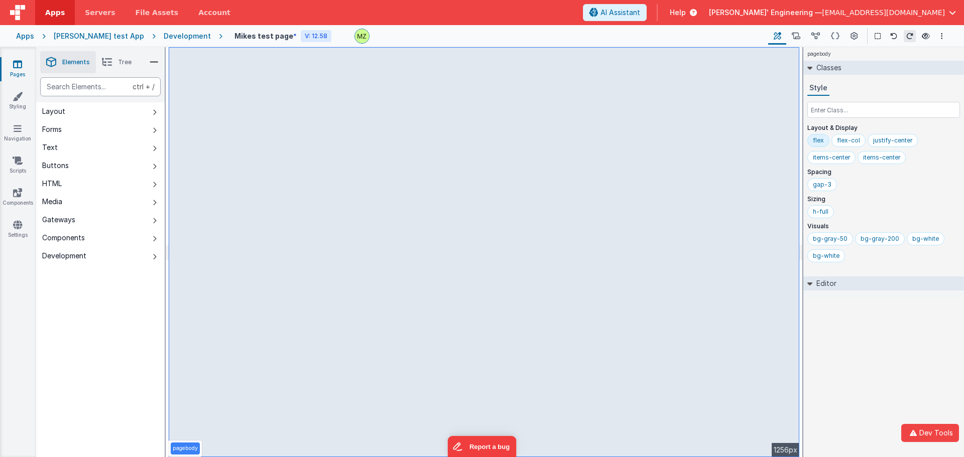
click at [98, 84] on div "text" at bounding box center [100, 86] width 120 height 19
type div "multi"
select select "required"
click at [753, 52] on div "Saved" at bounding box center [518, 51] width 964 height 8
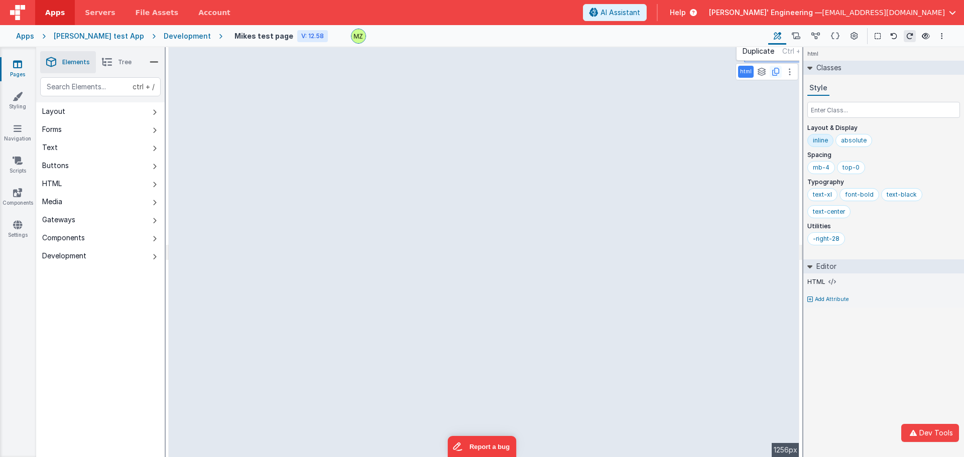
select select "required"
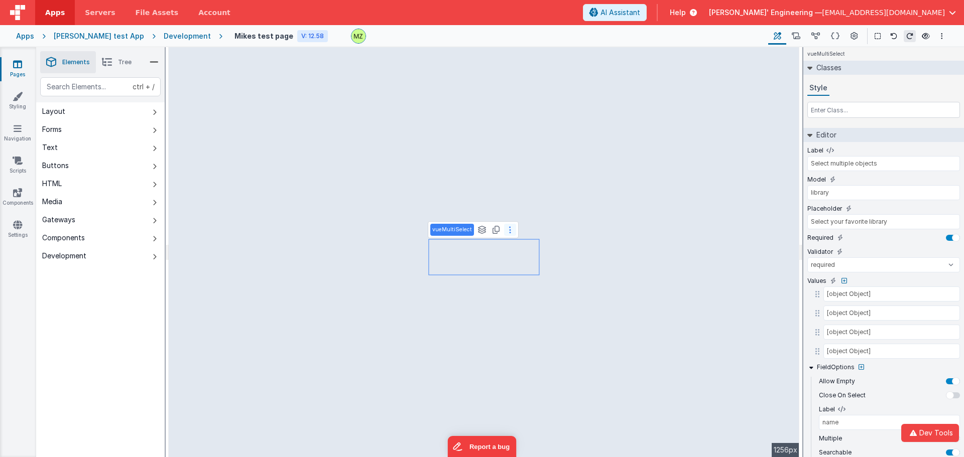
click at [507, 235] on button at bounding box center [510, 230] width 12 height 12
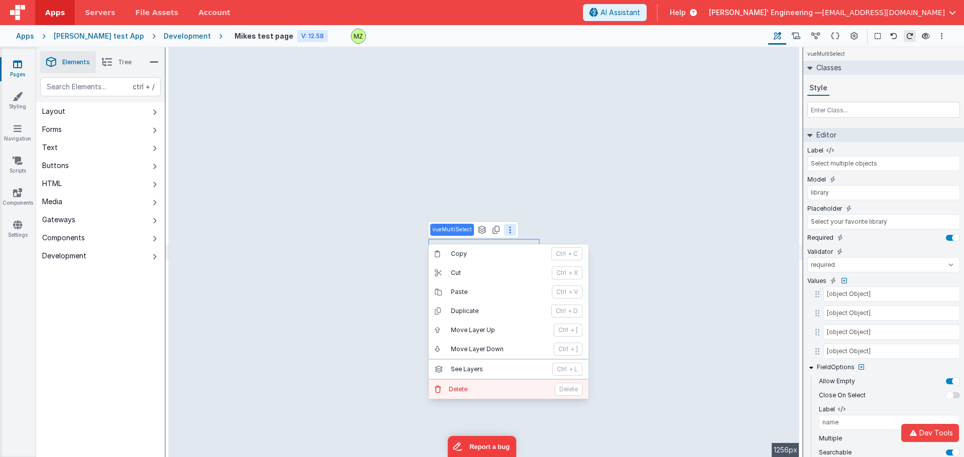
click at [466, 381] on button "Delete Delete" at bounding box center [509, 389] width 160 height 19
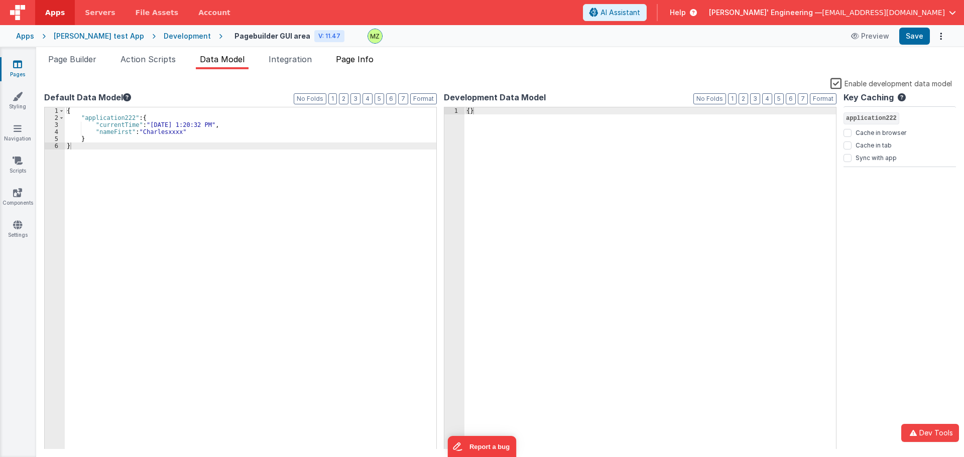
click at [363, 61] on span "Page Info" at bounding box center [355, 59] width 38 height 10
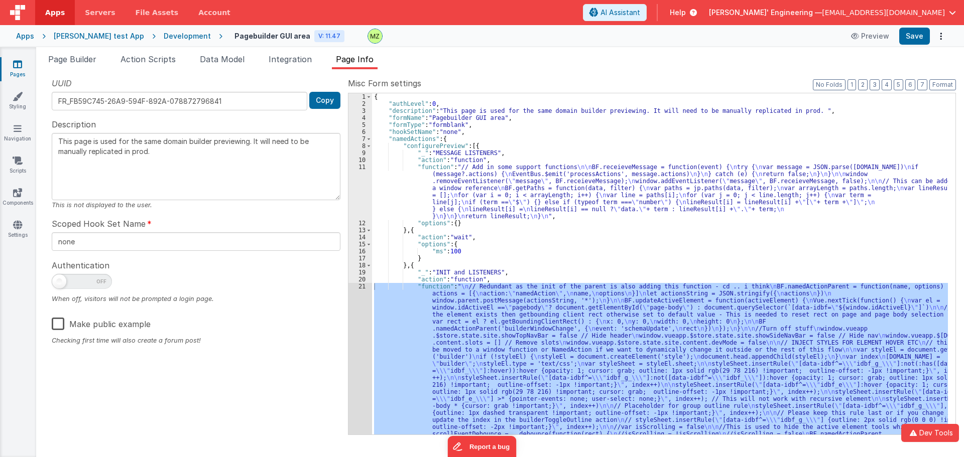
click at [126, 158] on textarea "This page is used for the same domain builder previewing. It will need to be ma…" at bounding box center [196, 166] width 289 height 67
click at [154, 180] on textarea "This page is used for the same domain builder previewing. It will need to be ma…" at bounding box center [196, 166] width 289 height 67
click at [64, 171] on textarea "This page is used for the same domain builder previewing. It will need to be ma…" at bounding box center [196, 166] width 289 height 67
click at [211, 375] on div "UUID FR_FB59C745-26A9-594F-892A-078872796841 Copy Description This page is used…" at bounding box center [196, 255] width 304 height 357
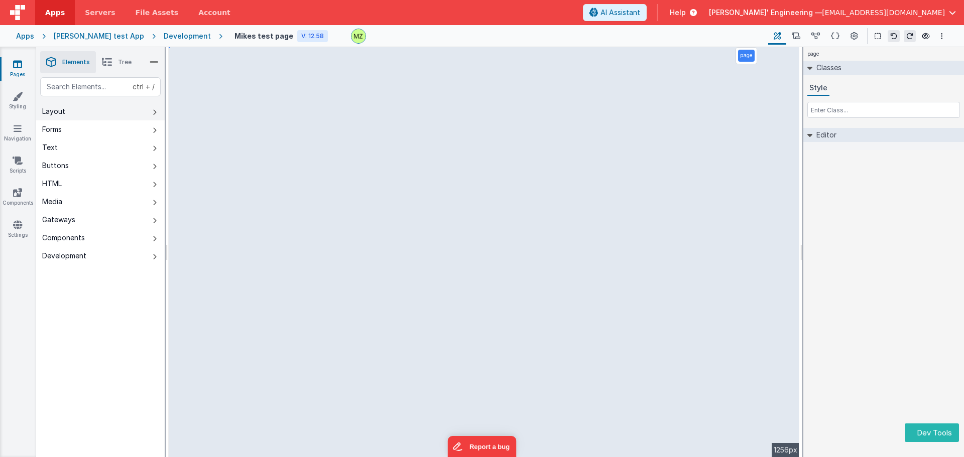
click at [122, 108] on button "Layout" at bounding box center [100, 111] width 128 height 18
click at [121, 108] on button "Layout" at bounding box center [100, 111] width 128 height 18
click at [120, 114] on button "Layout" at bounding box center [100, 111] width 128 height 18
click at [119, 112] on button "Layout" at bounding box center [100, 111] width 128 height 18
click at [96, 91] on div "text" at bounding box center [100, 86] width 120 height 19
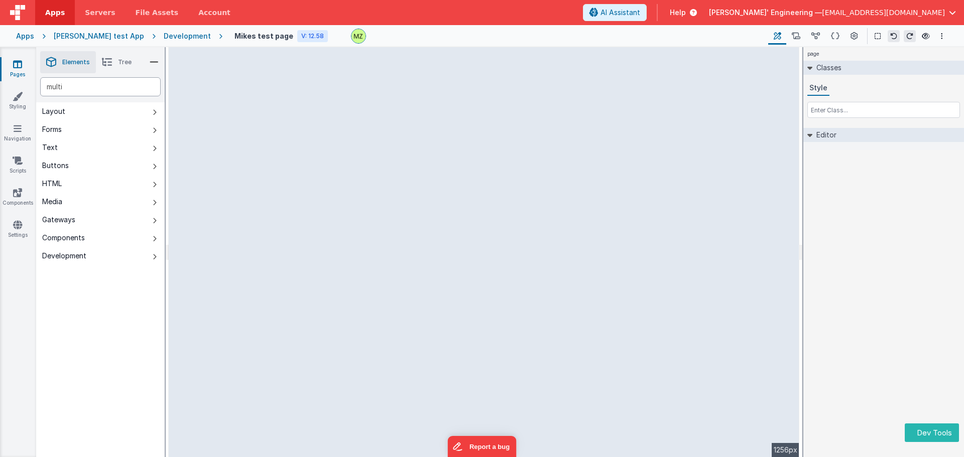
type div "multi"
select select "required"
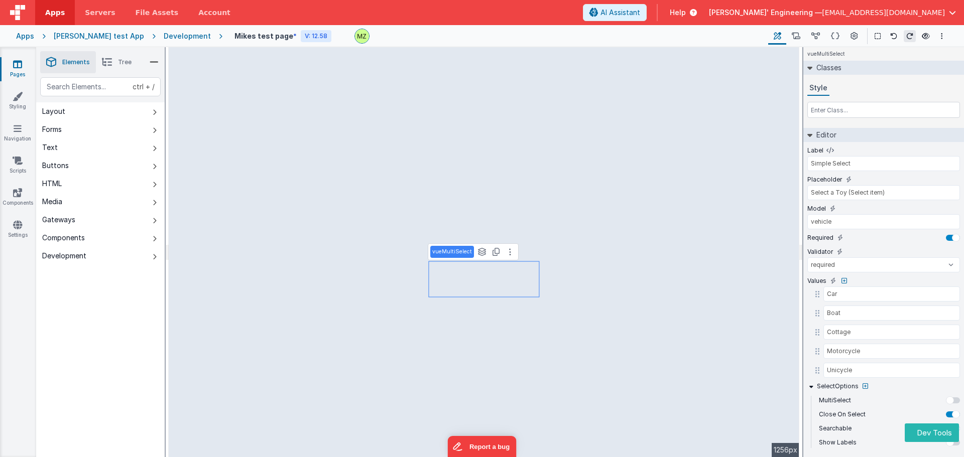
type input "name"
select select "required"
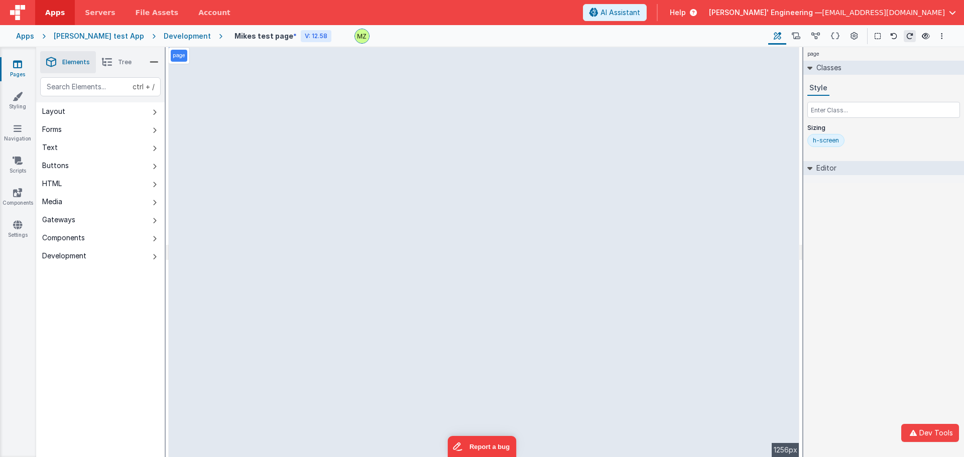
select select "required"
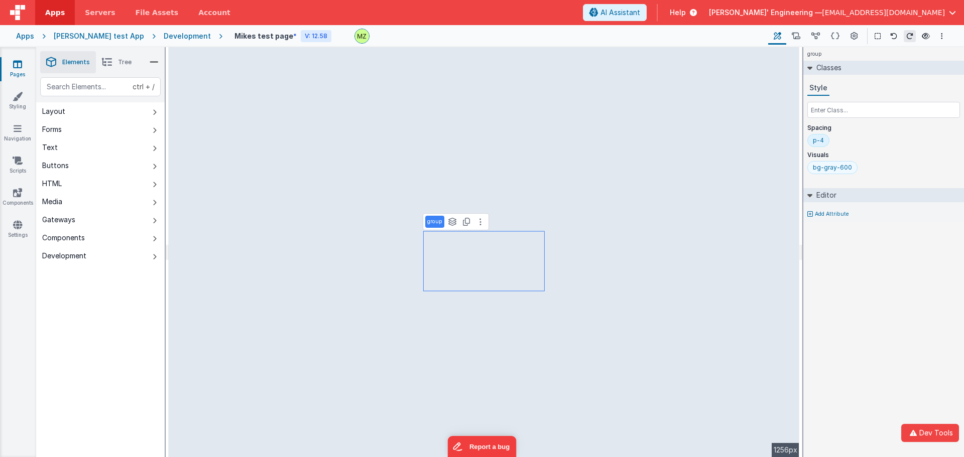
click at [837, 165] on div "bg-gray-600" at bounding box center [832, 168] width 39 height 8
click at [841, 168] on input "bg-gray-600" at bounding box center [833, 168] width 40 height 11
click at [843, 170] on input "bg-gray-600" at bounding box center [833, 168] width 40 height 11
type input "bg-gray-400"
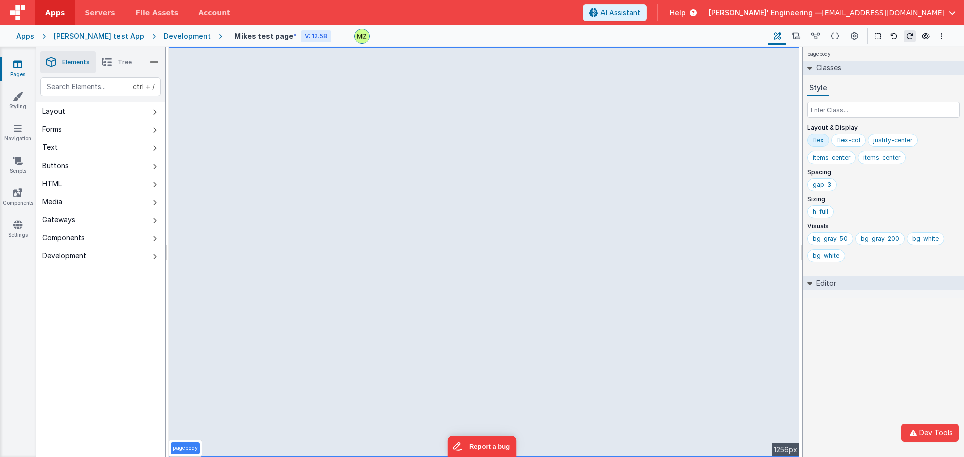
select select "required"
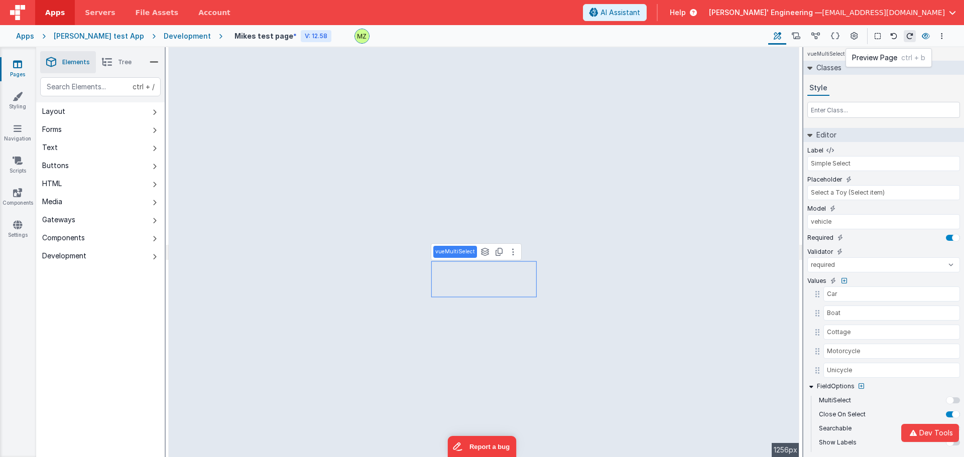
click at [928, 34] on icon at bounding box center [925, 36] width 8 height 7
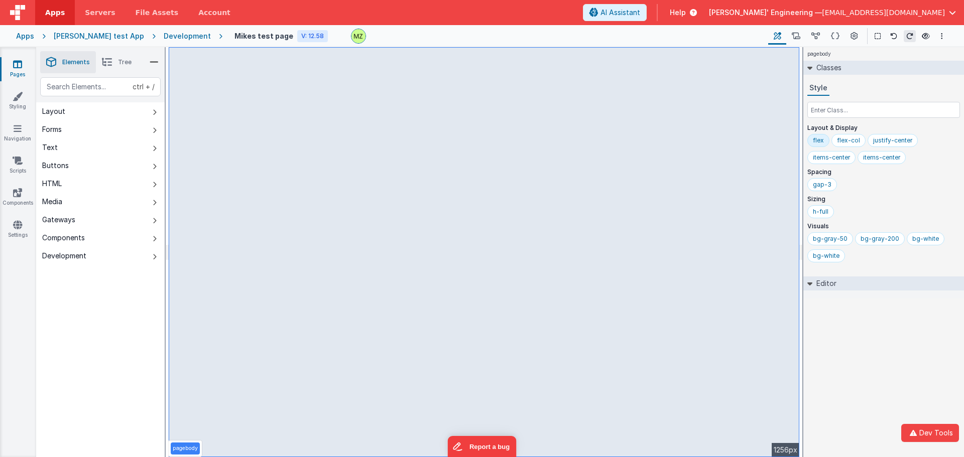
select select "required"
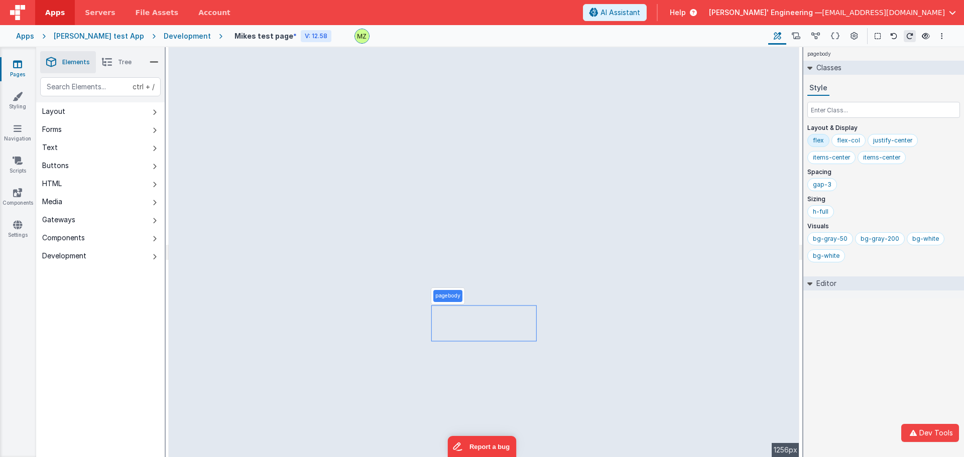
select select "required"
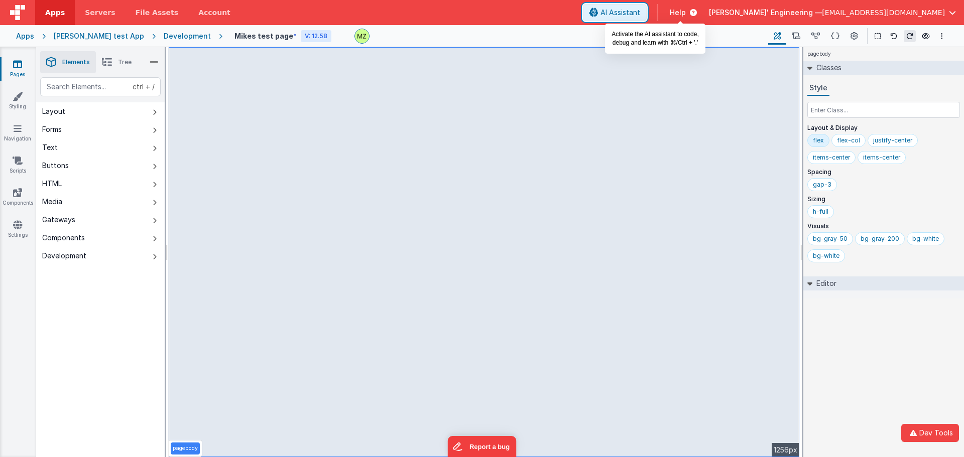
click at [640, 13] on span "AI Assistant" at bounding box center [620, 13] width 40 height 10
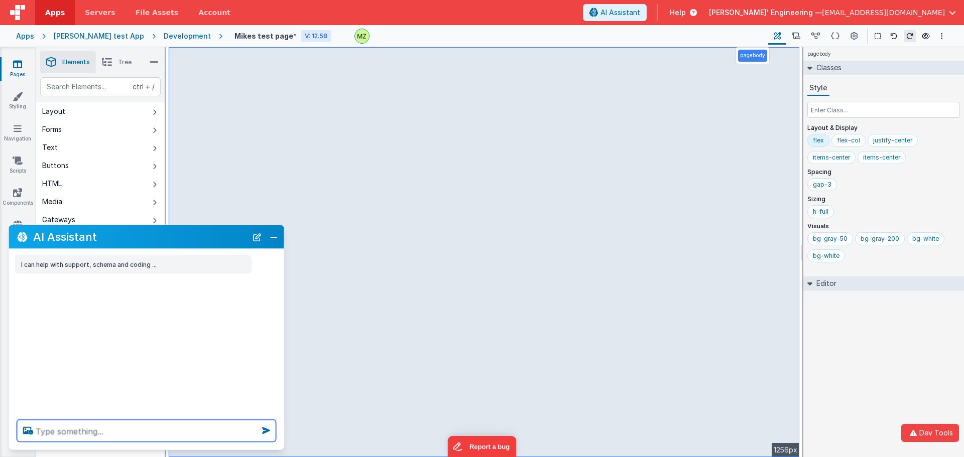
click at [137, 432] on textarea at bounding box center [146, 431] width 259 height 22
type textarea "Add a group with a green background and a p-4 class on top of the multiselect"
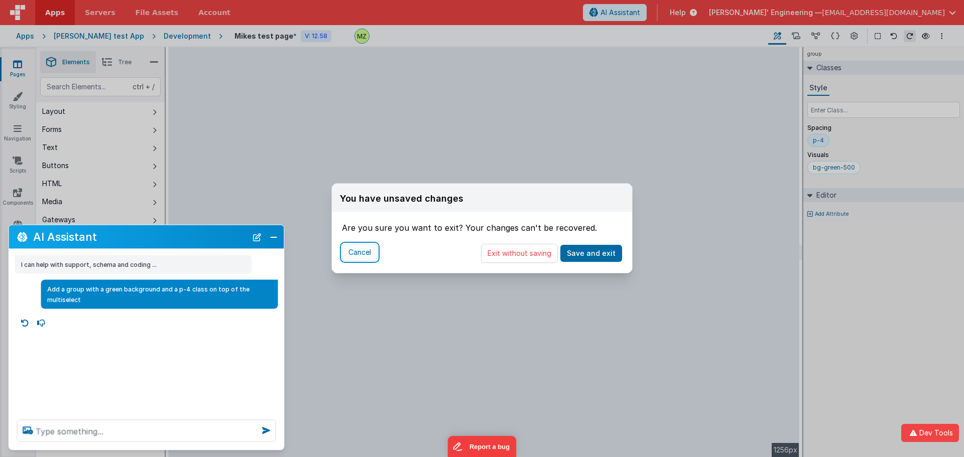
click at [356, 251] on button "Cancel" at bounding box center [360, 252] width 36 height 17
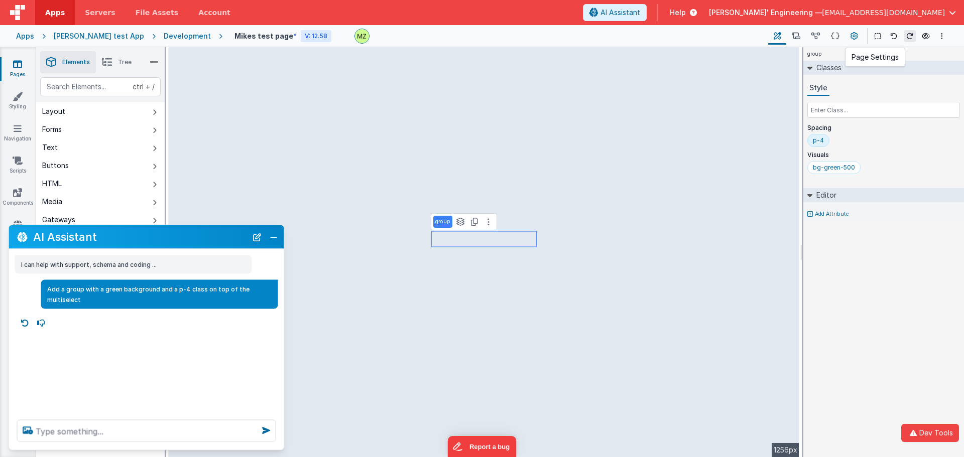
click at [849, 40] on button at bounding box center [854, 36] width 18 height 17
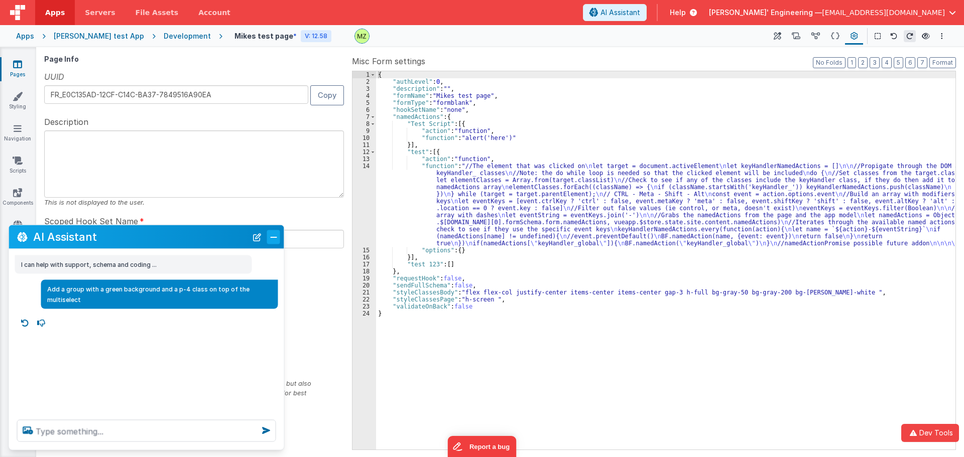
click at [276, 239] on button "Close" at bounding box center [273, 237] width 13 height 14
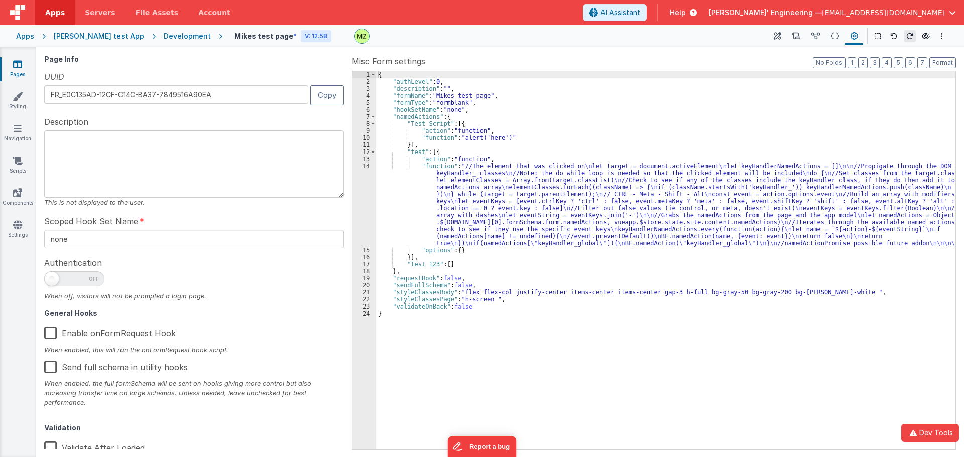
click at [258, 220] on div "Scoped Hook Set Name none" at bounding box center [194, 231] width 300 height 33
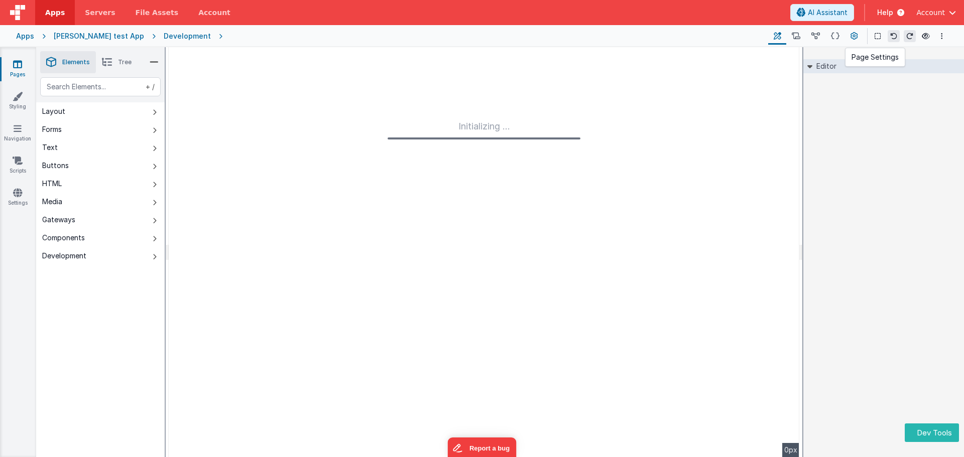
type input "FR_E0C135AD-12CF-C14C-BA37-7849516A90EA"
type input "none"
checkbox input "false"
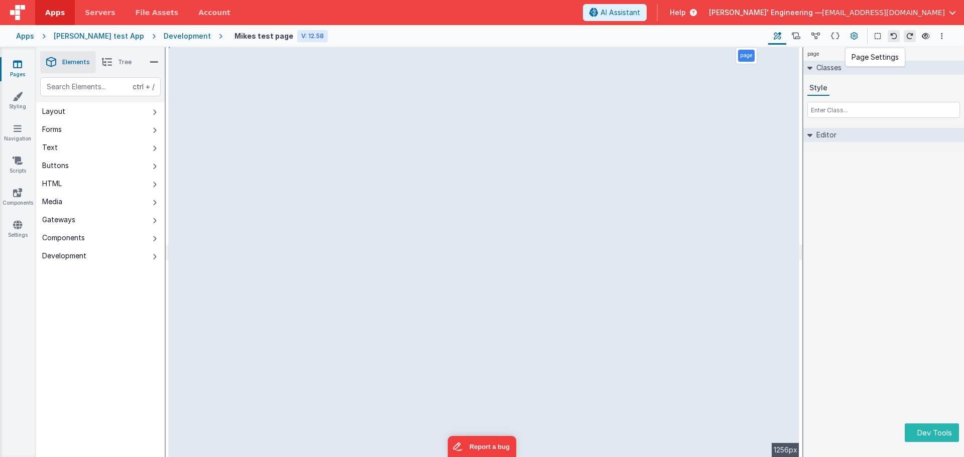
click at [855, 34] on icon at bounding box center [854, 36] width 8 height 11
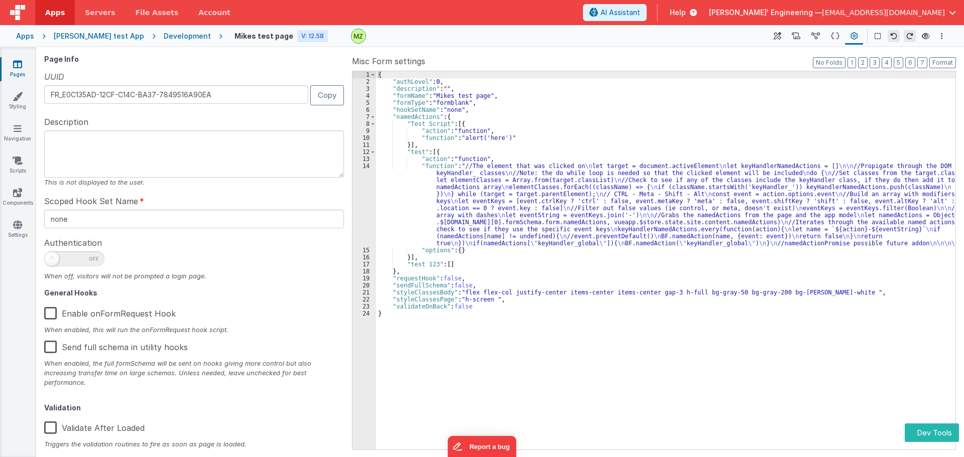
click at [234, 155] on textarea at bounding box center [194, 153] width 300 height 47
click at [133, 168] on textarea at bounding box center [194, 153] width 300 height 47
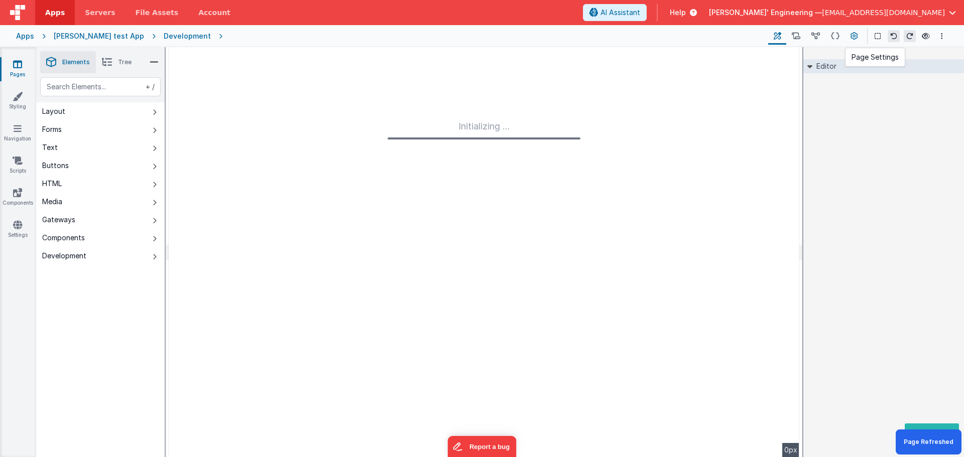
click at [853, 36] on icon at bounding box center [854, 36] width 8 height 11
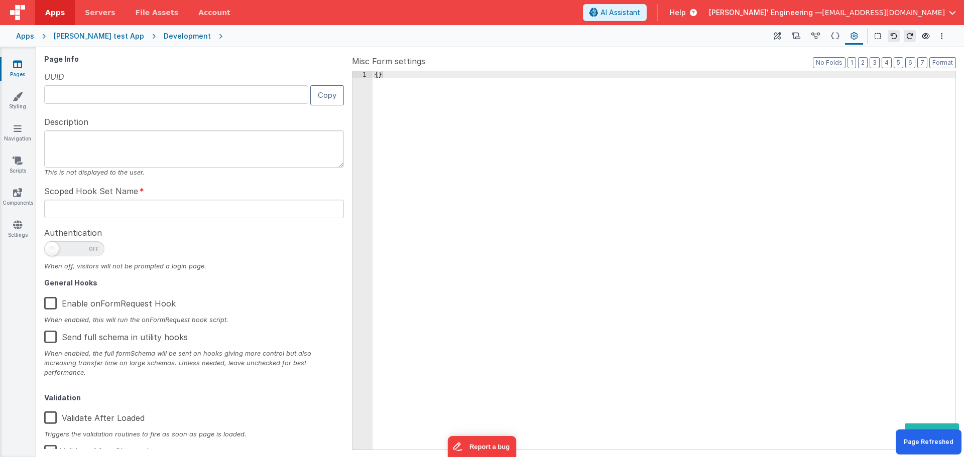
type input "FR_E0C135AD-12CF-C14C-BA37-7849516A90EA"
type input "none"
checkbox input "false"
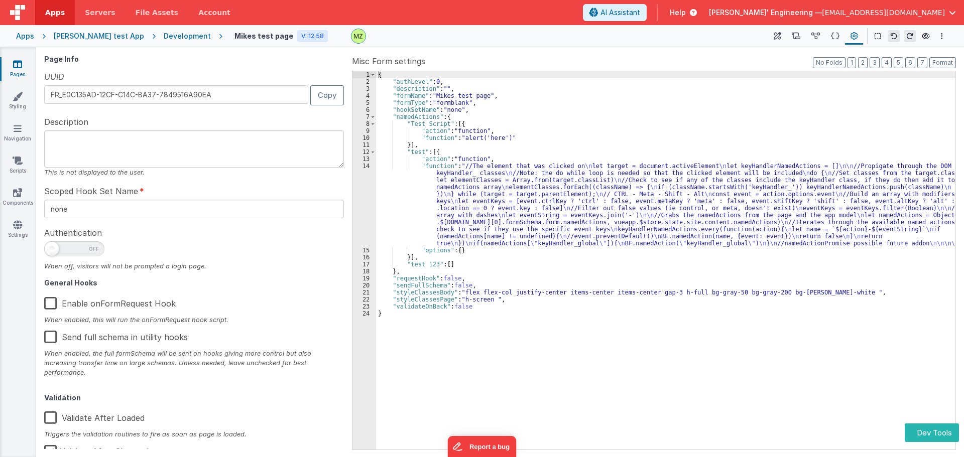
click at [157, 145] on textarea at bounding box center [194, 148] width 300 height 37
click at [146, 165] on textarea at bounding box center [194, 148] width 300 height 37
click at [86, 154] on textarea at bounding box center [194, 148] width 300 height 37
click at [778, 33] on icon at bounding box center [777, 36] width 8 height 11
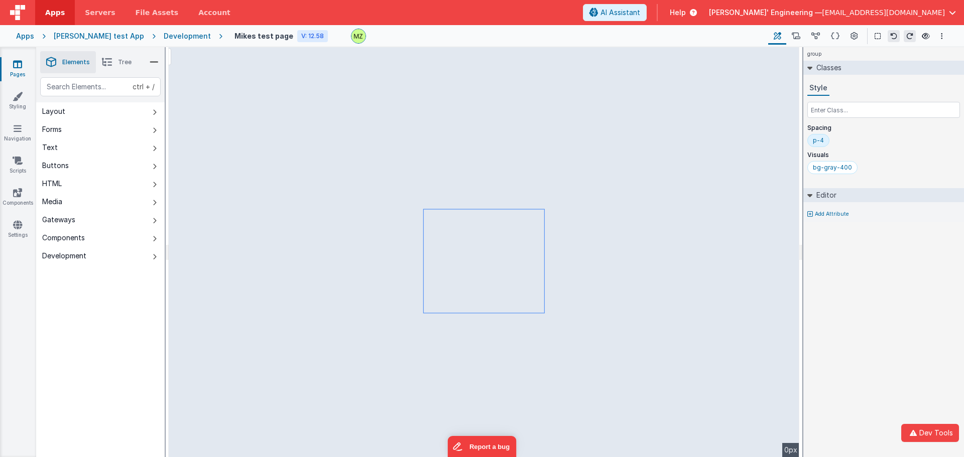
select select "required"
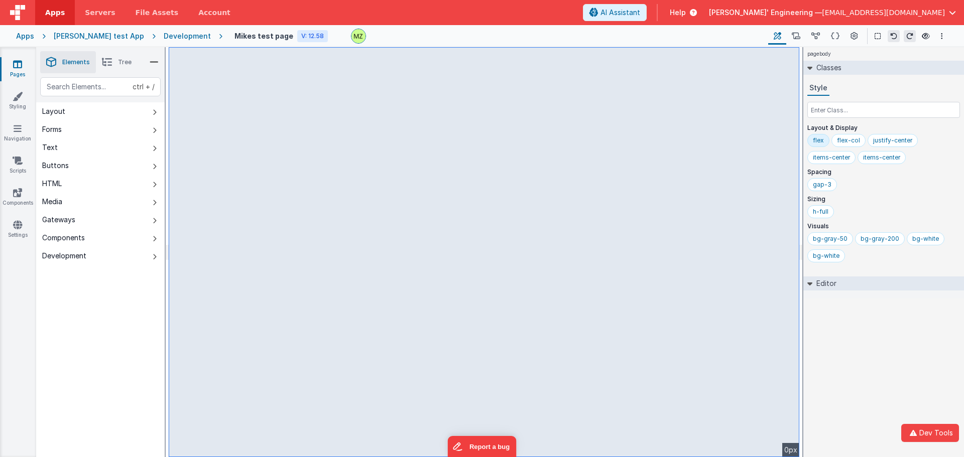
select select "required"
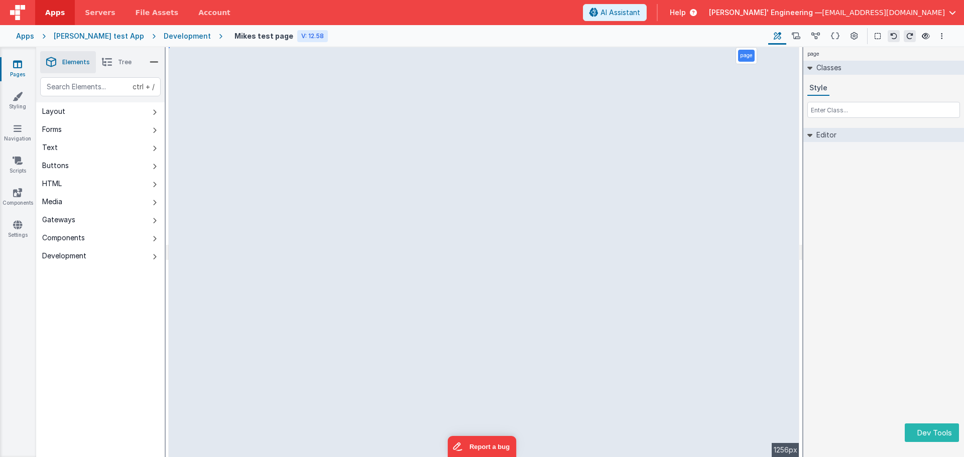
select select "required"
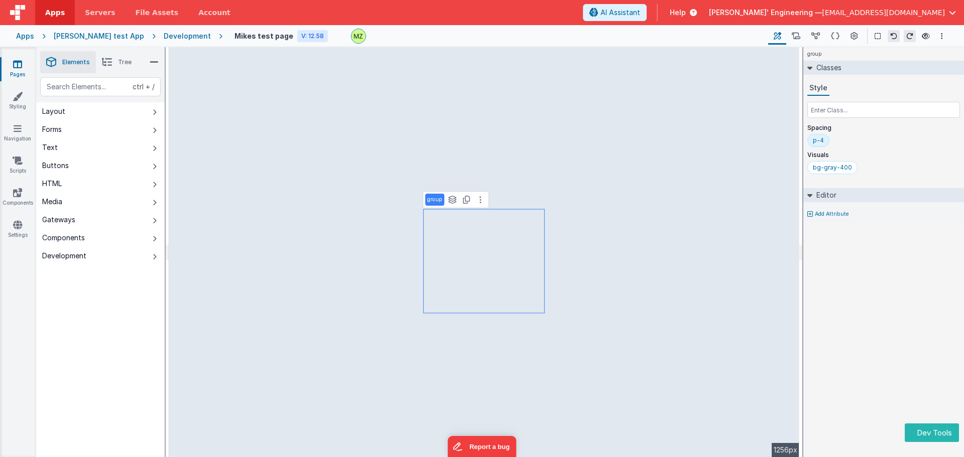
click at [486, 199] on div "group See layers ctrl + L Duplicate ctrl + D" at bounding box center [456, 199] width 66 height 17
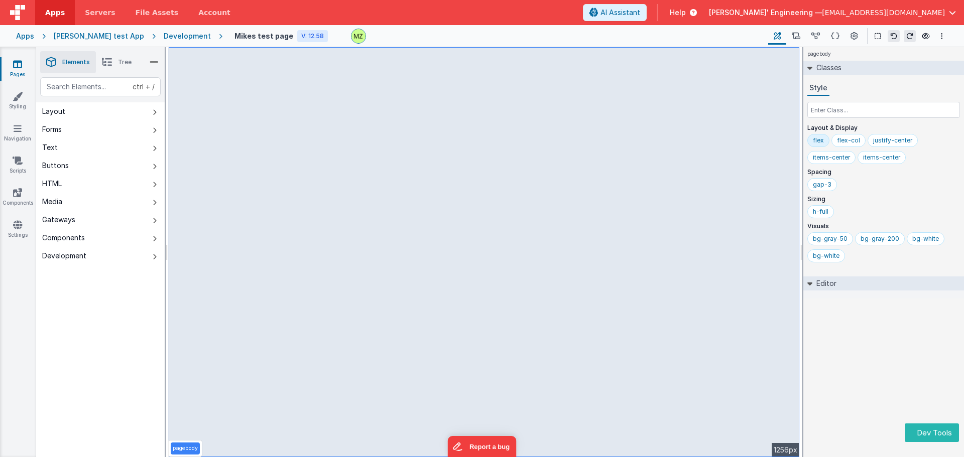
select select "required"
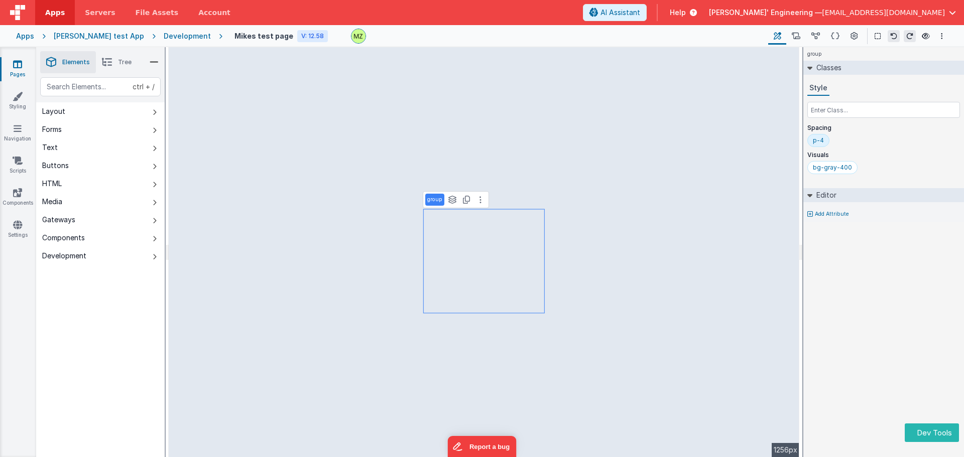
click at [770, 54] on div "Saved" at bounding box center [518, 51] width 964 height 8
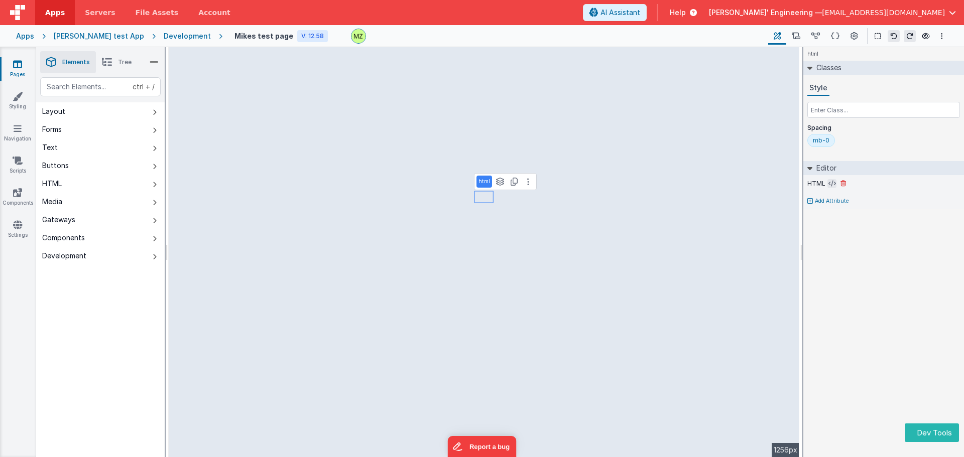
click at [829, 184] on icon at bounding box center [832, 184] width 8 height 8
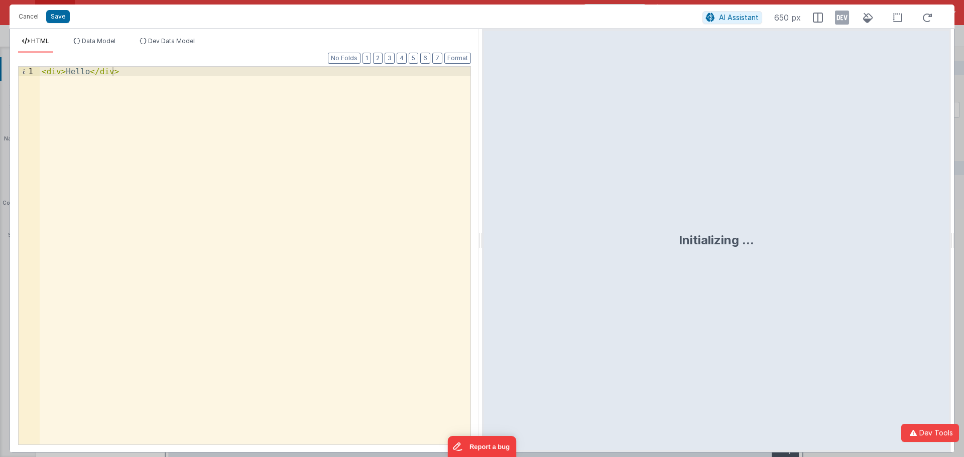
click at [84, 71] on div "< div > Hello </ div >" at bounding box center [255, 265] width 431 height 397
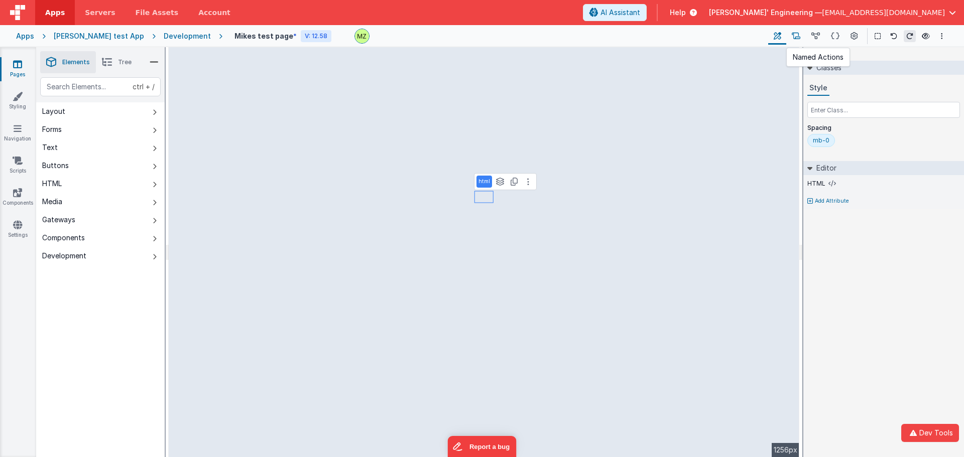
click at [795, 41] on button at bounding box center [796, 36] width 20 height 17
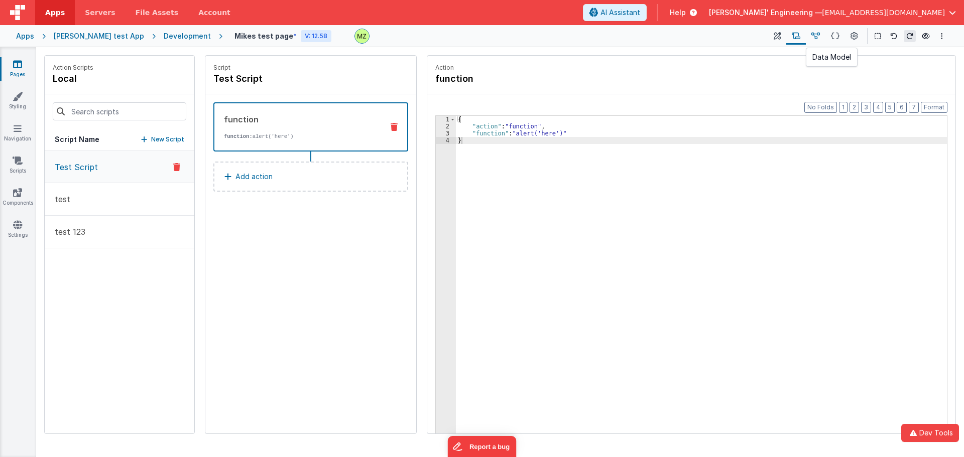
click at [813, 38] on icon at bounding box center [815, 36] width 9 height 11
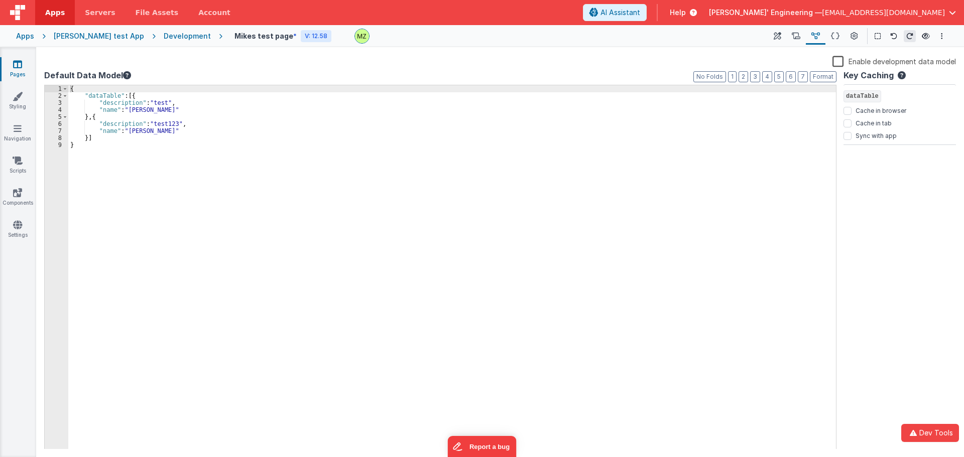
click at [95, 136] on div "{ "dataTable" : [{ "description" : "test" , "name" : "[PERSON_NAME]" } , { "des…" at bounding box center [451, 274] width 767 height 378
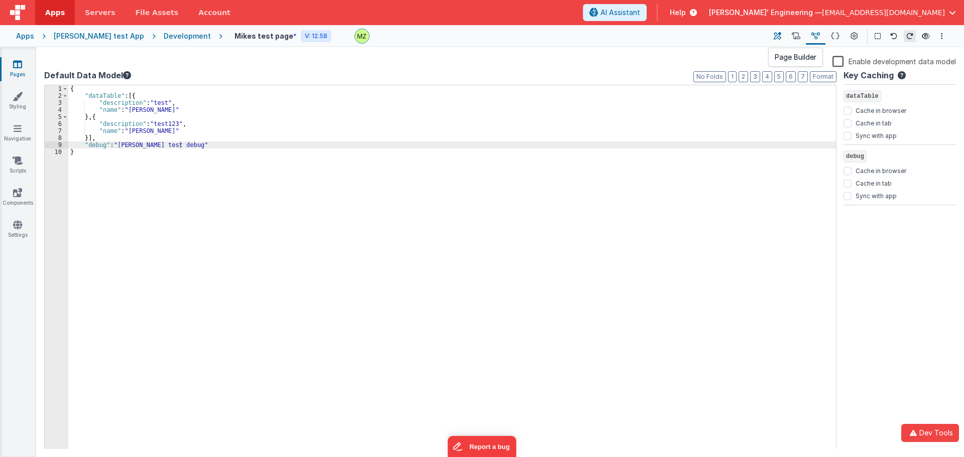
click at [782, 35] on button at bounding box center [777, 36] width 18 height 17
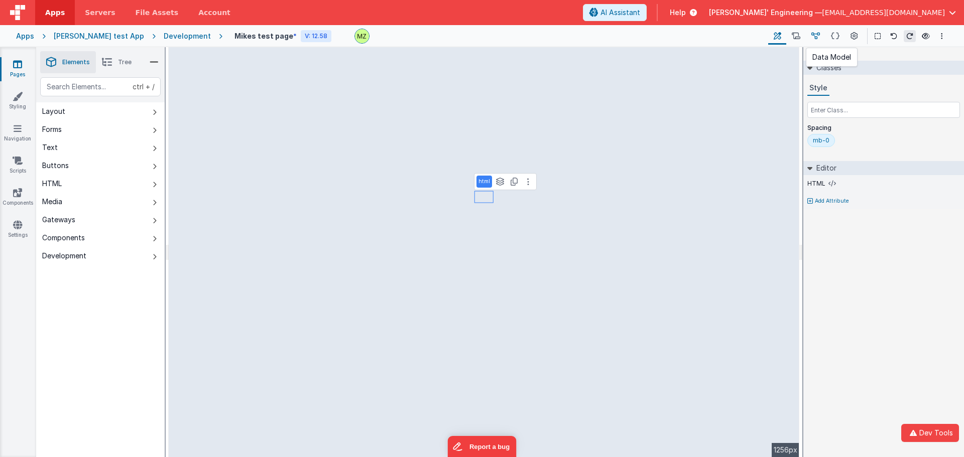
click at [820, 38] on icon at bounding box center [815, 36] width 9 height 11
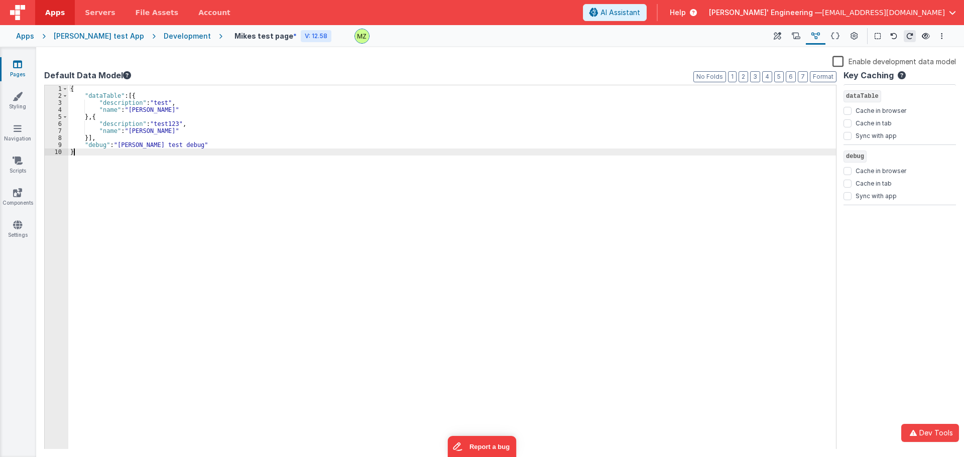
click at [589, 171] on div "{ "dataTable" : [{ "description" : "test" , "name" : "[PERSON_NAME]" } , { "des…" at bounding box center [451, 274] width 767 height 378
click at [782, 40] on button at bounding box center [777, 36] width 18 height 17
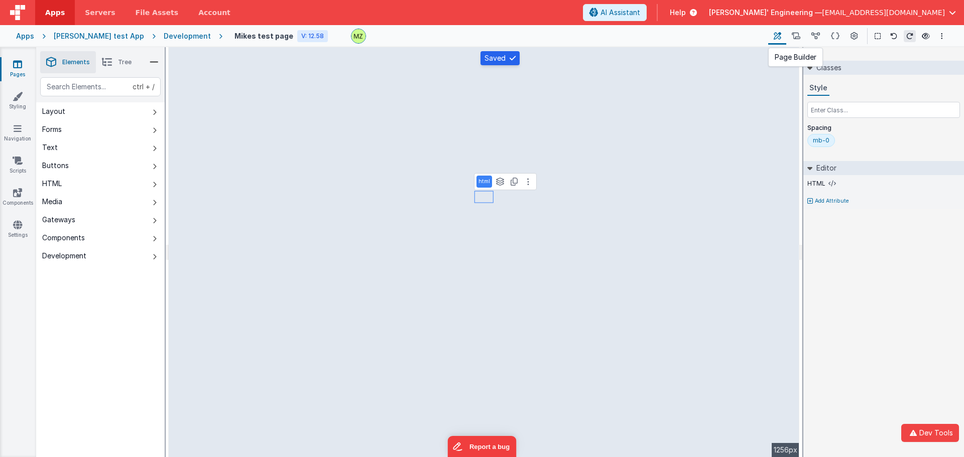
select select "required"
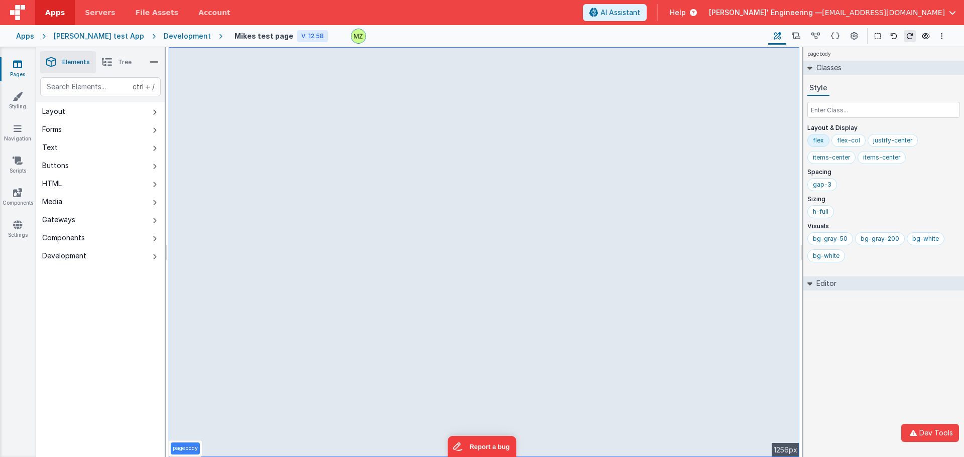
select select "required"
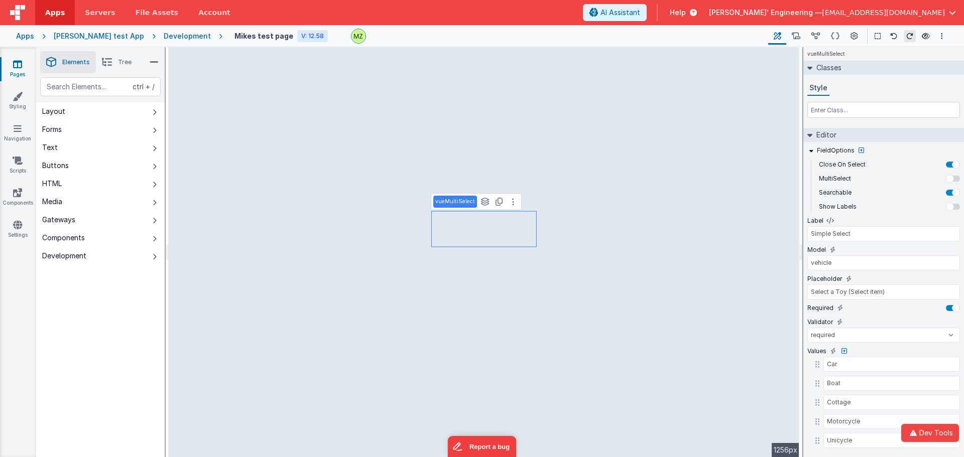
click at [118, 57] on li "Tree" at bounding box center [117, 62] width 42 height 22
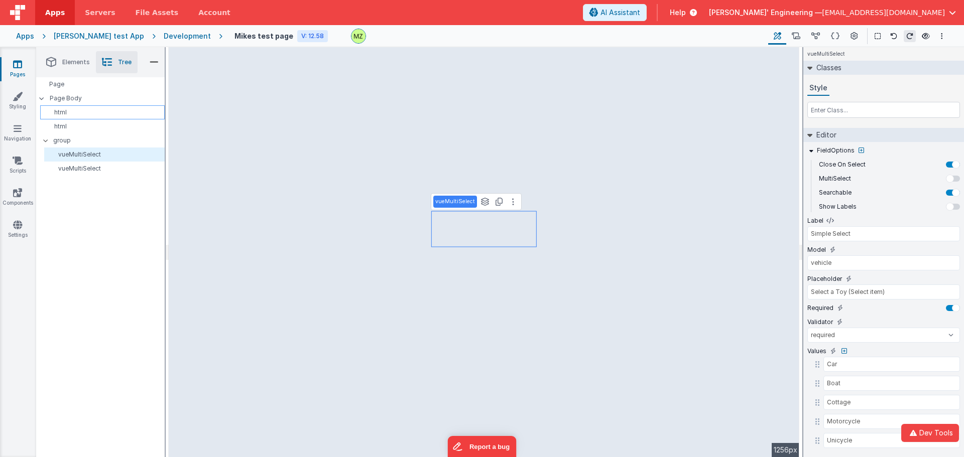
click at [78, 108] on div "html" at bounding box center [102, 112] width 124 height 14
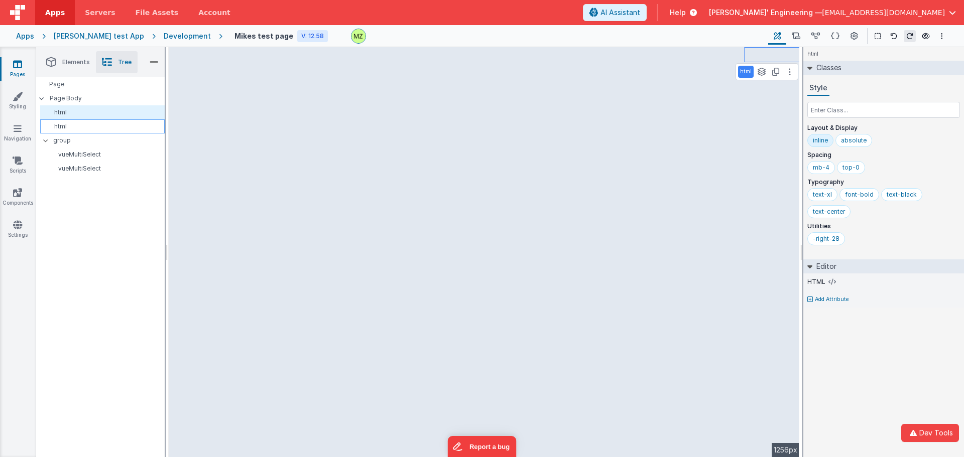
click at [78, 127] on p "html" at bounding box center [104, 126] width 120 height 8
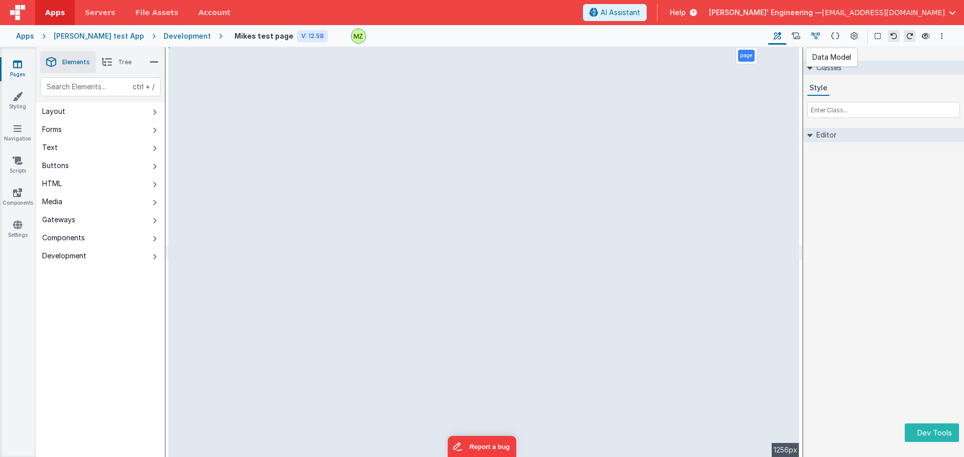
click at [810, 35] on button at bounding box center [815, 36] width 20 height 17
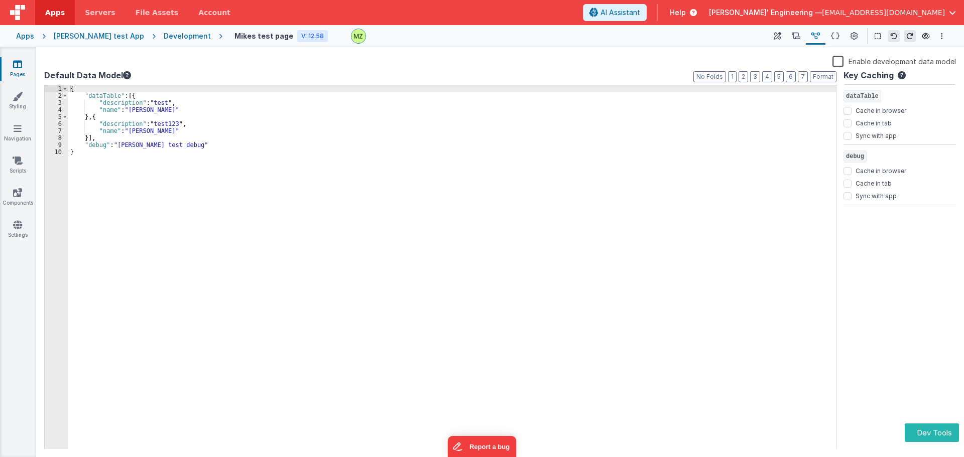
click at [181, 145] on div "{ "dataTable" : [{ "description" : "test" , "name" : "[PERSON_NAME]" } , { "des…" at bounding box center [451, 274] width 767 height 378
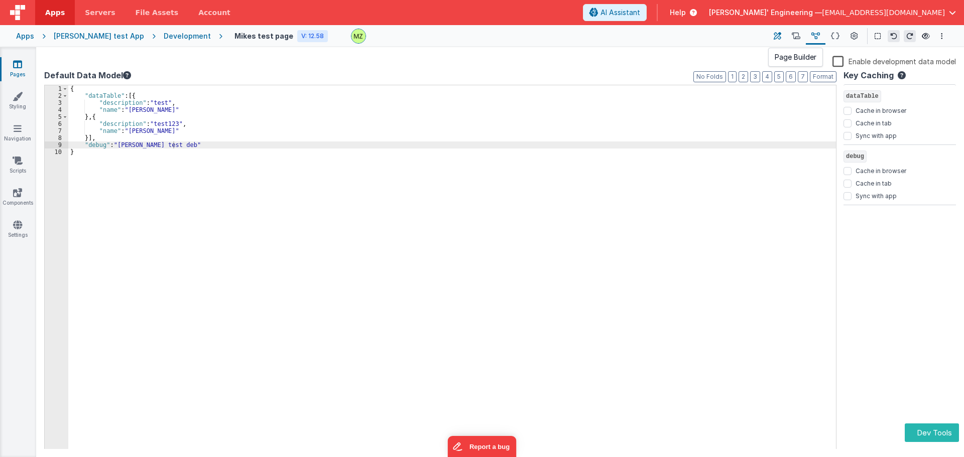
click at [772, 33] on button at bounding box center [777, 36] width 18 height 17
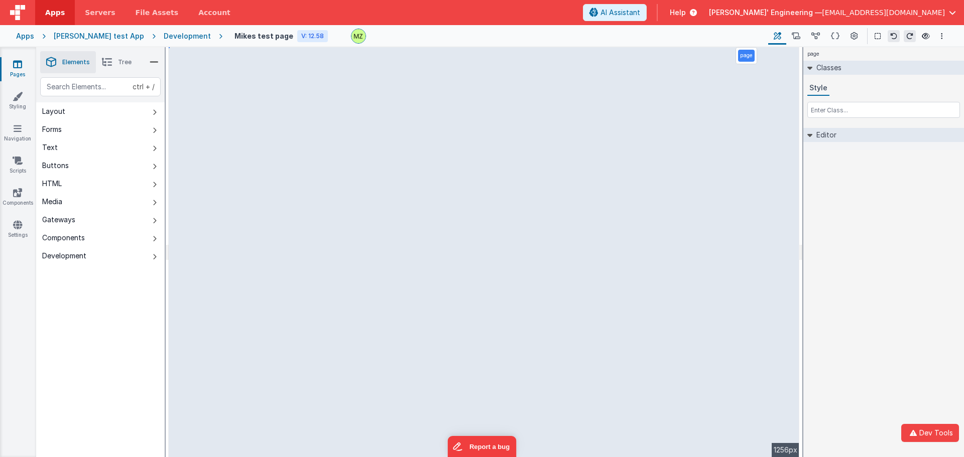
click at [873, 219] on div "page Classes Style Editor DEV: Focus DEV: builderToggleConditionalCSS DEV: Remo…" at bounding box center [883, 252] width 161 height 410
click at [815, 32] on icon at bounding box center [815, 36] width 9 height 11
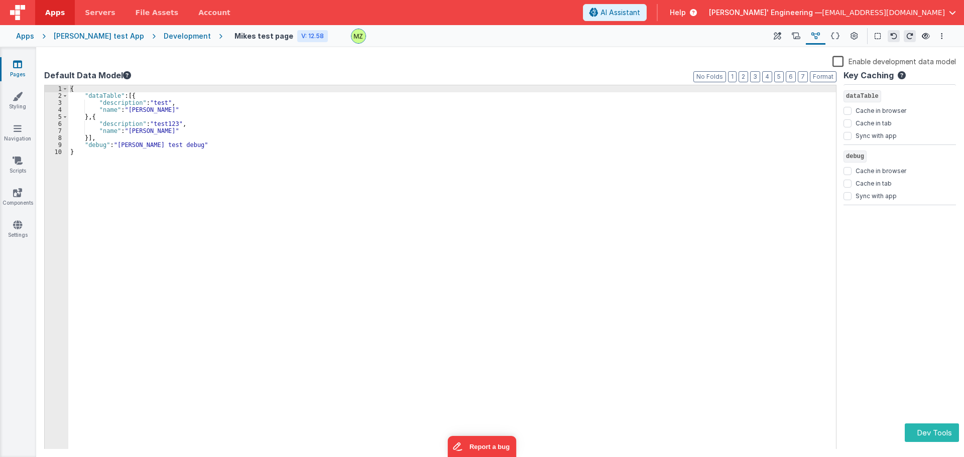
click at [167, 144] on div "{ "dataTable" : [{ "description" : "test" , "name" : "[PERSON_NAME]" } , { "des…" at bounding box center [451, 274] width 767 height 378
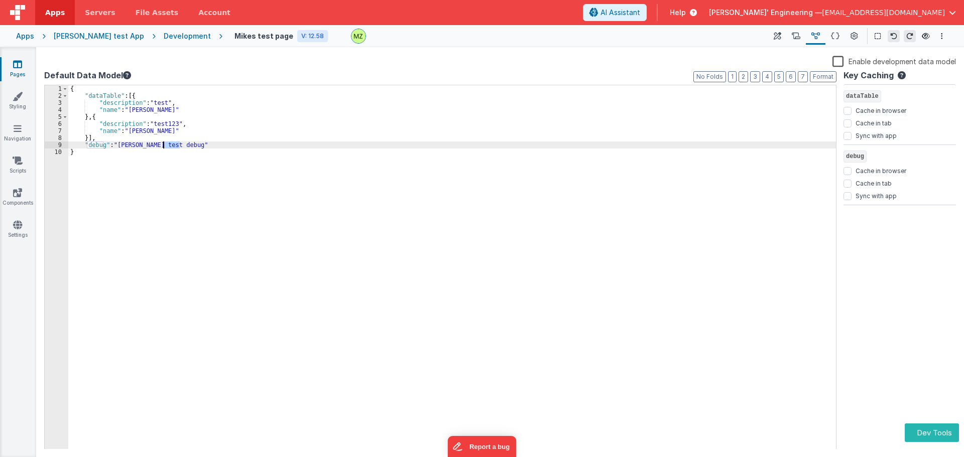
click at [167, 144] on div "{ "dataTable" : [{ "description" : "test" , "name" : "[PERSON_NAME]" } , { "des…" at bounding box center [451, 274] width 767 height 378
click at [773, 39] on button at bounding box center [777, 36] width 18 height 17
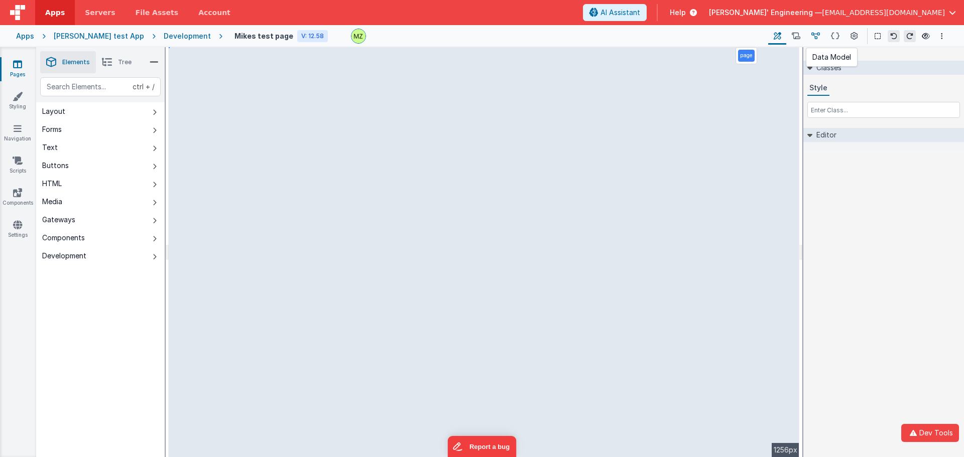
click at [816, 34] on icon at bounding box center [815, 36] width 9 height 11
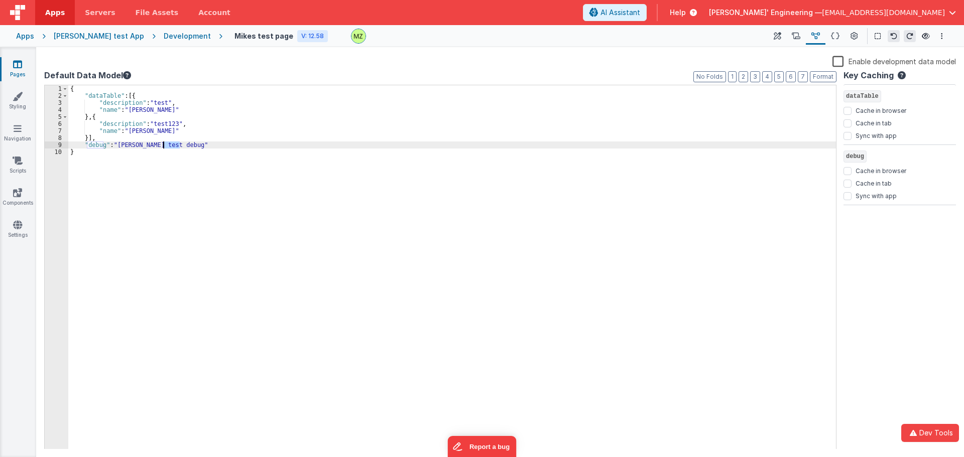
click at [172, 142] on div "{ "dataTable" : [{ "description" : "test" , "name" : "[PERSON_NAME]" } , { "des…" at bounding box center [451, 267] width 767 height 364
click at [172, 142] on div "{ "dataTable" : [{ "description" : "test" , "name" : "[PERSON_NAME]" } , { "des…" at bounding box center [451, 274] width 767 height 378
click at [775, 40] on icon at bounding box center [777, 36] width 8 height 11
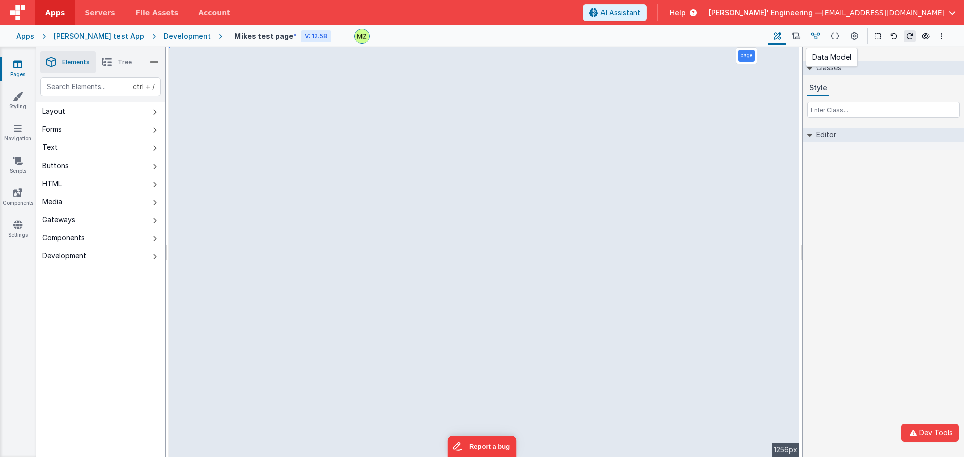
click at [813, 34] on icon at bounding box center [815, 36] width 9 height 11
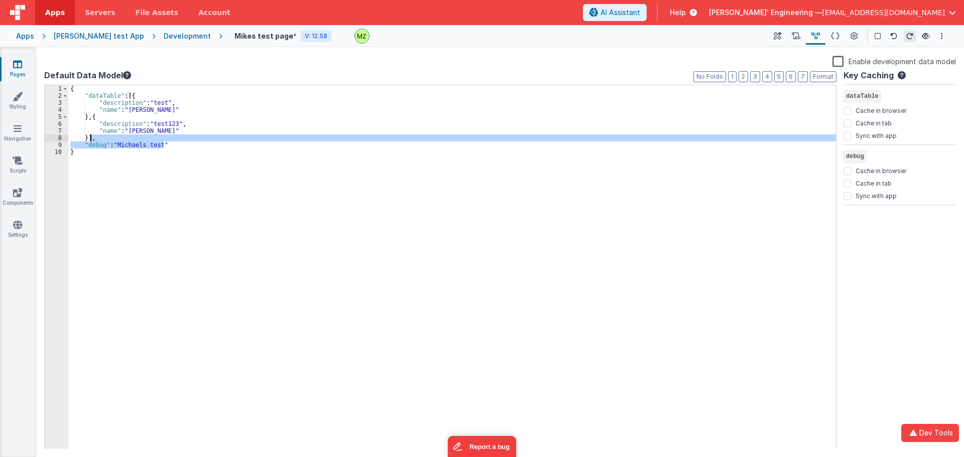
drag, startPoint x: 153, startPoint y: 146, endPoint x: 89, endPoint y: 139, distance: 63.6
click at [89, 139] on div "{ "dataTable" : [{ "description" : "test" , "name" : "Andrew" } , { "descriptio…" at bounding box center [451, 274] width 767 height 378
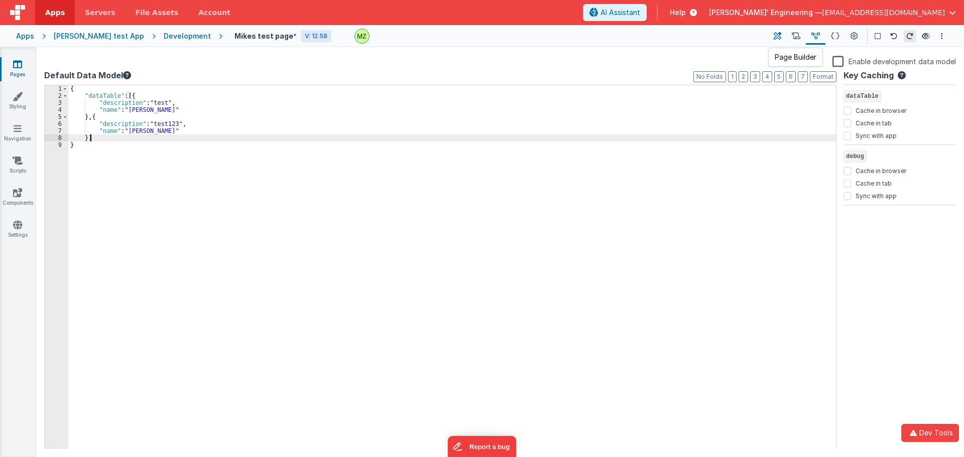
click at [771, 35] on button at bounding box center [777, 36] width 18 height 17
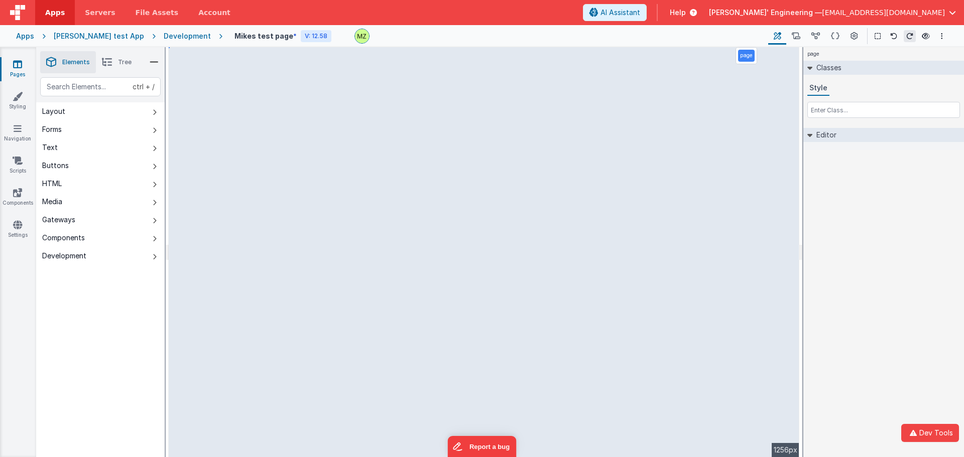
click at [877, 217] on div "page Classes Style Editor DEV: Focus DEV: builderToggleConditionalCSS DEV: Remo…" at bounding box center [883, 252] width 161 height 410
click at [891, 38] on icon at bounding box center [893, 36] width 7 height 7
click at [890, 37] on icon at bounding box center [893, 36] width 7 height 7
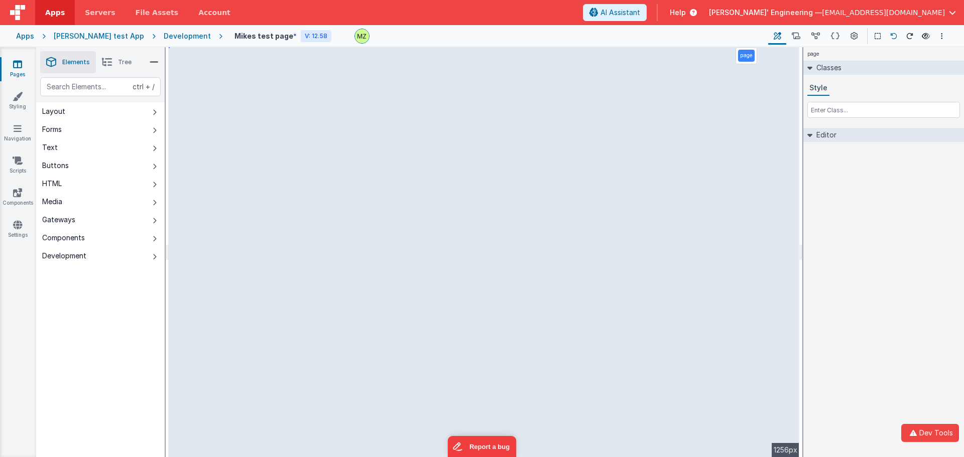
click at [889, 37] on button at bounding box center [893, 36] width 12 height 12
click at [893, 35] on icon at bounding box center [893, 36] width 7 height 7
click at [893, 34] on icon at bounding box center [893, 36] width 7 height 7
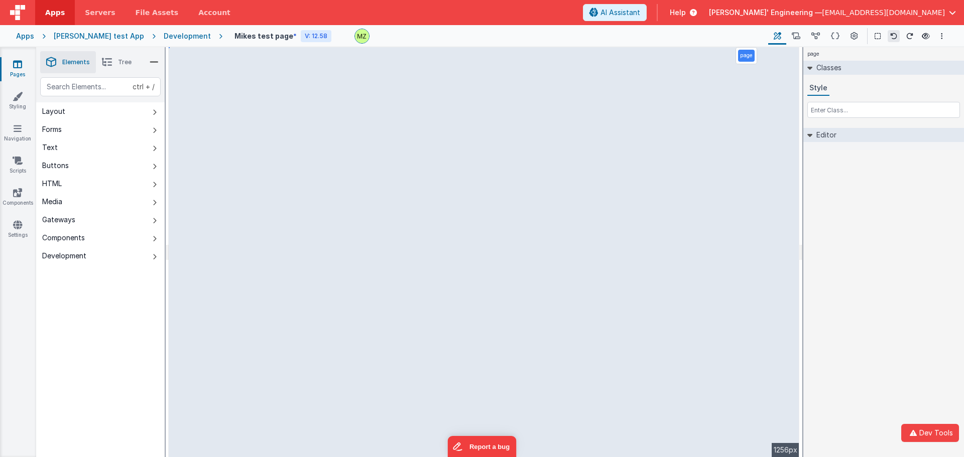
drag, startPoint x: 892, startPoint y: 230, endPoint x: 838, endPoint y: 222, distance: 55.2
click at [888, 229] on div "page Classes Style Editor DEV: Focus DEV: builderToggleConditionalCSS DEV: Remo…" at bounding box center [883, 252] width 161 height 410
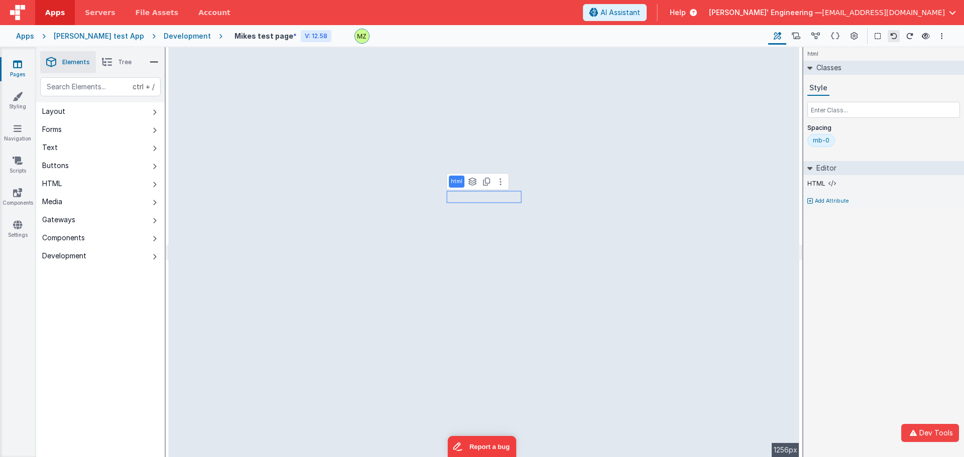
drag, startPoint x: 864, startPoint y: 300, endPoint x: 857, endPoint y: 299, distance: 6.6
click at [860, 299] on div "html Classes Style Spacing mb-0 Editor HTML Add Attribute DEV: Focus DEV: build…" at bounding box center [883, 252] width 161 height 410
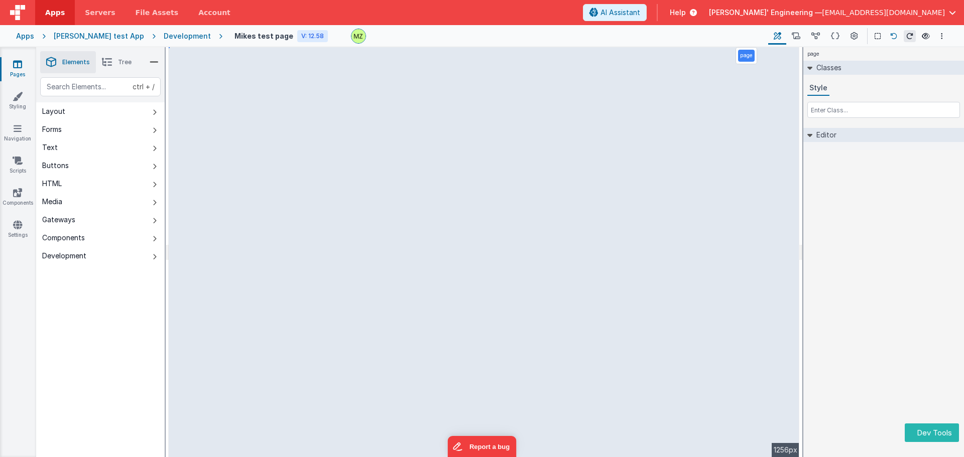
click at [894, 34] on icon at bounding box center [893, 36] width 7 height 7
click at [908, 40] on button at bounding box center [909, 36] width 12 height 12
click at [898, 38] on button at bounding box center [893, 36] width 12 height 12
click at [891, 41] on button at bounding box center [893, 36] width 12 height 12
click at [820, 35] on icon at bounding box center [815, 36] width 9 height 11
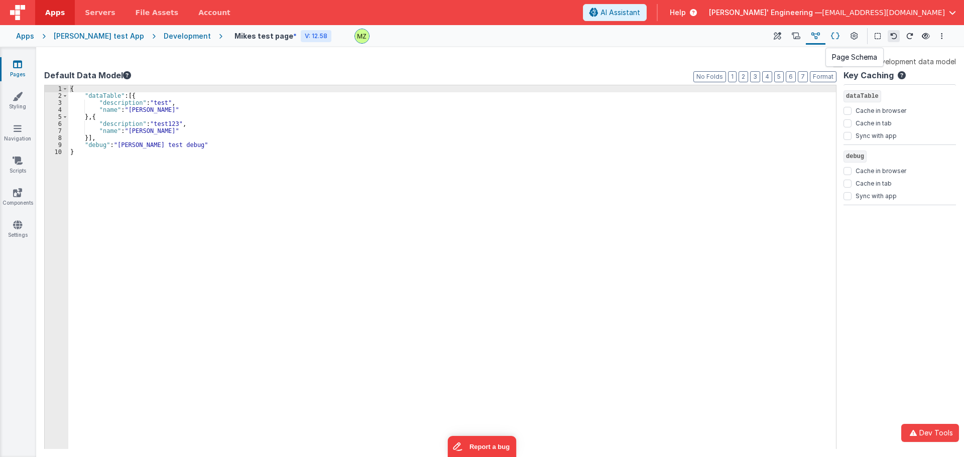
click at [833, 35] on icon at bounding box center [835, 36] width 9 height 11
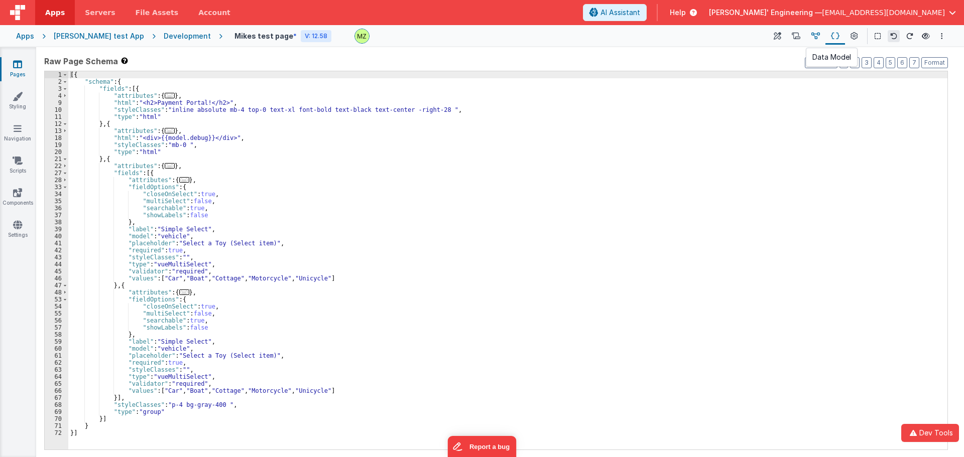
click at [825, 37] on button at bounding box center [815, 36] width 20 height 17
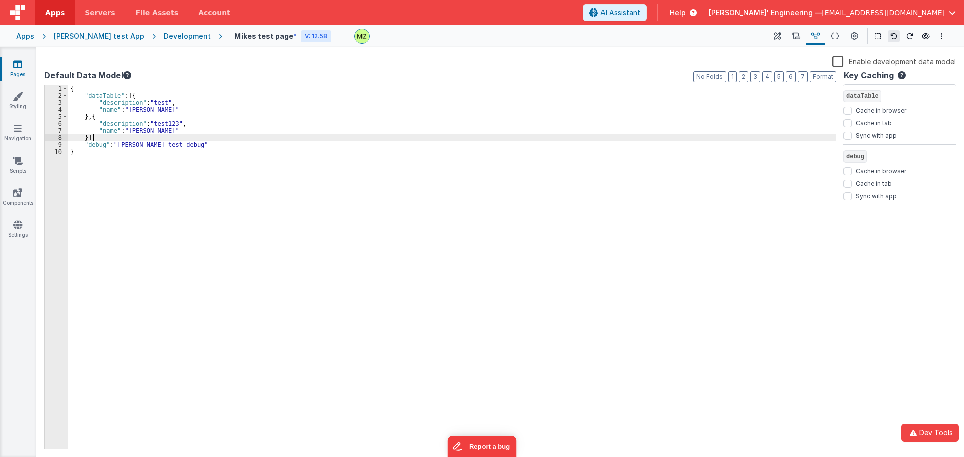
click at [179, 140] on div "{ "dataTable" : [{ "description" : "test" , "name" : "[PERSON_NAME]" } , { "des…" at bounding box center [451, 274] width 767 height 378
click at [180, 148] on div "{ "dataTable" : [{ "description" : "test" , "name" : "[PERSON_NAME]" } , { "des…" at bounding box center [451, 274] width 767 height 378
click at [778, 39] on icon at bounding box center [777, 36] width 8 height 11
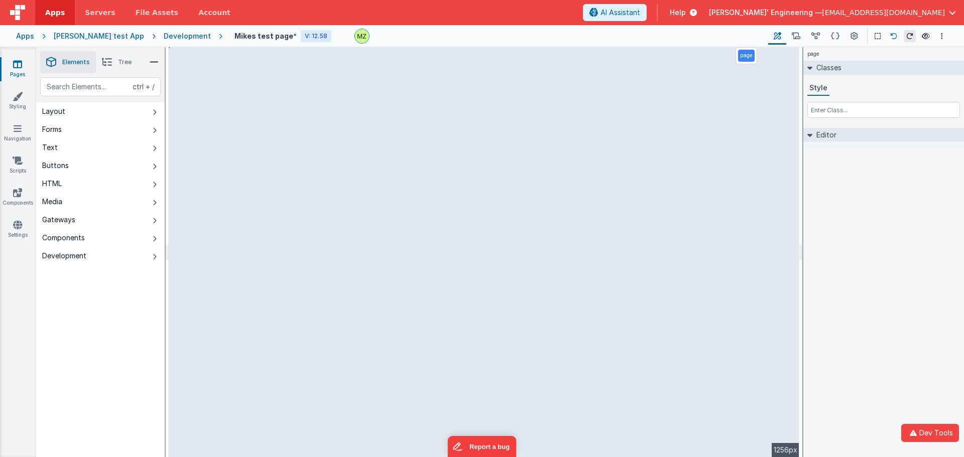
click at [893, 36] on icon at bounding box center [893, 36] width 7 height 7
click at [894, 35] on icon at bounding box center [893, 36] width 7 height 7
click at [835, 39] on icon at bounding box center [835, 36] width 9 height 11
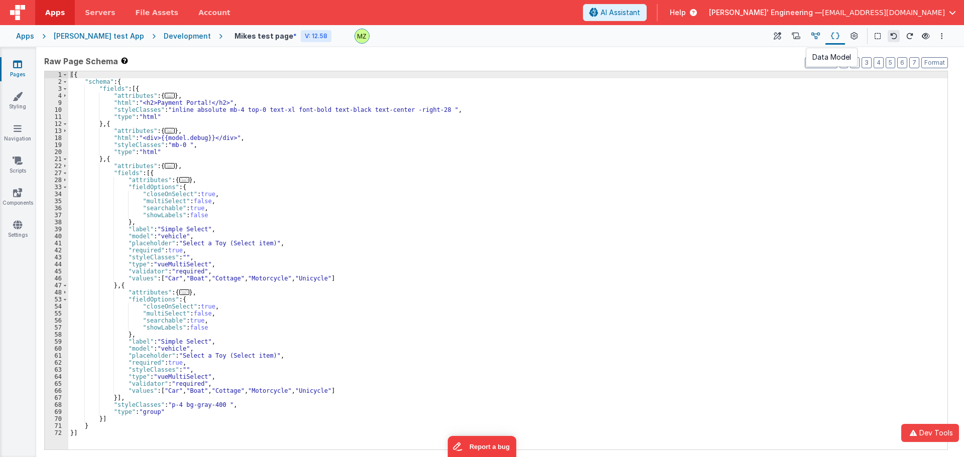
click at [813, 36] on icon at bounding box center [815, 36] width 9 height 11
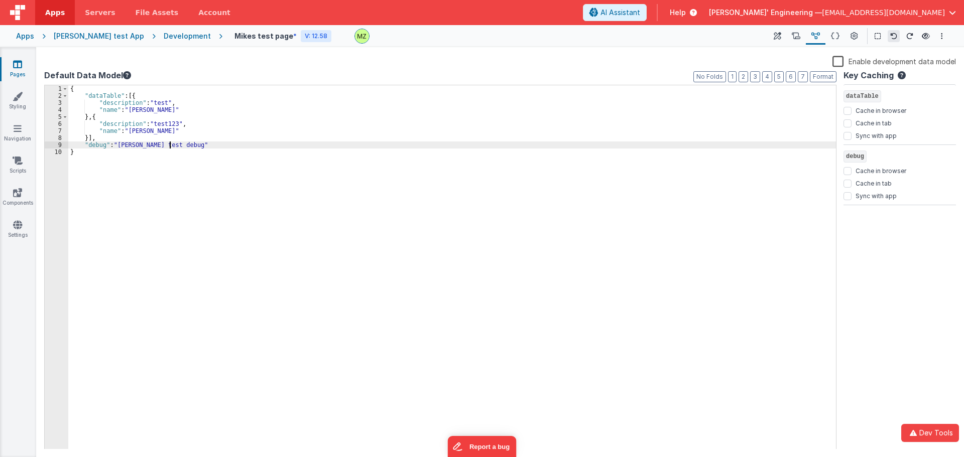
click at [170, 147] on div "{ "dataTable" : [{ "description" : "test" , "name" : "Andrew" } , { "descriptio…" at bounding box center [451, 274] width 767 height 378
click at [782, 35] on button at bounding box center [777, 36] width 18 height 17
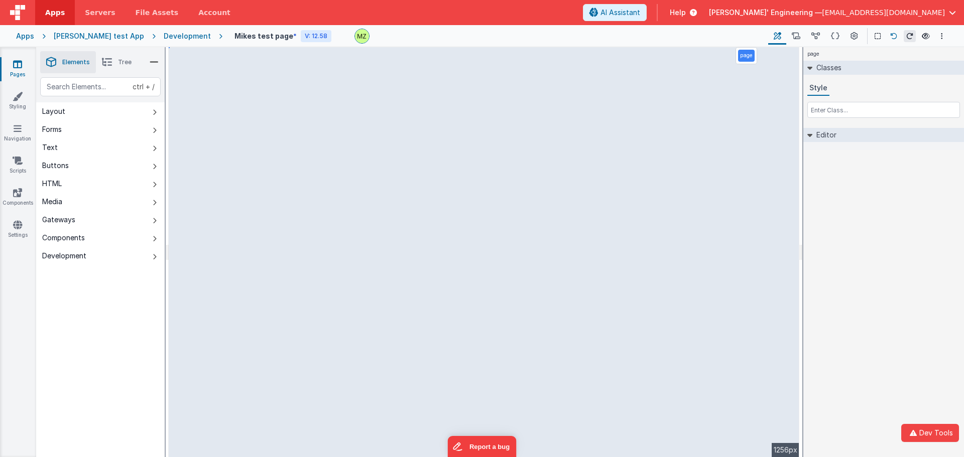
click at [894, 36] on icon at bounding box center [893, 36] width 7 height 7
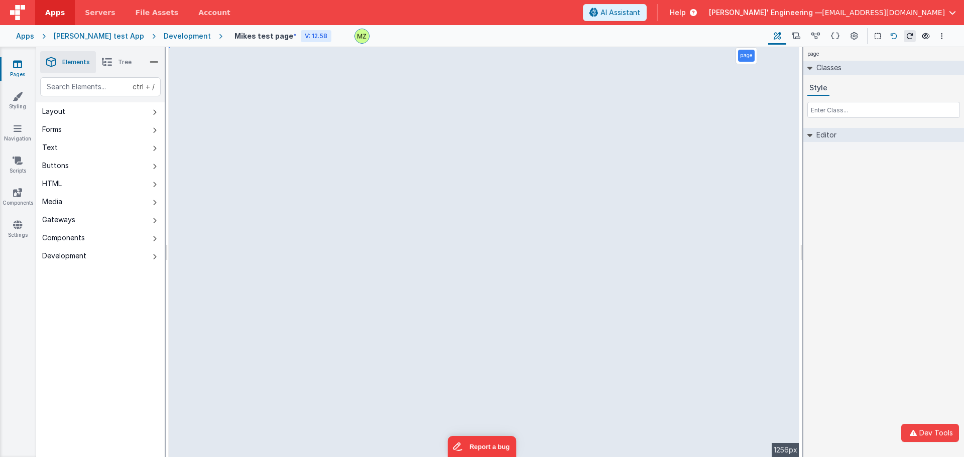
click at [891, 36] on icon at bounding box center [893, 36] width 7 height 7
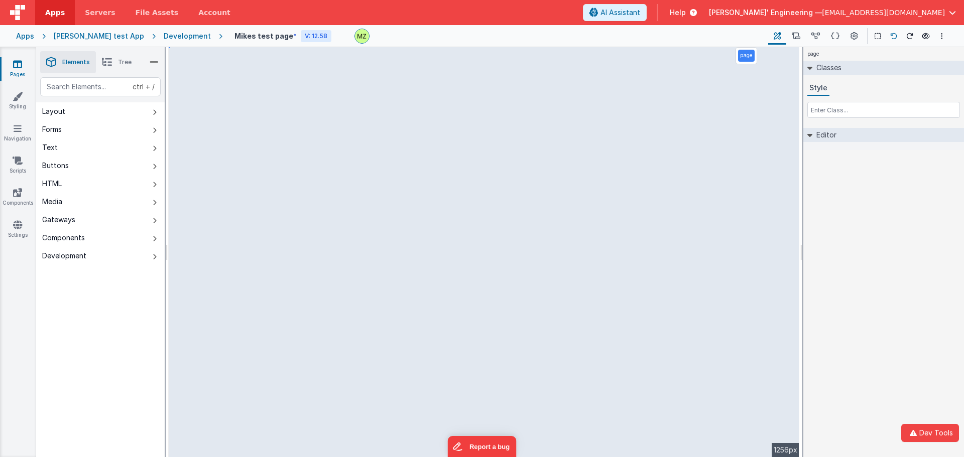
click at [891, 36] on icon at bounding box center [893, 36] width 7 height 7
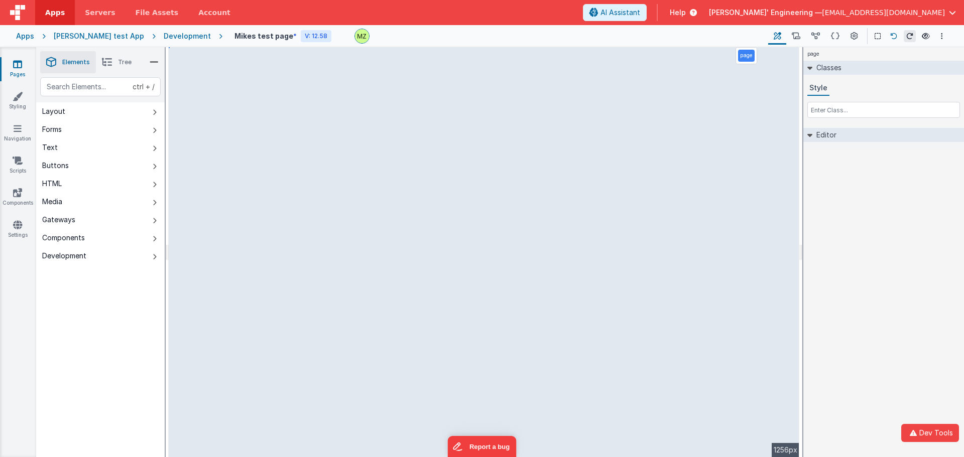
click at [891, 36] on icon at bounding box center [893, 36] width 7 height 7
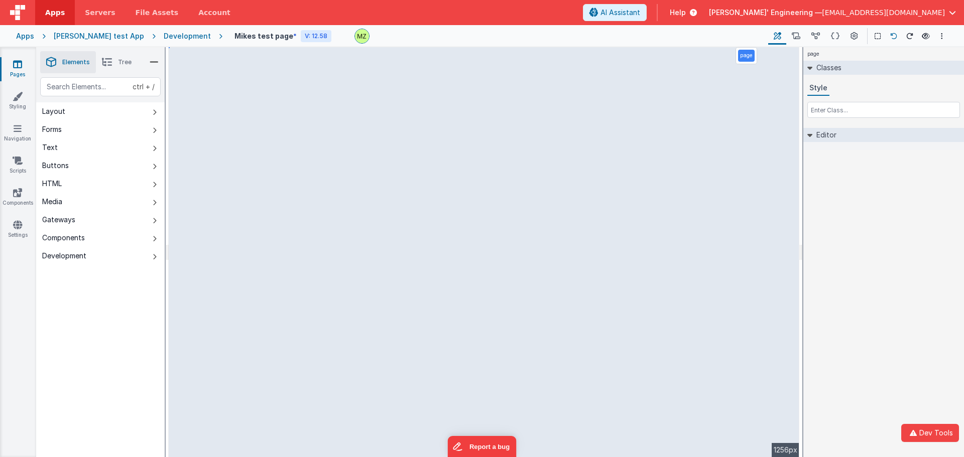
click at [891, 36] on icon at bounding box center [893, 36] width 7 height 7
click at [889, 37] on button at bounding box center [893, 36] width 12 height 12
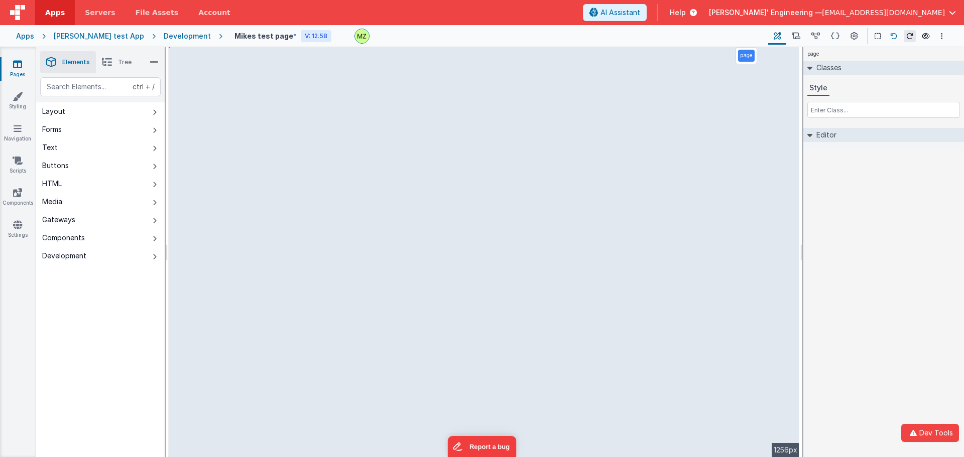
click at [889, 37] on button at bounding box center [893, 36] width 12 height 12
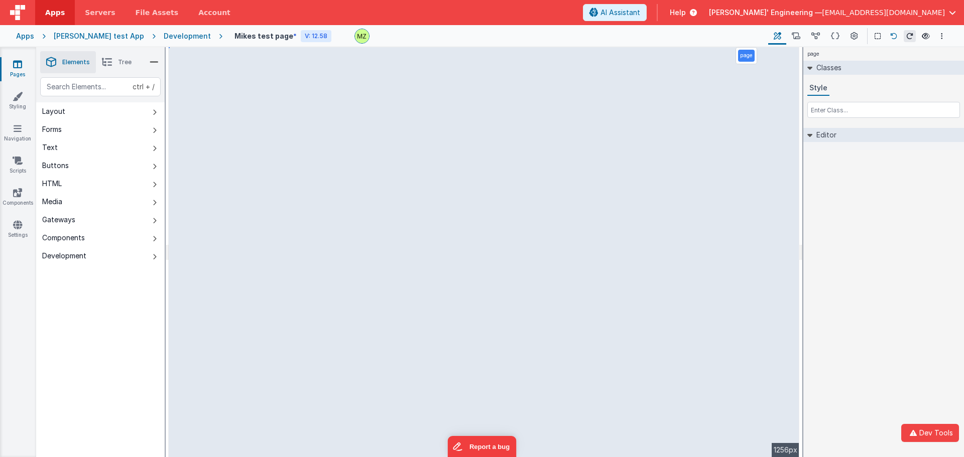
click at [889, 37] on button at bounding box center [893, 36] width 12 height 12
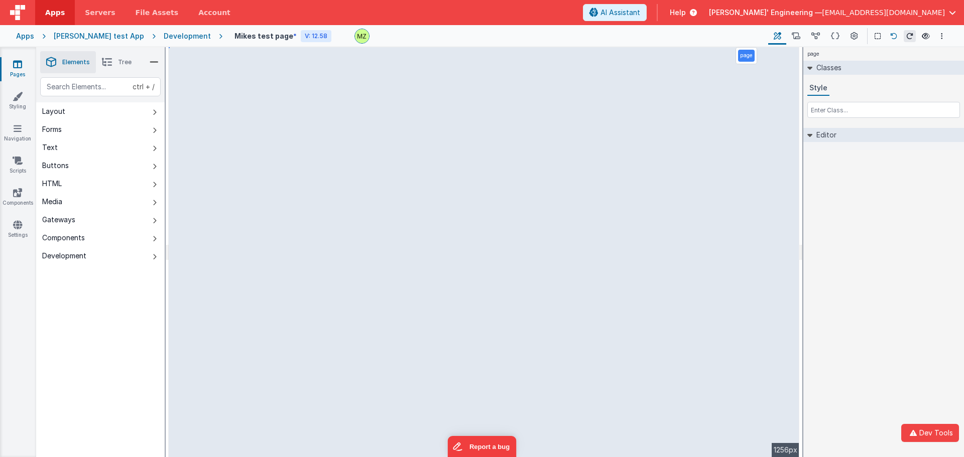
click at [889, 37] on button at bounding box center [893, 36] width 12 height 12
click at [890, 38] on icon at bounding box center [893, 36] width 7 height 7
click at [911, 41] on button at bounding box center [909, 36] width 12 height 12
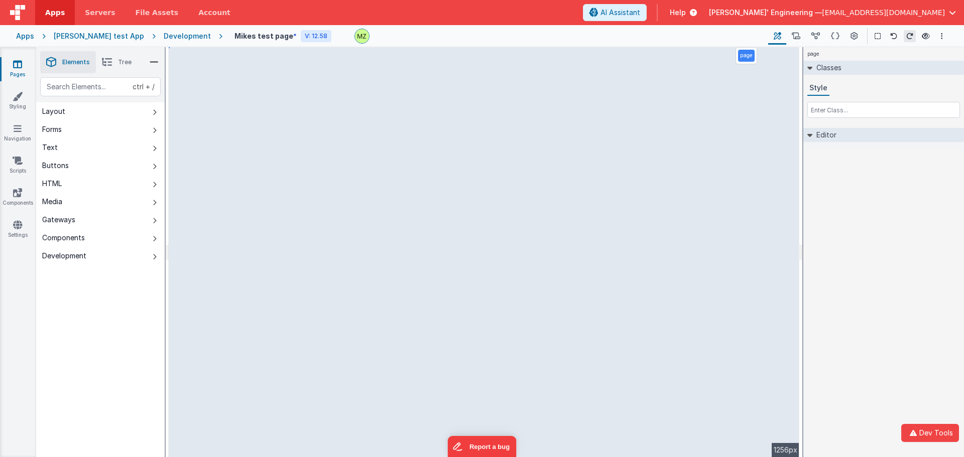
click at [911, 41] on button at bounding box center [909, 36] width 12 height 12
click at [892, 36] on icon at bounding box center [893, 36] width 7 height 7
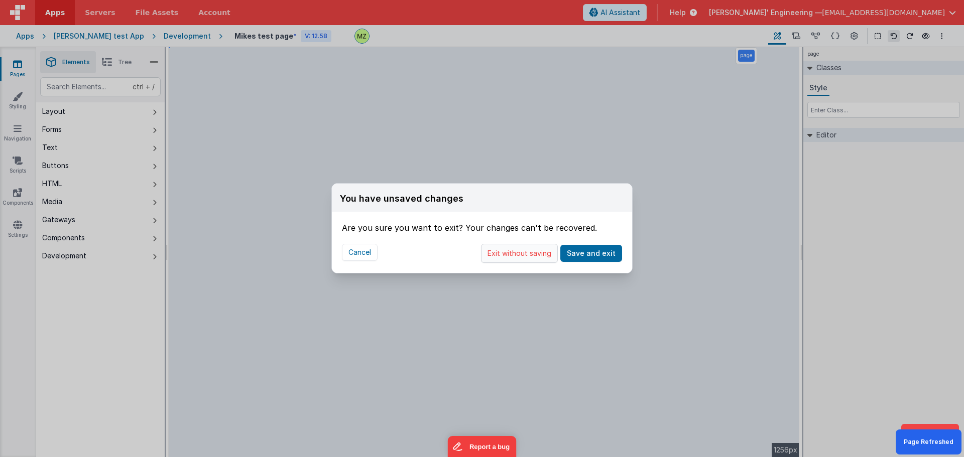
click at [536, 255] on button "Exit without saving" at bounding box center [519, 253] width 77 height 19
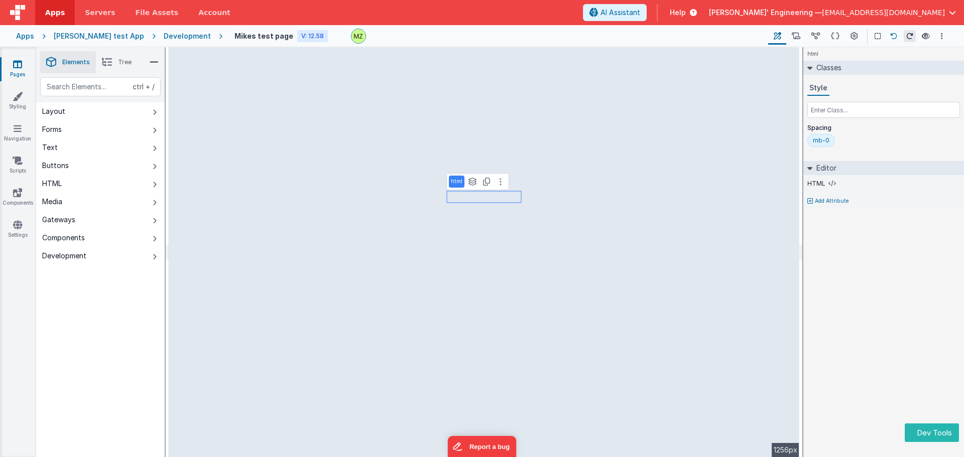
click at [892, 37] on icon at bounding box center [893, 36] width 7 height 7
click at [833, 36] on icon at bounding box center [835, 36] width 9 height 11
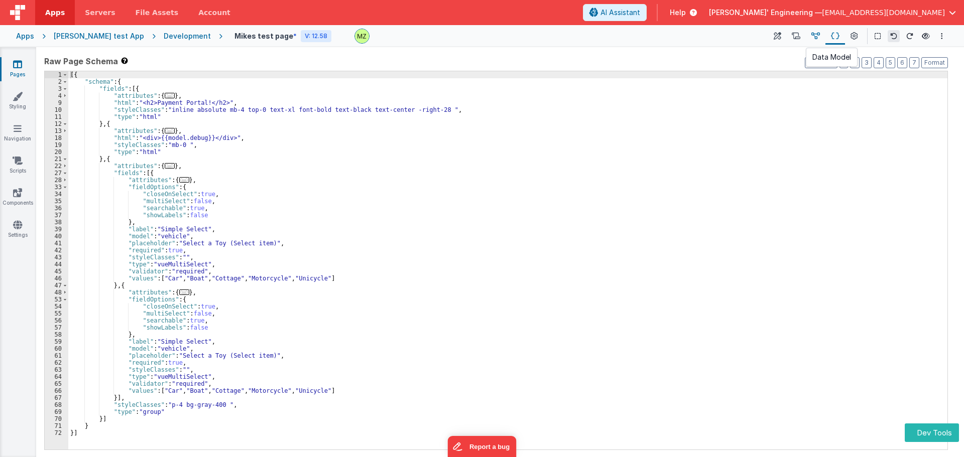
click at [814, 36] on icon at bounding box center [815, 36] width 9 height 11
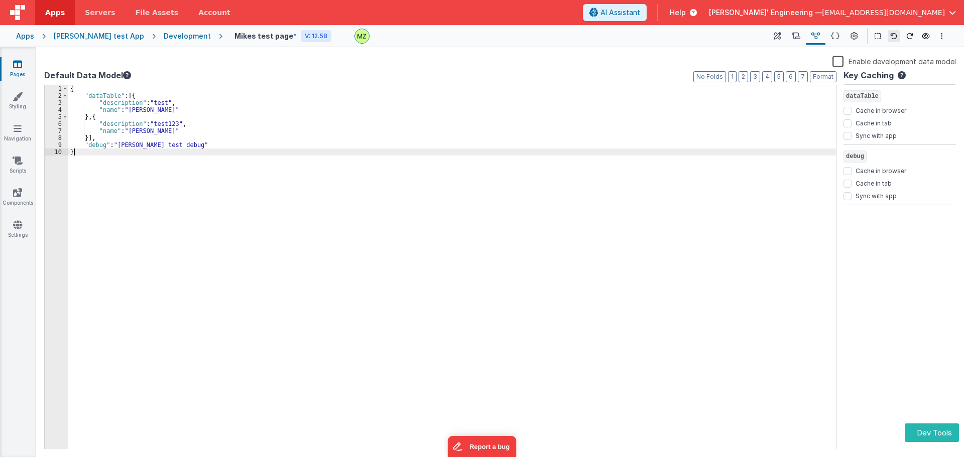
click at [179, 149] on div "{ "dataTable" : [{ "description" : "test" , "name" : "Andrew" } , { "descriptio…" at bounding box center [451, 274] width 767 height 378
click at [179, 141] on div "{ "dataTable" : [{ "description" : "test" , "name" : "Andrew" } , { "descriptio…" at bounding box center [451, 274] width 767 height 378
click at [181, 143] on div "{ "dataTable" : [{ "description" : "test" , "name" : "Andrew" } , { "descriptio…" at bounding box center [451, 274] width 767 height 378
click at [890, 37] on icon at bounding box center [893, 36] width 7 height 7
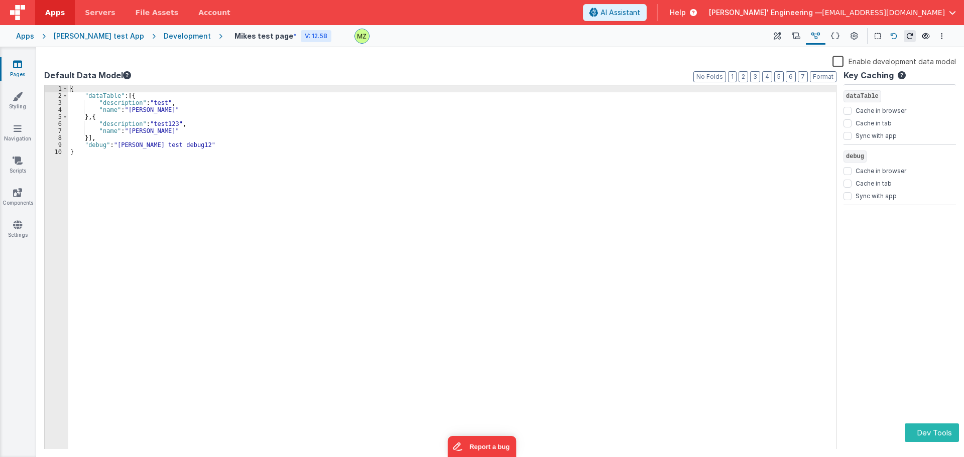
click at [890, 37] on icon at bounding box center [893, 36] width 7 height 7
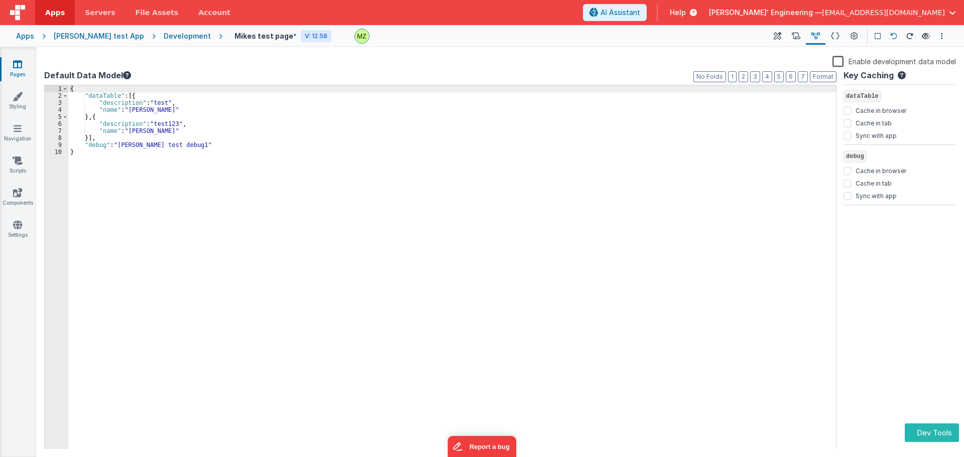
click at [890, 37] on icon at bounding box center [893, 36] width 7 height 7
click at [891, 34] on icon at bounding box center [893, 36] width 7 height 7
click at [892, 34] on icon at bounding box center [893, 36] width 7 height 7
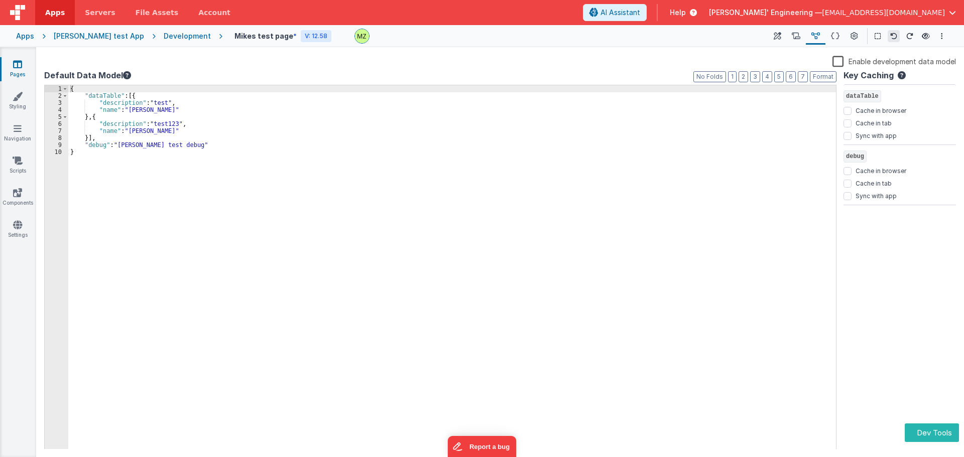
click at [892, 34] on icon at bounding box center [893, 36] width 7 height 7
click at [179, 146] on div "{ "dataTable" : [{ "description" : "test" , "name" : "[PERSON_NAME]" } , { "des…" at bounding box center [451, 274] width 767 height 378
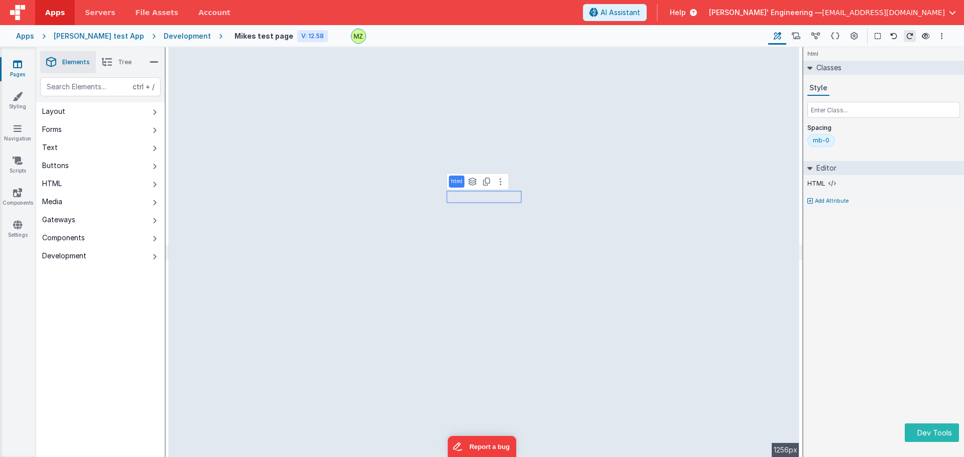
select select "required"
click at [894, 32] on button at bounding box center [893, 36] width 12 height 12
click at [816, 34] on icon at bounding box center [815, 36] width 9 height 11
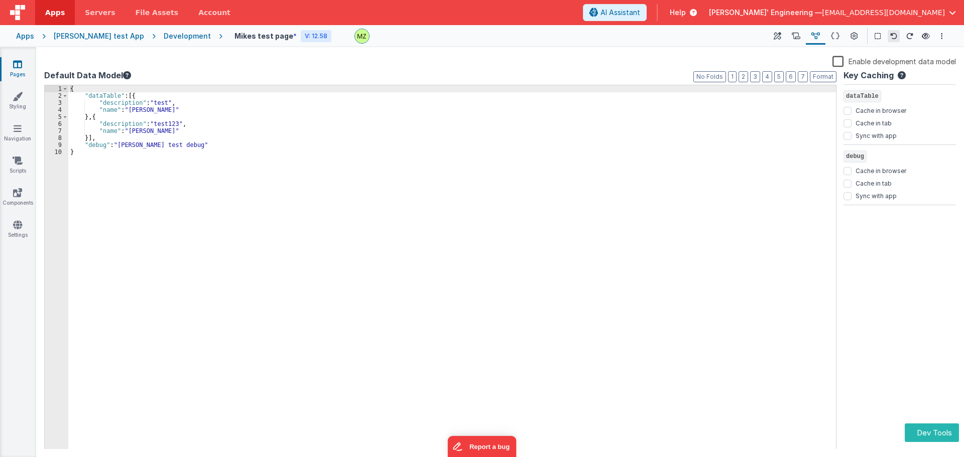
click at [180, 146] on div "{ "dataTable" : [{ "description" : "test" , "name" : "[PERSON_NAME]" } , { "des…" at bounding box center [451, 274] width 767 height 378
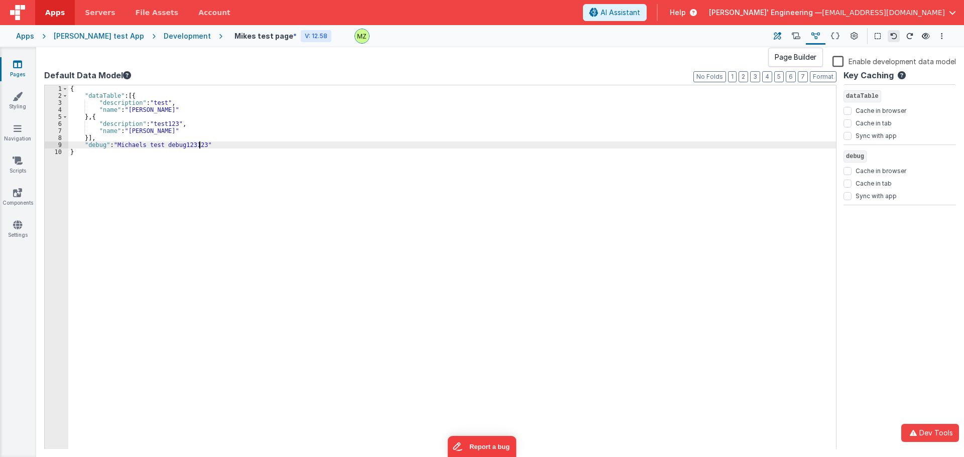
click at [783, 39] on button at bounding box center [777, 36] width 18 height 17
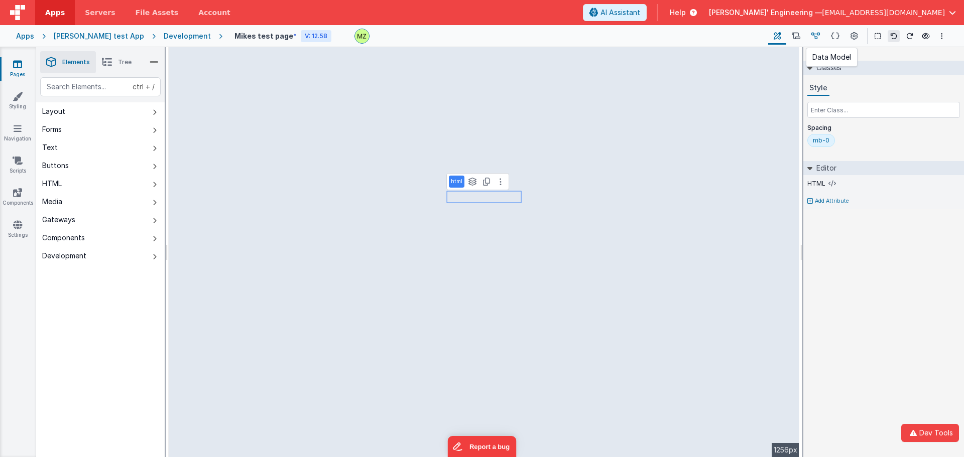
click at [814, 37] on icon at bounding box center [815, 36] width 9 height 11
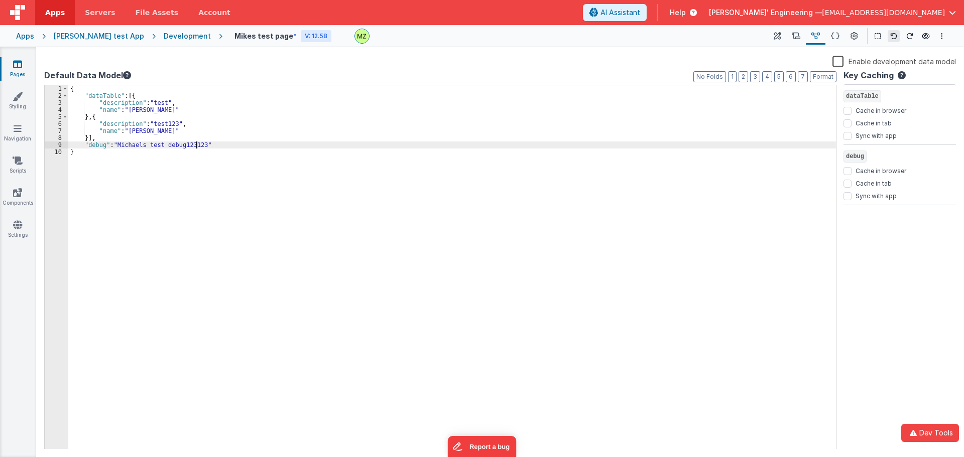
click at [200, 147] on div "{ "dataTable" : [{ "description" : "test" , "name" : "[PERSON_NAME]" } , { "des…" at bounding box center [451, 274] width 767 height 378
click at [202, 147] on div "{ "dataTable" : [{ "description" : "test" , "name" : "[PERSON_NAME]" } , { "des…" at bounding box center [451, 274] width 767 height 378
click at [200, 147] on div "{ "dataTable" : [{ "description" : "test" , "name" : "[PERSON_NAME]" } , { "des…" at bounding box center [451, 274] width 767 height 378
click at [778, 36] on icon at bounding box center [777, 36] width 8 height 11
